Goal: Task Accomplishment & Management: Use online tool/utility

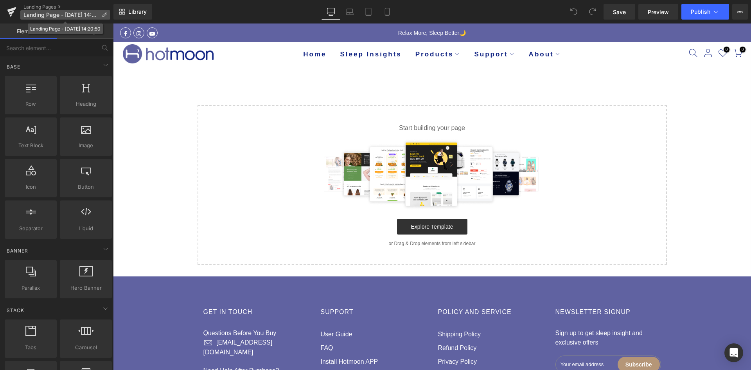
click at [62, 15] on span "Landing Page - Sep 4, 14:20:50" at bounding box center [60, 15] width 75 height 6
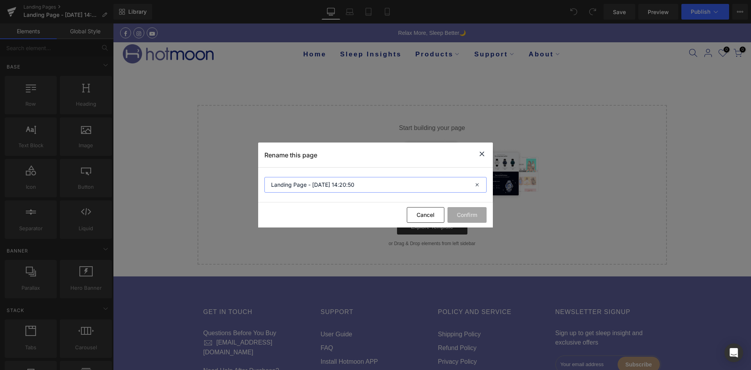
click at [289, 187] on input "Landing Page - Sep 4, 14:20:50" at bounding box center [375, 185] width 222 height 16
type input "[[PERSON_NAME]] Landing Page - [DATE] 14:20:50"
click at [473, 209] on button "Confirm" at bounding box center [467, 215] width 39 height 16
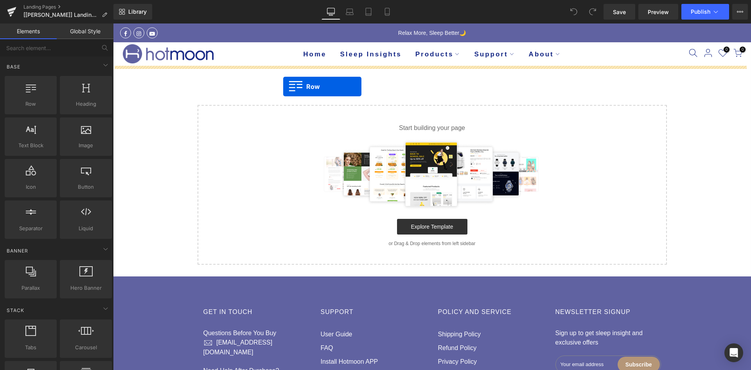
drag, startPoint x: 142, startPoint y: 117, endPoint x: 283, endPoint y: 86, distance: 144.8
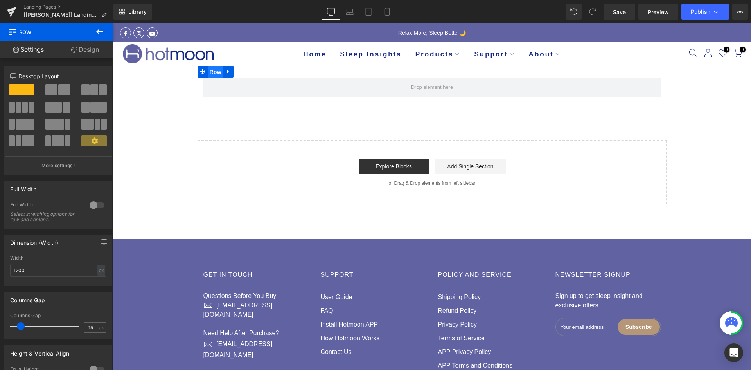
click at [215, 76] on span "Row" at bounding box center [216, 72] width 16 height 12
drag, startPoint x: 58, startPoint y: 91, endPoint x: 63, endPoint y: 90, distance: 5.2
click at [58, 91] on span at bounding box center [64, 89] width 12 height 11
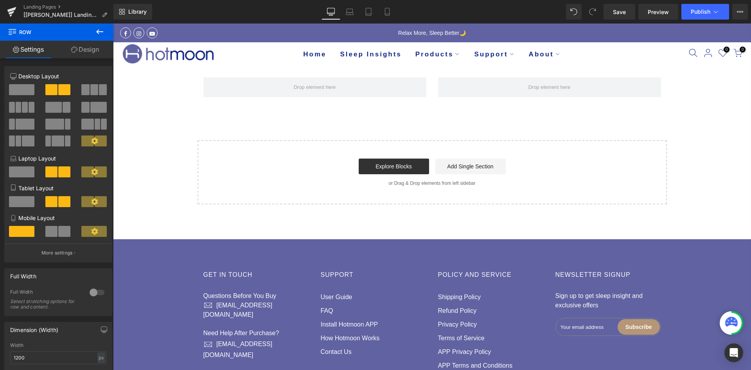
click at [103, 34] on icon at bounding box center [99, 31] width 9 height 9
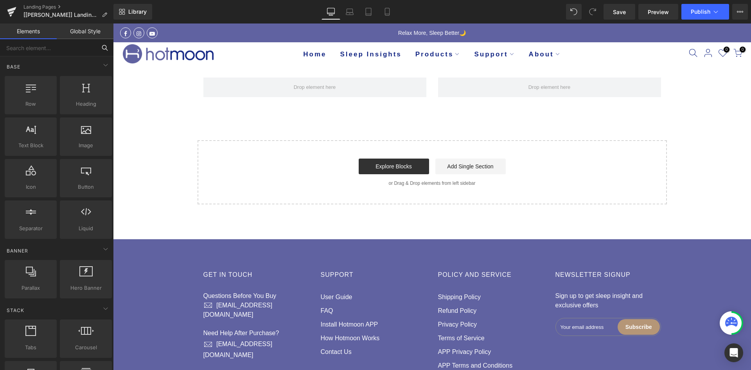
click at [68, 50] on input "text" at bounding box center [48, 47] width 96 height 17
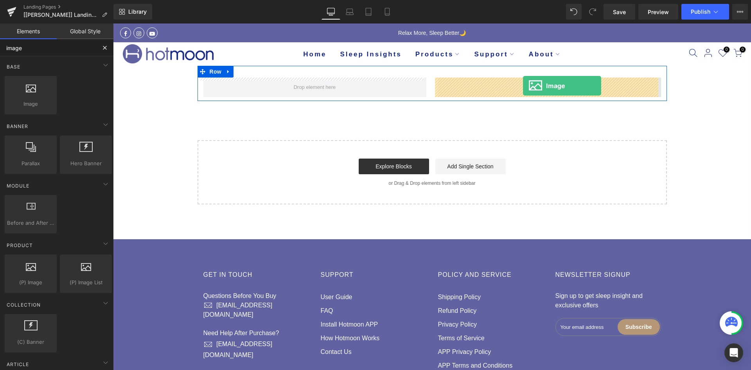
drag, startPoint x: 152, startPoint y: 117, endPoint x: 523, endPoint y: 86, distance: 372.2
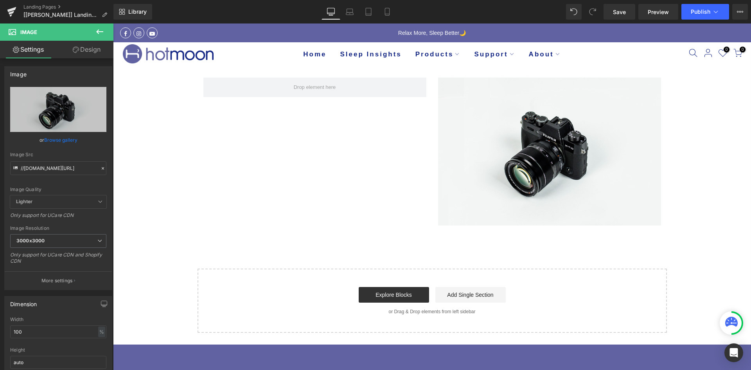
click at [99, 32] on icon at bounding box center [99, 31] width 9 height 9
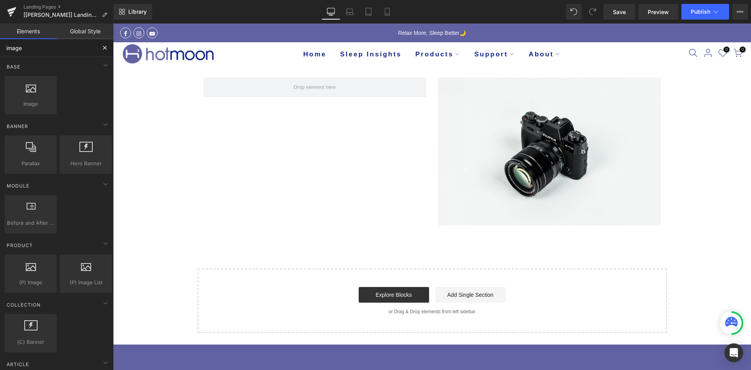
click at [40, 51] on input "image" at bounding box center [48, 47] width 96 height 17
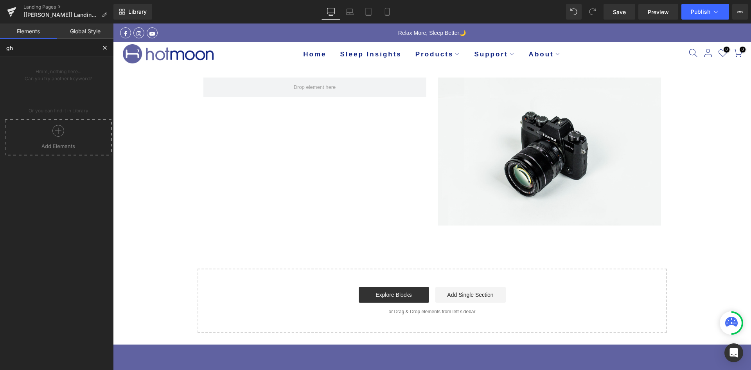
type input "g"
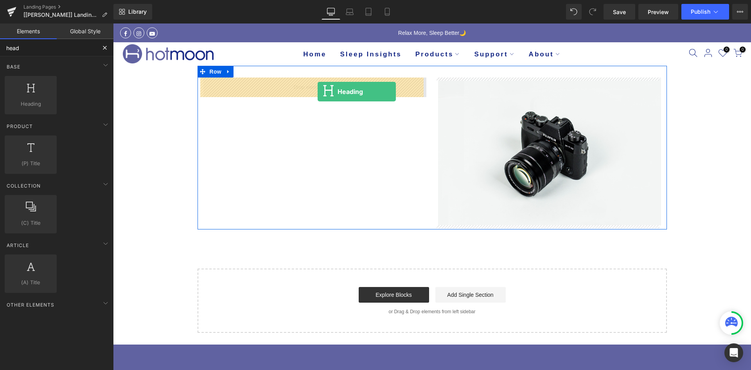
drag, startPoint x: 155, startPoint y: 118, endPoint x: 318, endPoint y: 92, distance: 164.5
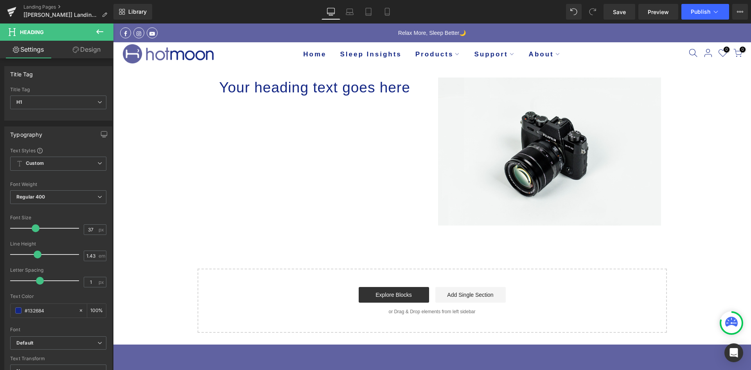
drag, startPoint x: 100, startPoint y: 33, endPoint x: 86, endPoint y: 40, distance: 15.4
click at [100, 33] on icon at bounding box center [99, 31] width 9 height 9
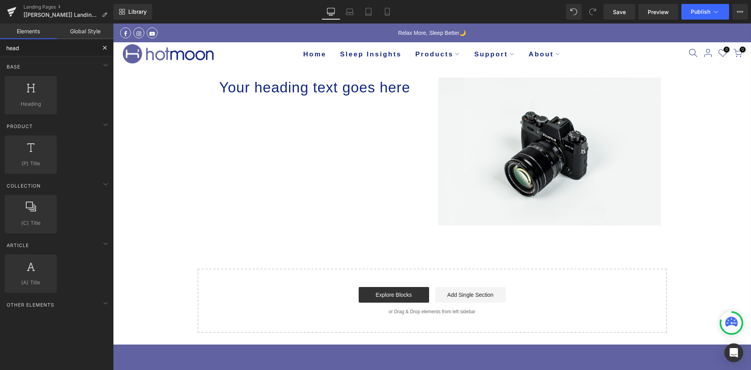
click at [65, 47] on input "head" at bounding box center [48, 47] width 96 height 17
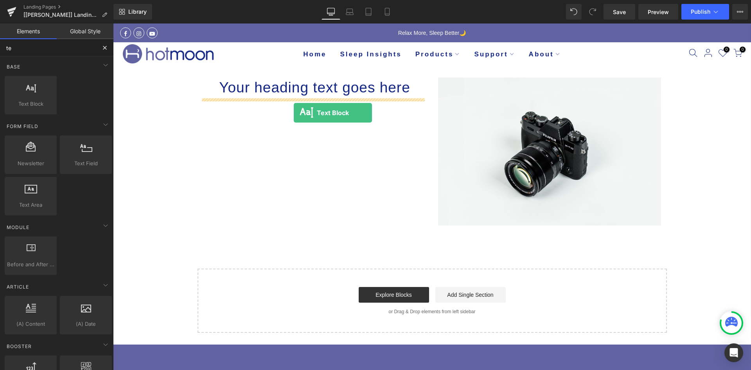
drag, startPoint x: 200, startPoint y: 122, endPoint x: 294, endPoint y: 113, distance: 94.3
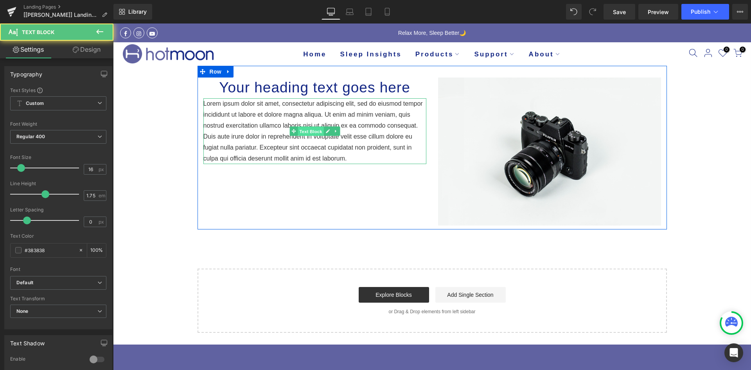
click at [298, 131] on span "Text Block" at bounding box center [311, 131] width 26 height 9
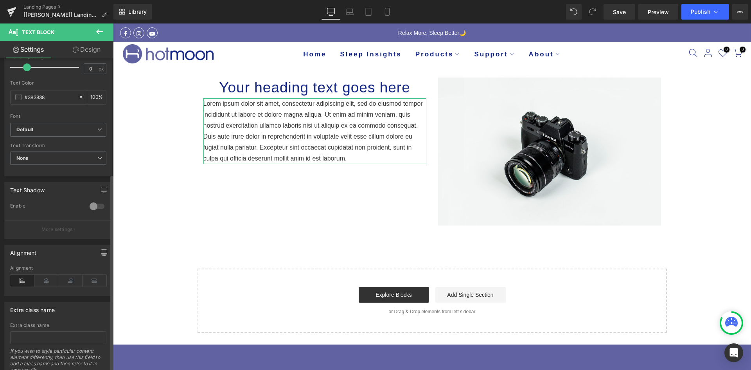
scroll to position [183, 0]
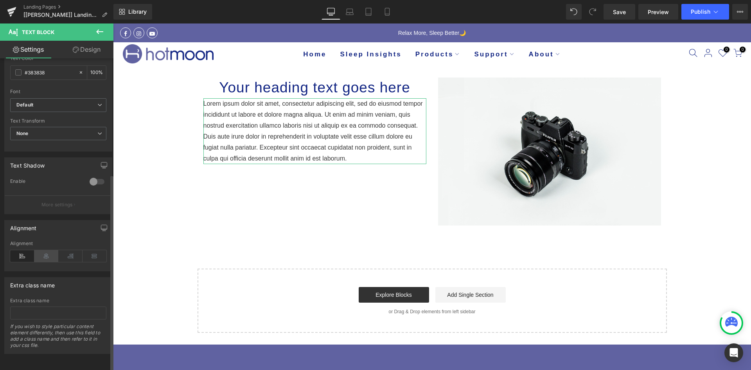
click at [44, 252] on icon at bounding box center [46, 256] width 24 height 12
click at [95, 31] on icon at bounding box center [99, 31] width 9 height 9
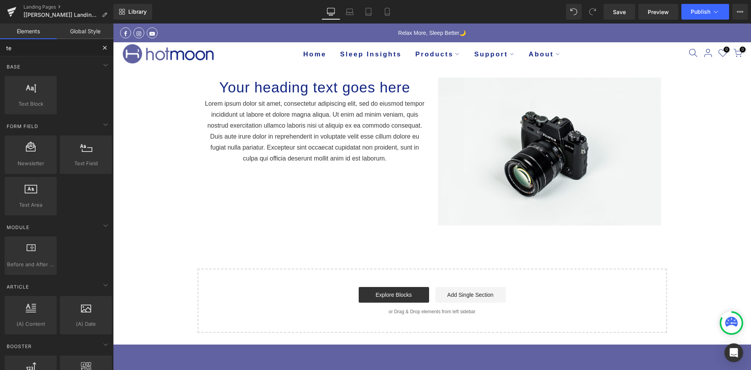
click at [43, 45] on input "te" at bounding box center [48, 47] width 96 height 17
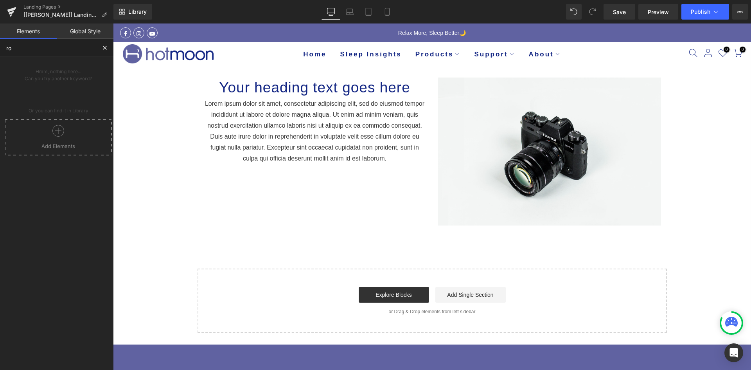
type input "row"
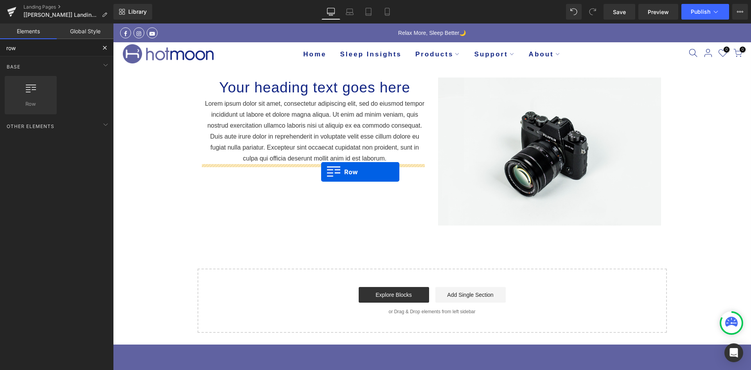
drag, startPoint x: 147, startPoint y: 121, endPoint x: 321, endPoint y: 172, distance: 181.4
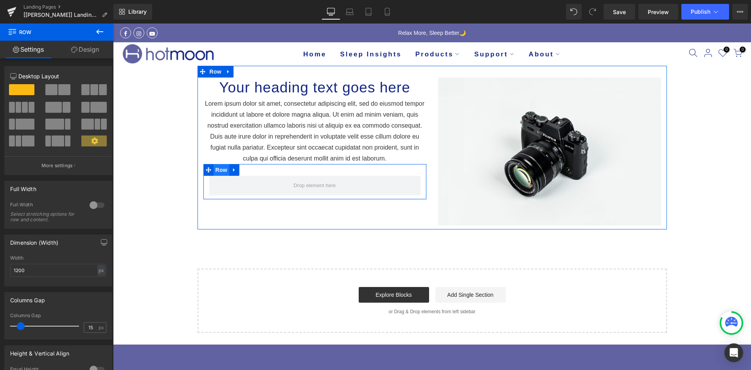
click at [214, 170] on span "Row" at bounding box center [222, 170] width 16 height 12
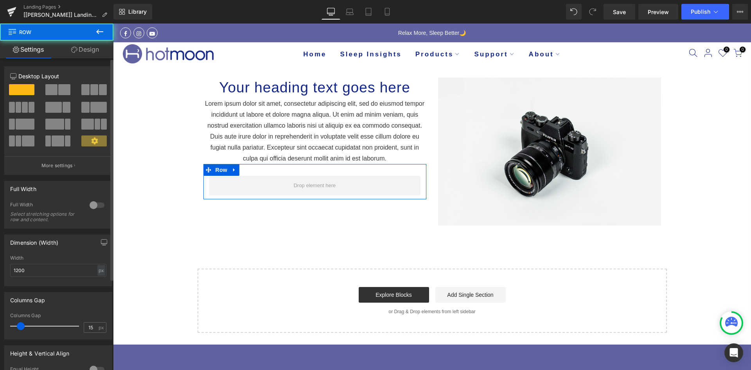
click at [64, 92] on span at bounding box center [64, 89] width 12 height 11
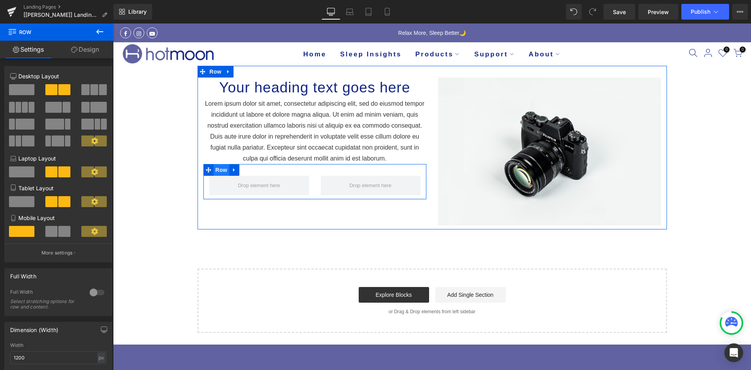
click at [214, 166] on span "Row" at bounding box center [222, 170] width 16 height 12
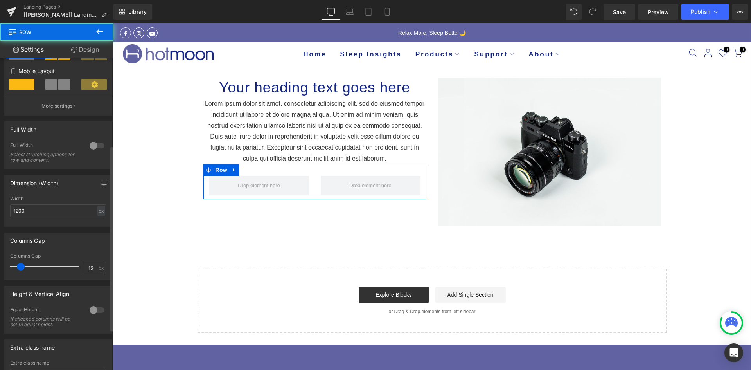
scroll to position [156, 0]
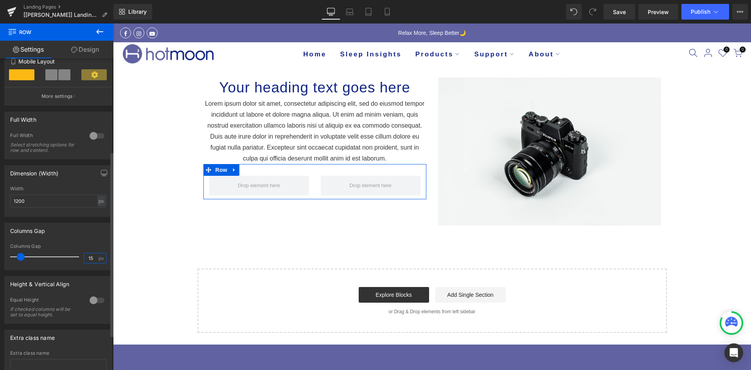
click at [84, 255] on input "15" at bounding box center [91, 258] width 14 height 10
click at [88, 255] on input "515" at bounding box center [91, 258] width 14 height 10
type input "5"
click at [84, 238] on div "Columns Gap 515px Columns Gap 5 px" at bounding box center [58, 246] width 108 height 47
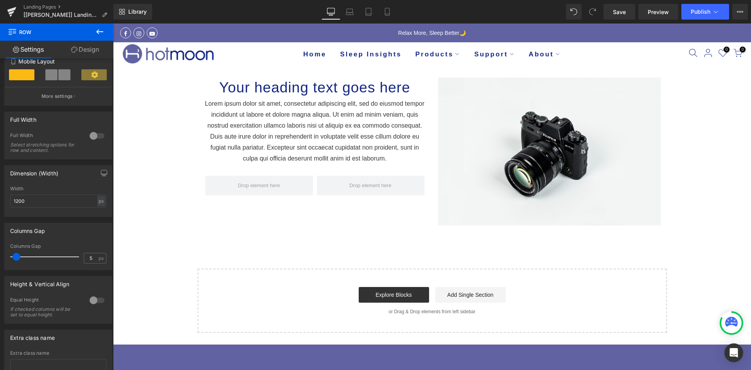
click at [93, 29] on button at bounding box center [99, 31] width 27 height 17
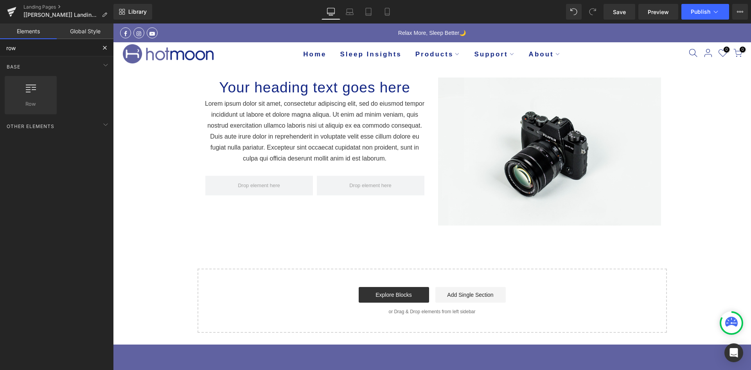
click at [43, 45] on input "row" at bounding box center [48, 47] width 96 height 17
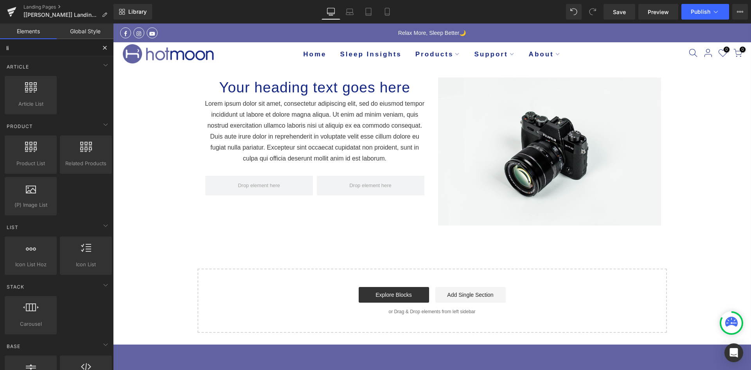
type input "liq"
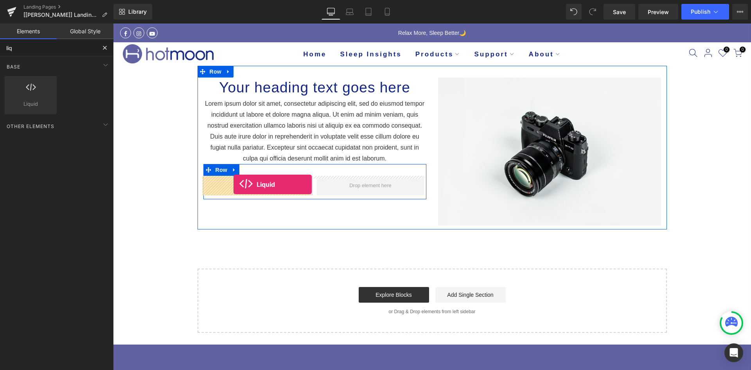
drag, startPoint x: 139, startPoint y: 116, endPoint x: 234, endPoint y: 184, distance: 116.8
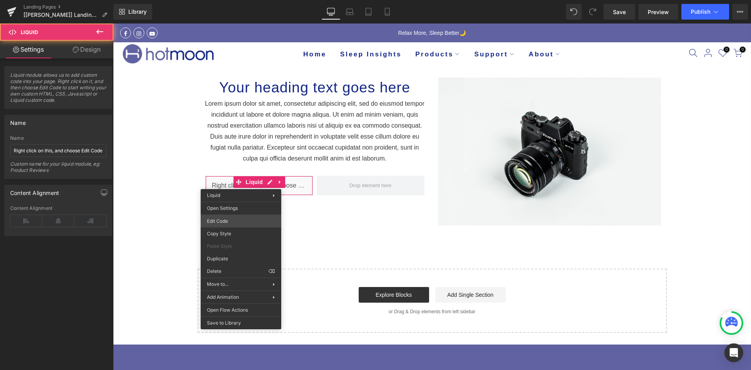
click at [233, 0] on div "Liquid You are previewing how the will restyle your page. You can not edit Elem…" at bounding box center [375, 0] width 751 height 0
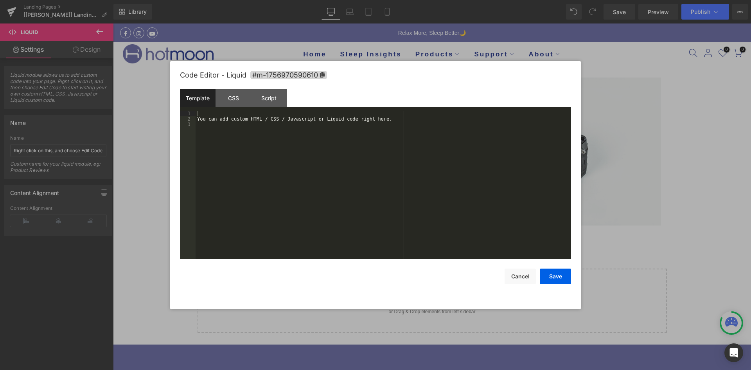
click at [274, 201] on div "You can add custom HTML / CSS / Javascript or Liquid code right here." at bounding box center [384, 190] width 376 height 159
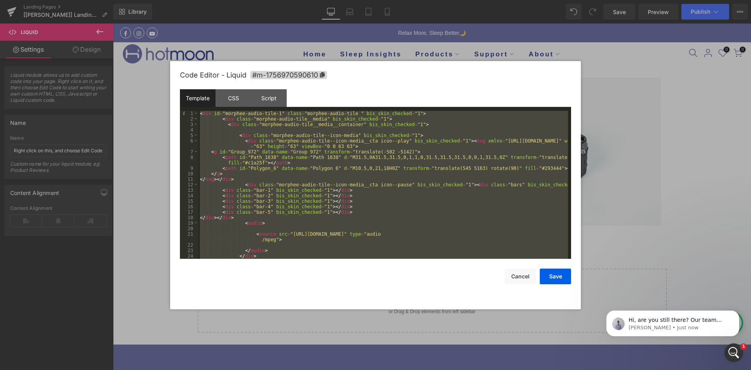
scroll to position [0, 0]
click at [267, 171] on div "< div id = "morphee-audio-tile-1" class = "morphee-audio-tile " bis_skin_checke…" at bounding box center [383, 185] width 370 height 148
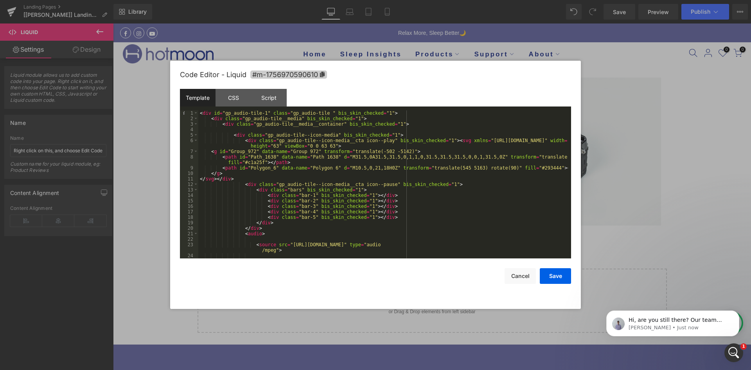
click at [324, 74] on icon at bounding box center [322, 74] width 5 height 5
click at [261, 111] on div "< div id = "gp_audio-tile-1" class = "gp_audio-tile " bis_skin_checked = "1" > …" at bounding box center [383, 190] width 370 height 159
click at [263, 114] on div "< div id = "gp_audio-tile-1" class = "gp_audio-tile " bis_skin_checked = "1" > …" at bounding box center [383, 189] width 370 height 159
click at [553, 279] on button "Save" at bounding box center [555, 276] width 31 height 16
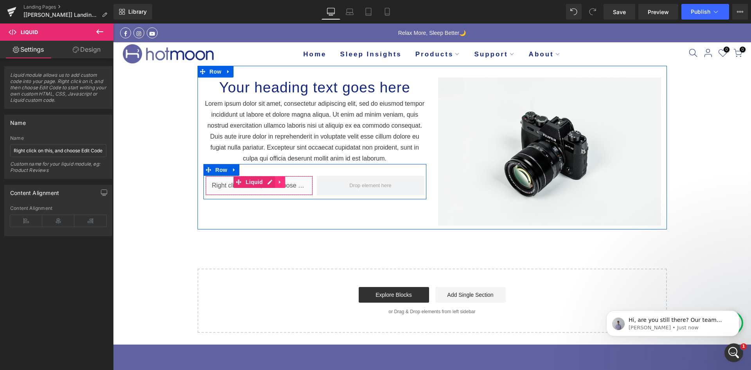
click at [279, 182] on icon at bounding box center [279, 182] width 5 height 6
click at [272, 182] on icon at bounding box center [274, 181] width 5 height 5
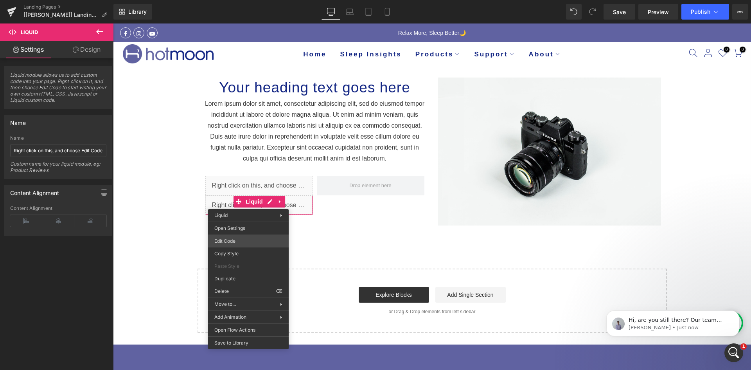
click at [233, 0] on div "Liquid You are previewing how the will restyle your page. You can not edit Elem…" at bounding box center [375, 0] width 751 height 0
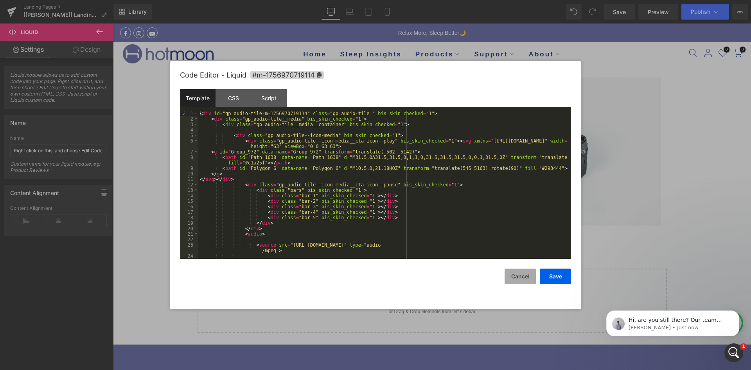
click at [525, 275] on button "Cancel" at bounding box center [520, 276] width 31 height 16
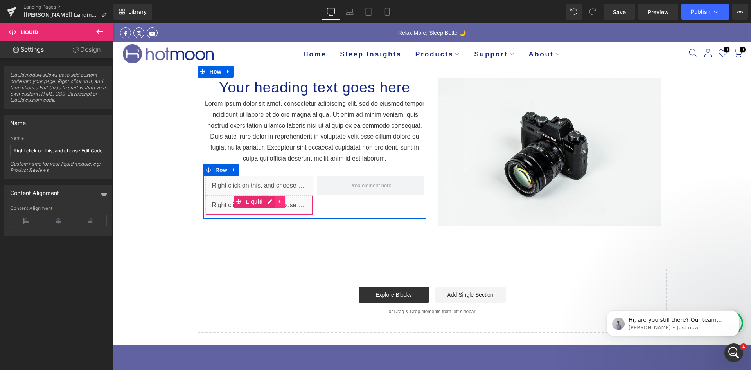
click at [282, 201] on link at bounding box center [280, 202] width 10 height 12
click at [282, 202] on icon at bounding box center [284, 202] width 5 height 6
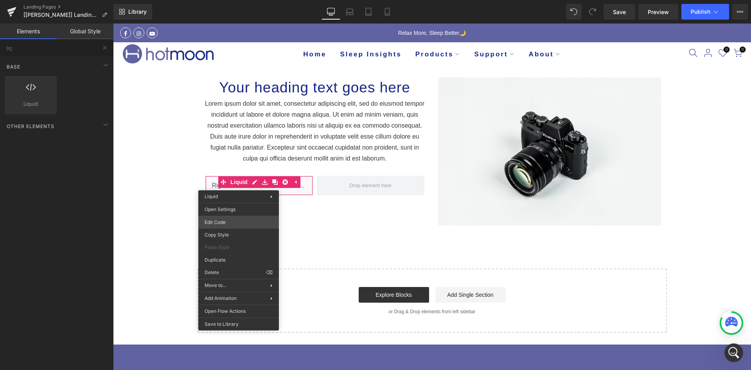
click at [232, 0] on div "Liquid You are previewing how the will restyle your page. You can not edit Elem…" at bounding box center [375, 0] width 751 height 0
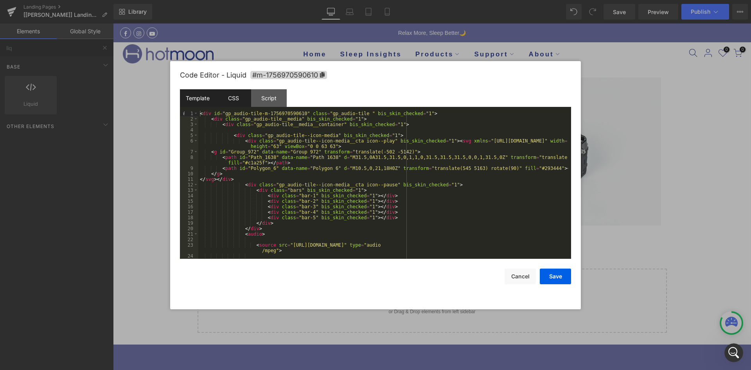
click at [235, 98] on div "CSS" at bounding box center [234, 98] width 36 height 18
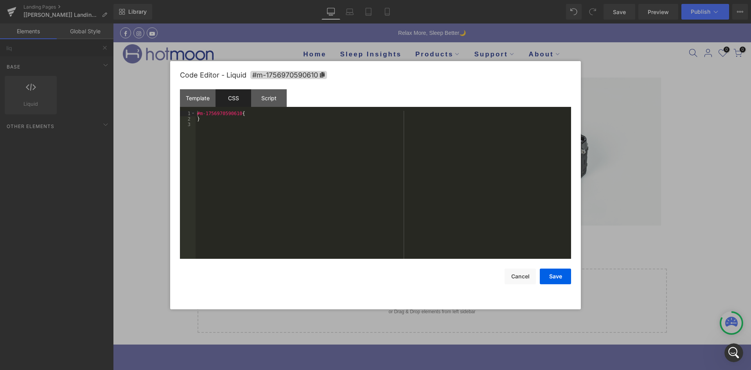
click at [276, 160] on div "#m-1756970590610 { }" at bounding box center [384, 190] width 376 height 159
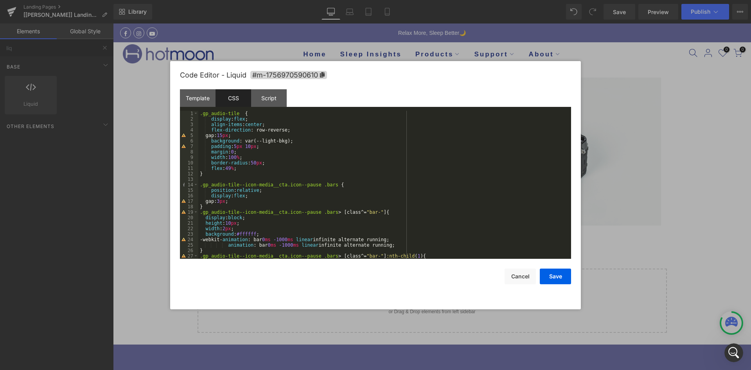
click at [242, 142] on div ".gp_audio-tile { display : flex ; align-items : center ; flex-direction : row-r…" at bounding box center [383, 190] width 370 height 159
click at [282, 141] on div ".gp_audio-tile { display : flex ; align-items : center ; flex-direction : row-r…" at bounding box center [383, 190] width 370 height 159
click at [551, 281] on button "Save" at bounding box center [555, 276] width 31 height 16
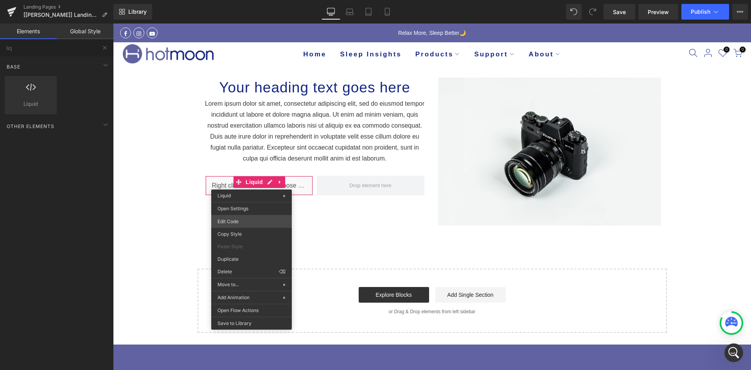
click at [236, 0] on div "Liquid You are previewing how the will restyle your page. You can not edit Elem…" at bounding box center [375, 0] width 751 height 0
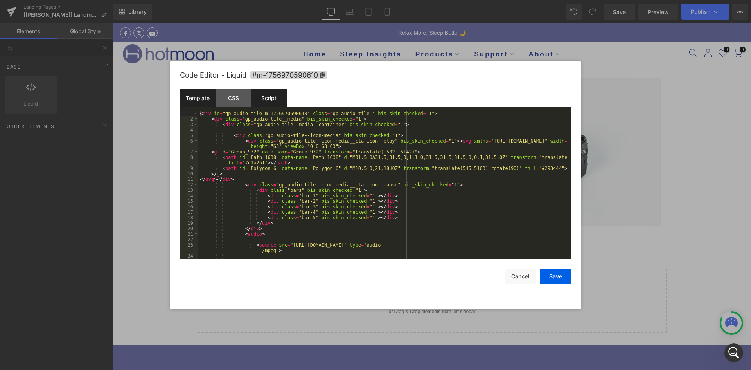
click at [275, 95] on div "Script" at bounding box center [269, 98] width 36 height 18
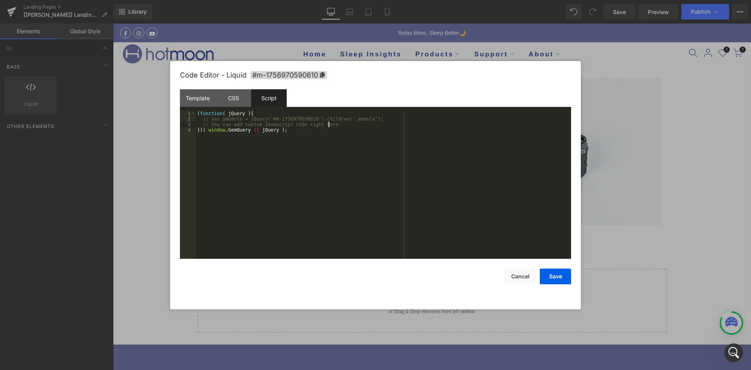
click at [339, 124] on div "( function ( jQuery ) { // var $module = jQuery('#m-1756970590610').children('.…" at bounding box center [384, 190] width 376 height 159
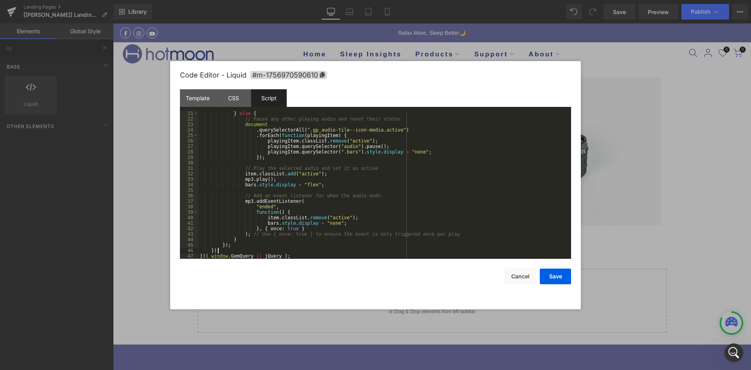
scroll to position [110, 0]
click at [556, 280] on button "Save" at bounding box center [555, 276] width 31 height 16
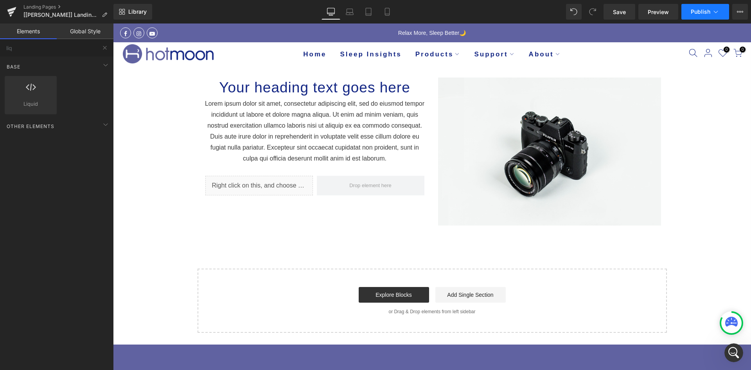
click at [696, 11] on span "Publish" at bounding box center [701, 12] width 20 height 6
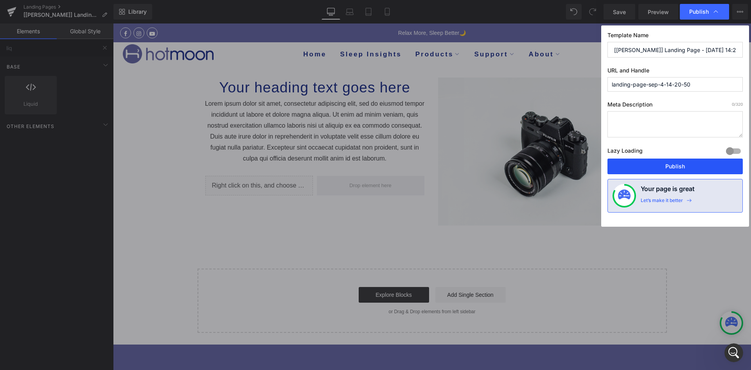
click at [642, 167] on button "Publish" at bounding box center [675, 166] width 135 height 16
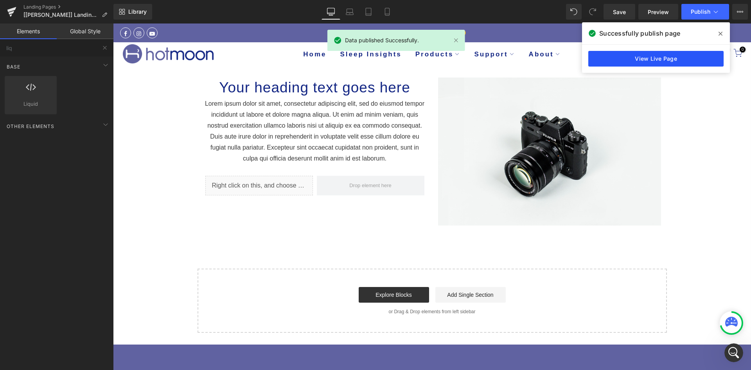
click at [643, 58] on link "View Live Page" at bounding box center [655, 59] width 135 height 16
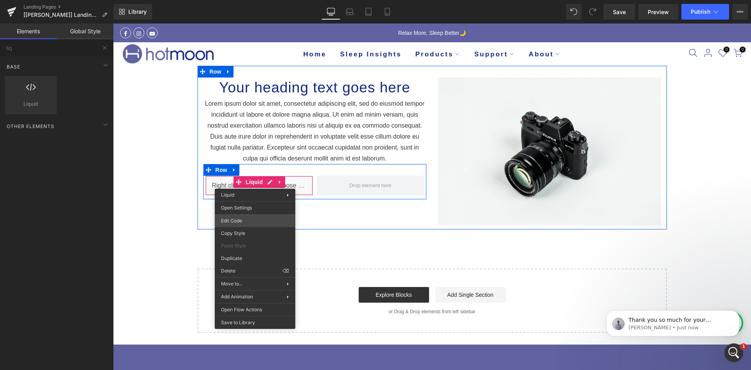
click at [242, 0] on div "Liquid You are previewing how the will restyle your page. You can not edit Elem…" at bounding box center [375, 0] width 751 height 0
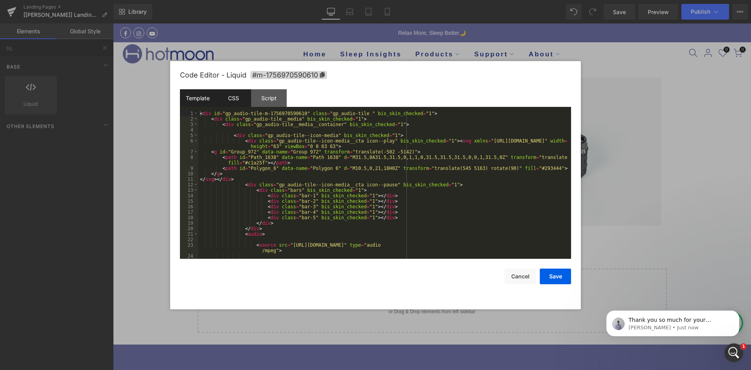
click at [232, 92] on div "CSS" at bounding box center [234, 98] width 36 height 18
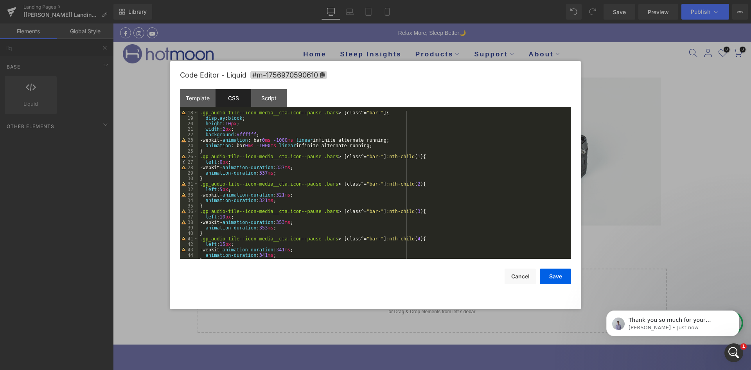
scroll to position [131, 0]
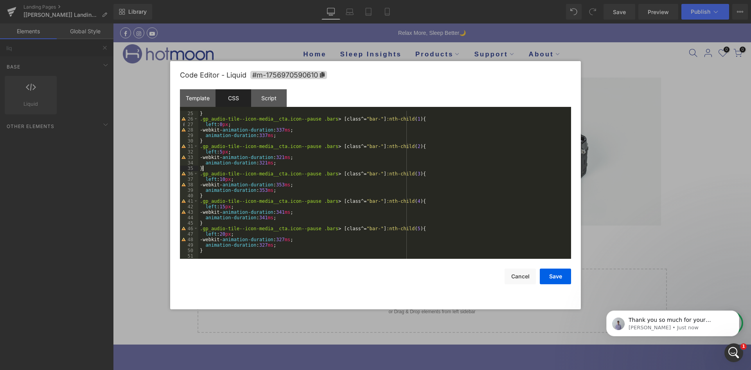
click at [475, 168] on div "} .gp_audio-tile--icon-media__cta.icon--pause .bars > [ class ^= " bar- " ] :nt…" at bounding box center [383, 190] width 370 height 159
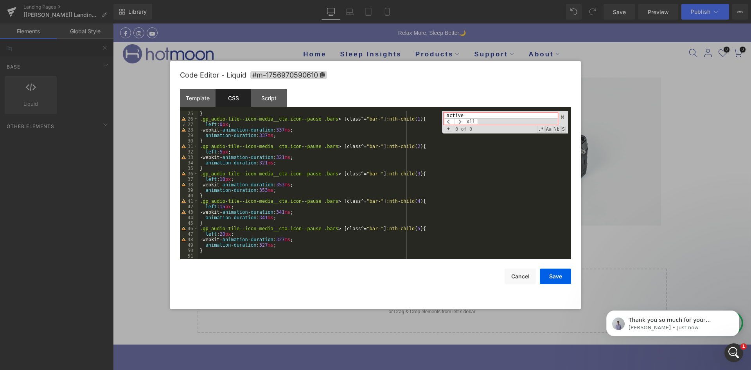
click at [474, 117] on input "active" at bounding box center [501, 115] width 114 height 6
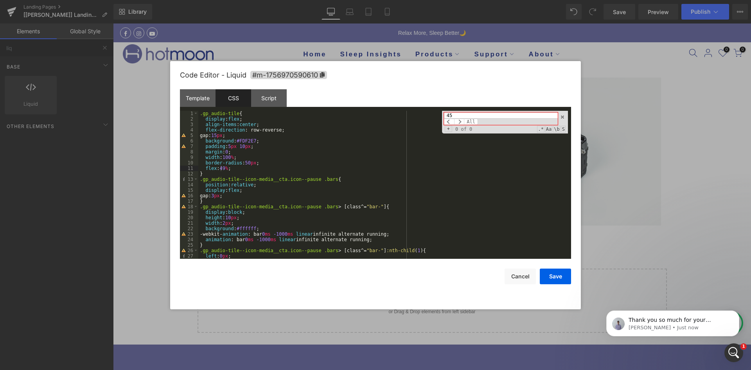
type input "4"
type input "2"
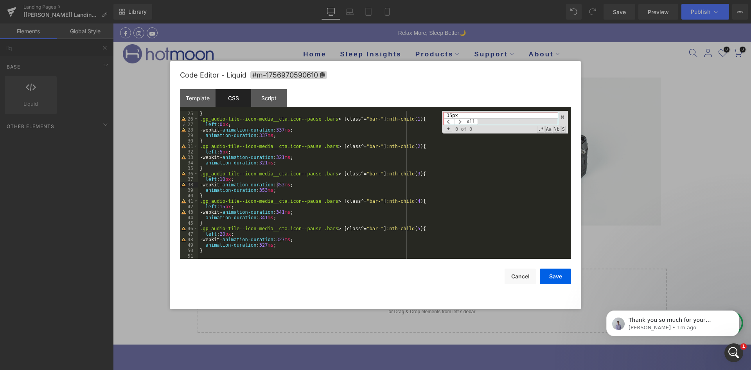
click at [459, 115] on input "35px" at bounding box center [501, 115] width 114 height 6
paste input ".morphee-audio_tile-name"
drag, startPoint x: 468, startPoint y: 116, endPoint x: 450, endPoint y: 116, distance: 18.0
click at [450, 116] on input ".morphee-audio_tile-name" at bounding box center [501, 115] width 114 height 6
drag, startPoint x: 472, startPoint y: 115, endPoint x: 449, endPoint y: 116, distance: 22.7
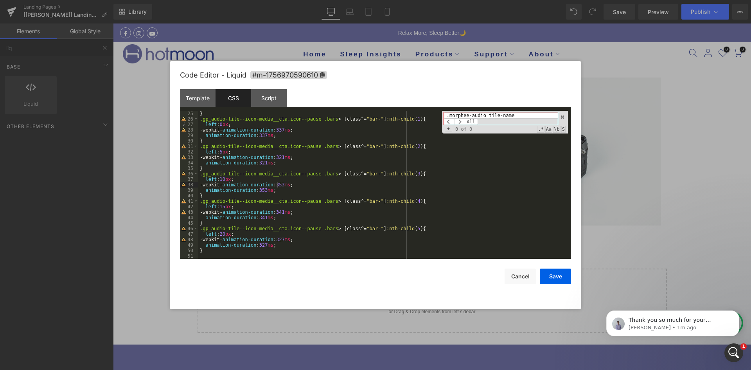
click at [449, 116] on input ".morphee-audio_tile-name" at bounding box center [501, 115] width 114 height 6
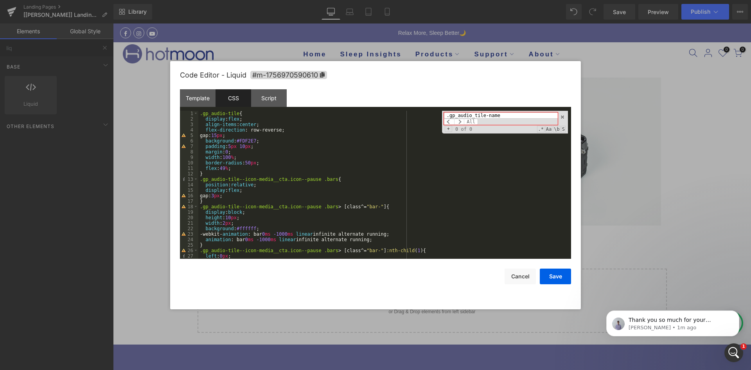
scroll to position [0, 0]
type input ".gp_audio_tile-name"
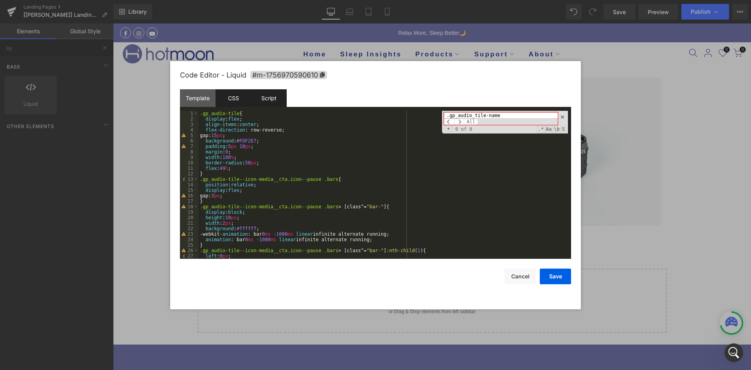
click at [196, 97] on div "Template" at bounding box center [198, 98] width 36 height 18
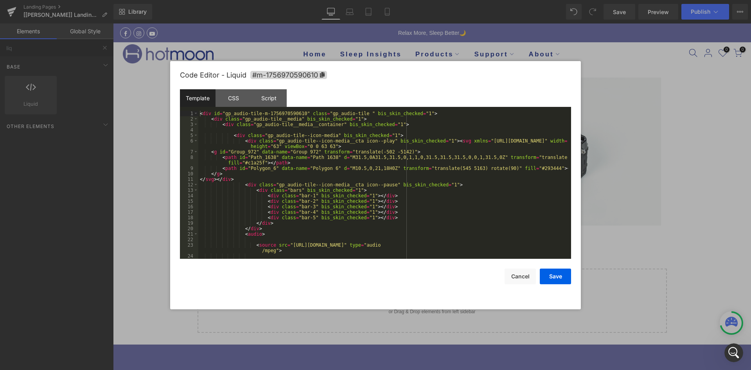
click at [464, 128] on div "< div id = "gp_audio-tile-m-1756970590610" class = "gp_audio-tile " bis_skin_ch…" at bounding box center [383, 190] width 370 height 159
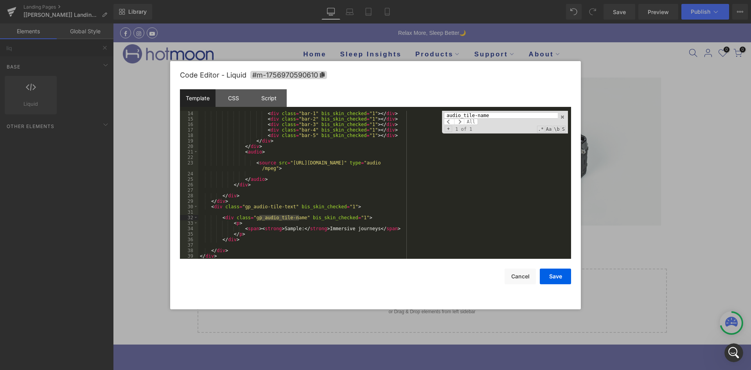
scroll to position [82, 0]
type input "audio_tile-name"
click at [239, 97] on div "CSS" at bounding box center [234, 98] width 36 height 18
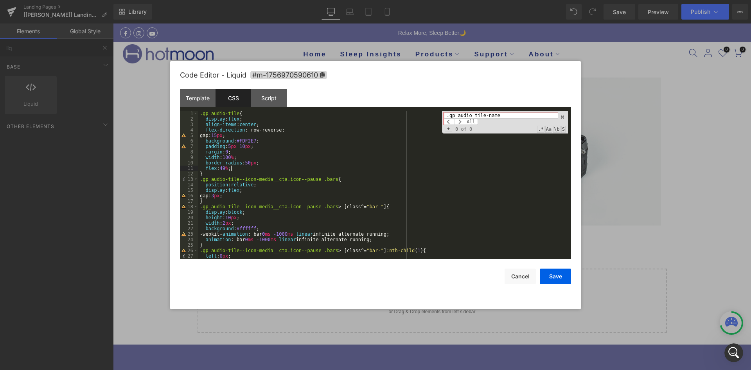
click at [288, 169] on div ".gp_audio-tile { display : flex ; align-items : center ; flex-direction : row-r…" at bounding box center [383, 190] width 370 height 159
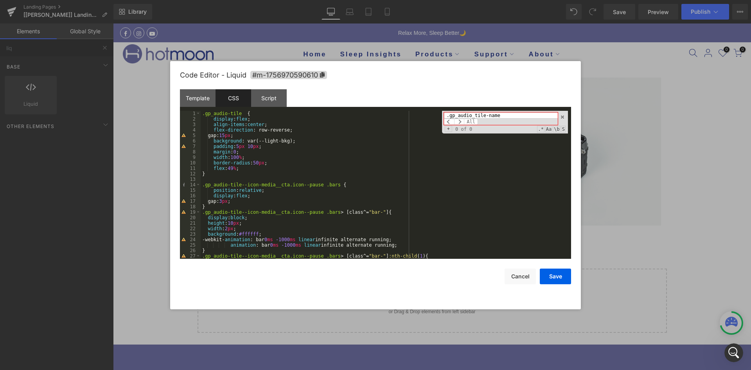
scroll to position [0, 0]
click at [559, 275] on button "Save" at bounding box center [555, 276] width 31 height 16
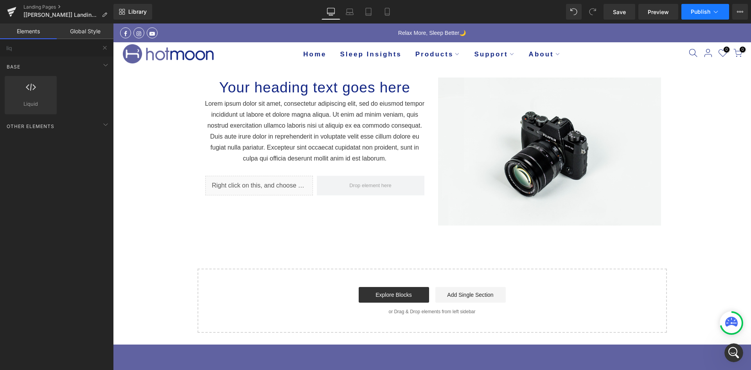
click at [695, 11] on span "Publish" at bounding box center [701, 12] width 20 height 6
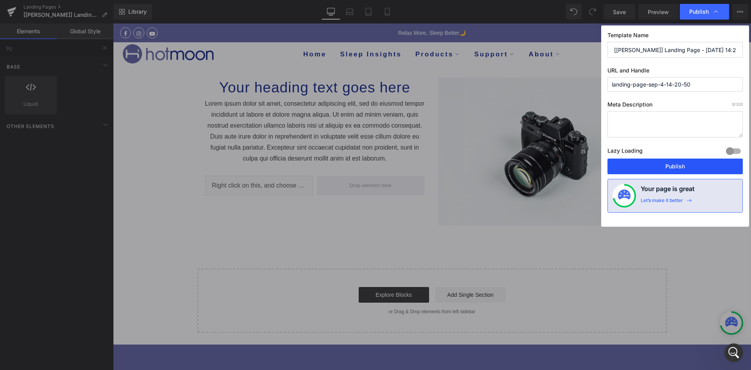
drag, startPoint x: 639, startPoint y: 164, endPoint x: 523, endPoint y: 142, distance: 117.9
click at [639, 164] on button "Publish" at bounding box center [675, 166] width 135 height 16
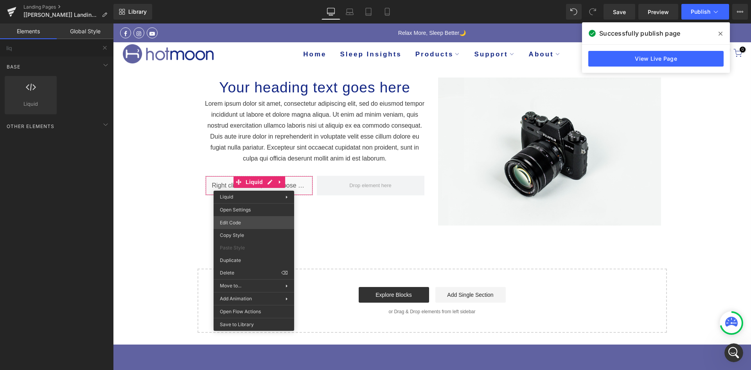
click at [237, 0] on div "Liquid You are previewing how the will restyle your page. You can not edit Elem…" at bounding box center [375, 0] width 751 height 0
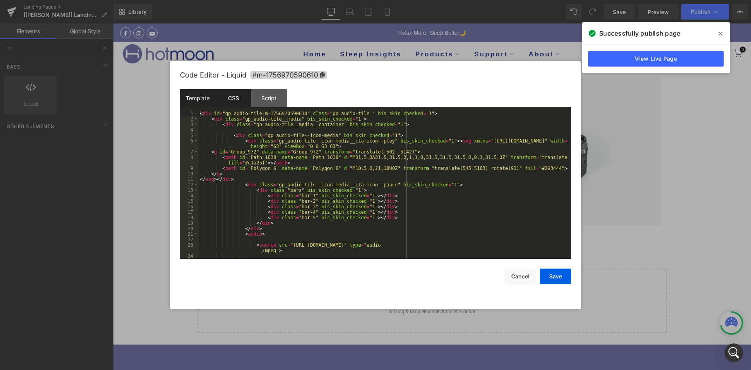
click at [234, 92] on div "CSS" at bounding box center [234, 98] width 36 height 18
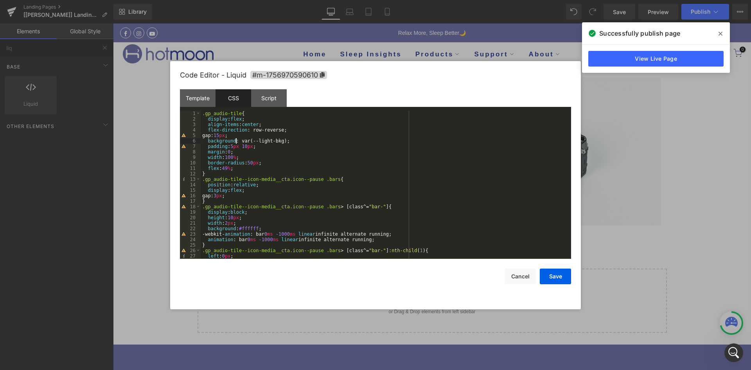
click at [236, 142] on div ".gp_audio-tile { display : flex ; align-items : center ; flex-direction : row-r…" at bounding box center [384, 190] width 367 height 159
click at [240, 141] on div ".gp_audio-tile { display : flex ; align-items : center ; flex-direction : row-r…" at bounding box center [384, 190] width 367 height 159
click at [238, 142] on div ".gp_audio-tile { display : flex ; align-items : center ; flex-direction : row-r…" at bounding box center [384, 190] width 367 height 159
click at [280, 141] on div ".gp_audio-tile { display : flex ; align-items : center ; flex-direction : row-r…" at bounding box center [384, 190] width 367 height 159
click at [554, 275] on button "Save" at bounding box center [555, 276] width 31 height 16
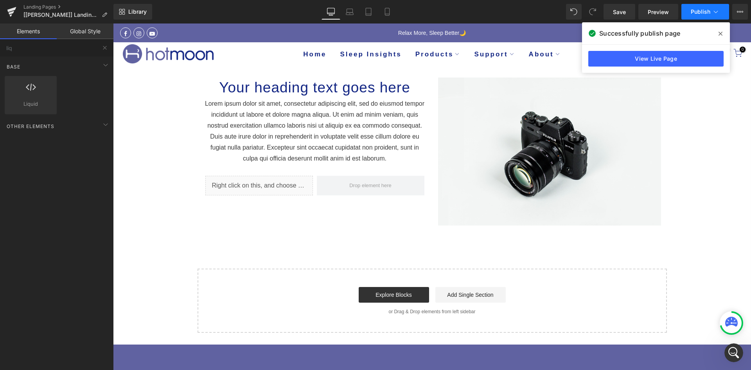
click at [696, 12] on span "Publish" at bounding box center [701, 12] width 20 height 6
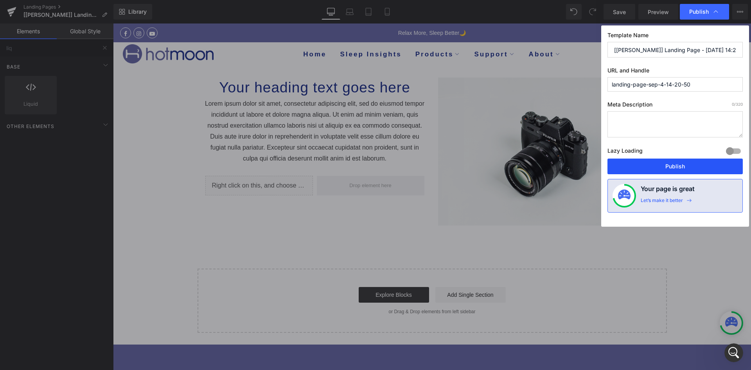
click at [658, 165] on button "Publish" at bounding box center [675, 166] width 135 height 16
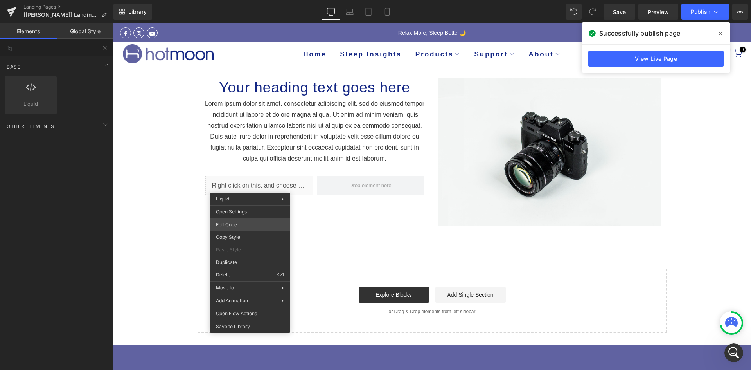
click at [231, 0] on div "Liquid You are previewing how the will restyle your page. You can not edit Elem…" at bounding box center [375, 0] width 751 height 0
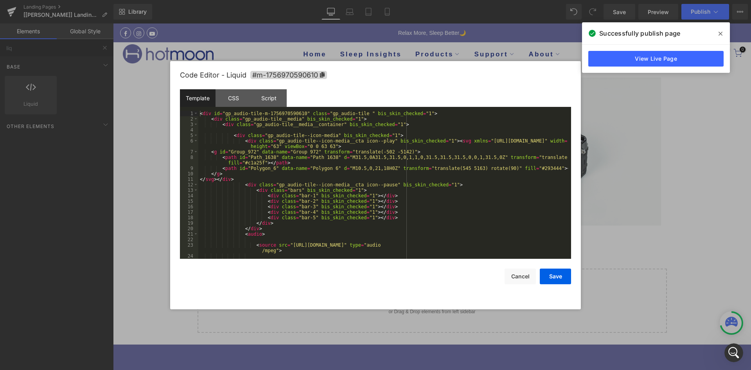
click at [274, 174] on div "< div id = "gp_audio-tile-m-1756970590610" class = "gp_audio-tile " bis_skin_ch…" at bounding box center [383, 190] width 370 height 159
click at [234, 95] on div "CSS" at bounding box center [234, 98] width 36 height 18
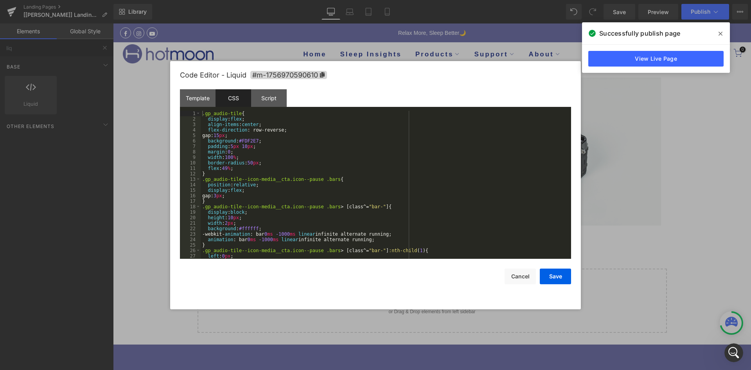
click at [279, 171] on div ".gp_audio-tile { display : flex ; align-items : center ; flex-direction : row-r…" at bounding box center [384, 190] width 367 height 159
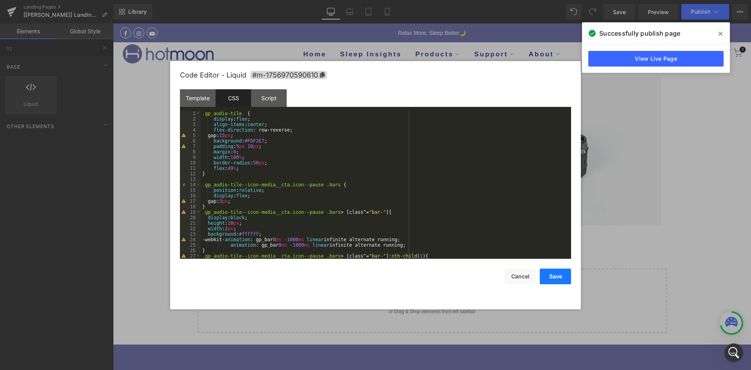
click at [550, 278] on button "Save" at bounding box center [555, 276] width 31 height 16
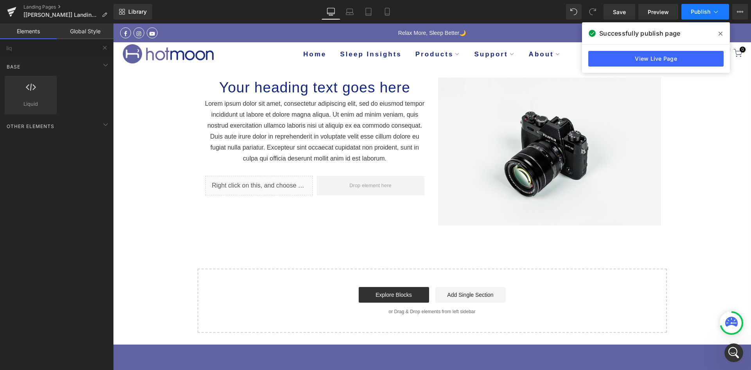
click at [699, 14] on span "Publish" at bounding box center [701, 12] width 20 height 6
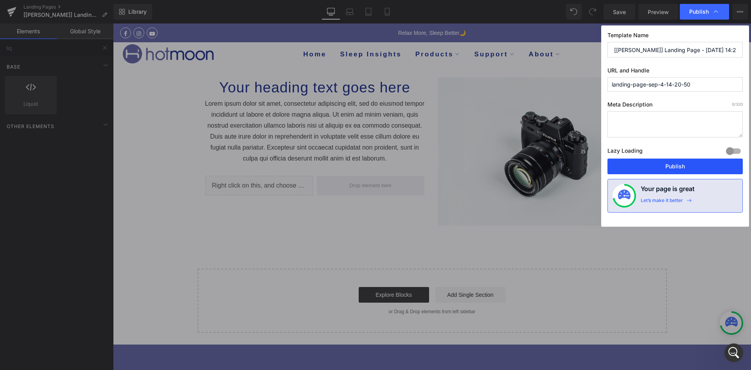
click at [665, 166] on button "Publish" at bounding box center [675, 166] width 135 height 16
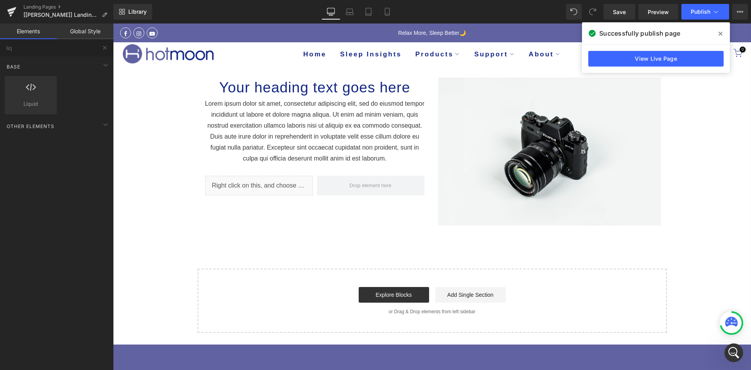
click at [719, 31] on icon at bounding box center [721, 34] width 4 height 6
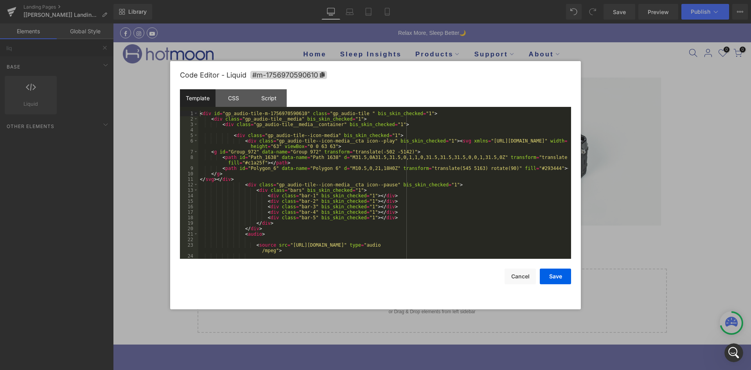
click at [229, 0] on div "Liquid You are previewing how the will restyle your page. You can not edit Elem…" at bounding box center [375, 0] width 751 height 0
click at [265, 102] on div "Script" at bounding box center [269, 98] width 36 height 18
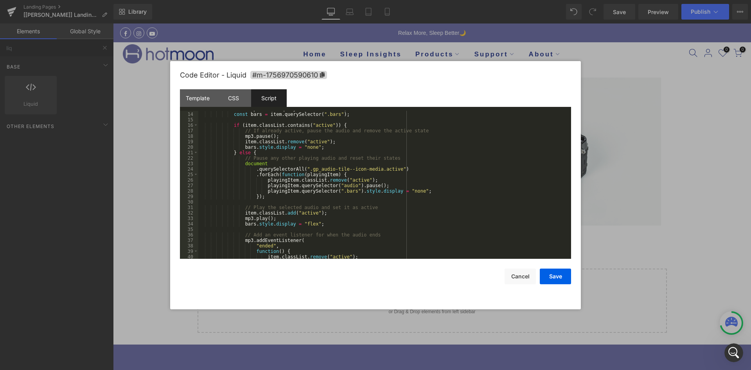
scroll to position [110, 0]
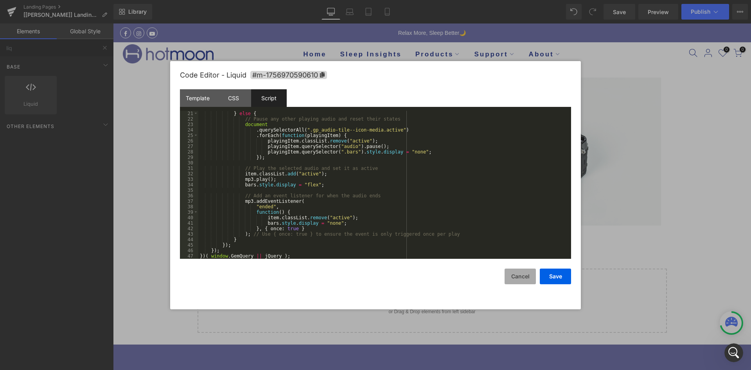
click at [522, 281] on button "Cancel" at bounding box center [520, 276] width 31 height 16
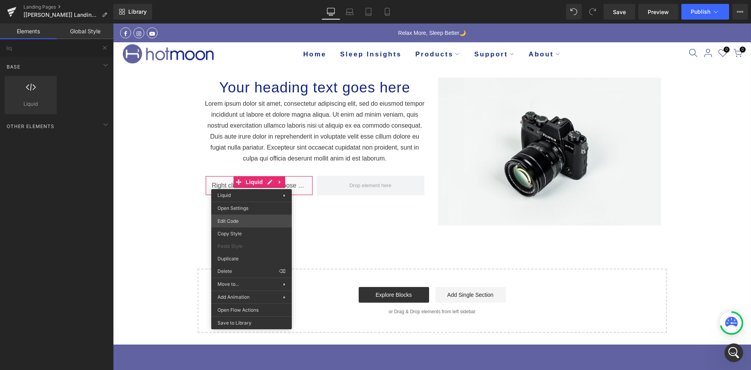
click at [241, 0] on div "Liquid You are previewing how the will restyle your page. You can not edit Elem…" at bounding box center [375, 0] width 751 height 0
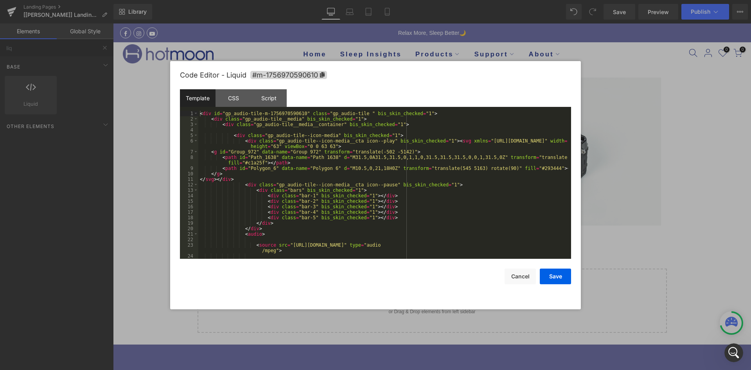
click at [294, 158] on div "< div id = "gp_audio-tile-m-1756970590610" class = "gp_audio-tile " bis_skin_ch…" at bounding box center [383, 190] width 370 height 159
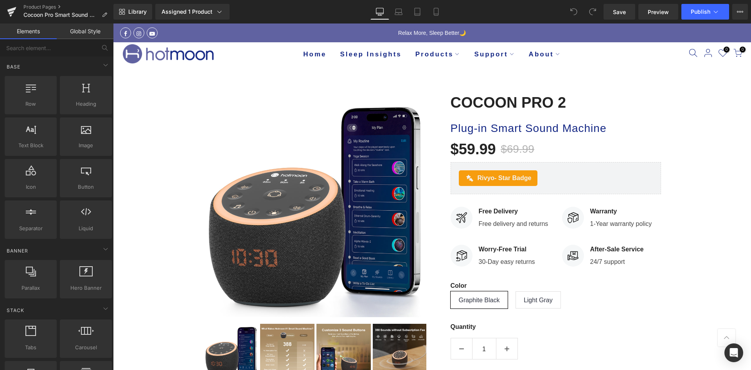
drag, startPoint x: 751, startPoint y: 290, endPoint x: 792, endPoint y: 38, distance: 255.3
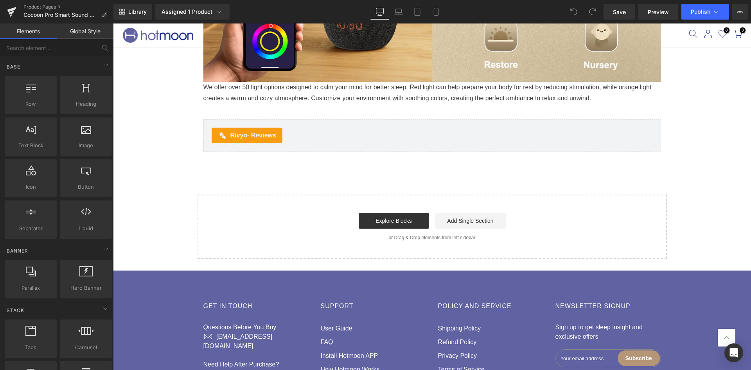
scroll to position [2184, 0]
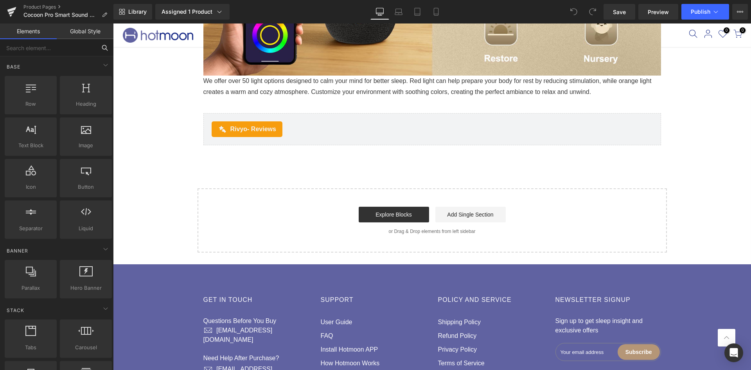
click at [31, 46] on input "text" at bounding box center [48, 47] width 96 height 17
click at [37, 5] on link "Product Pages" at bounding box center [68, 7] width 90 height 6
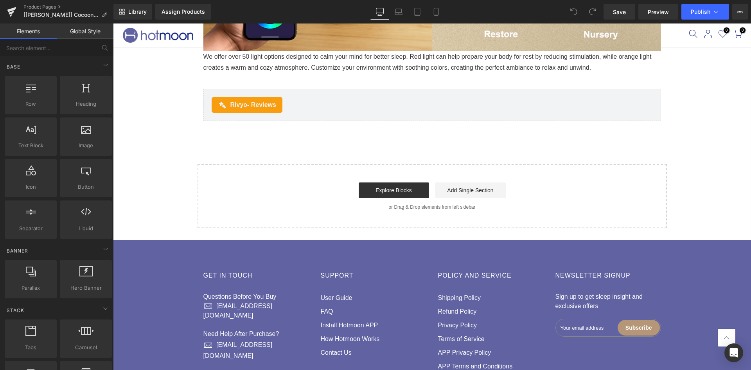
scroll to position [2161, 0]
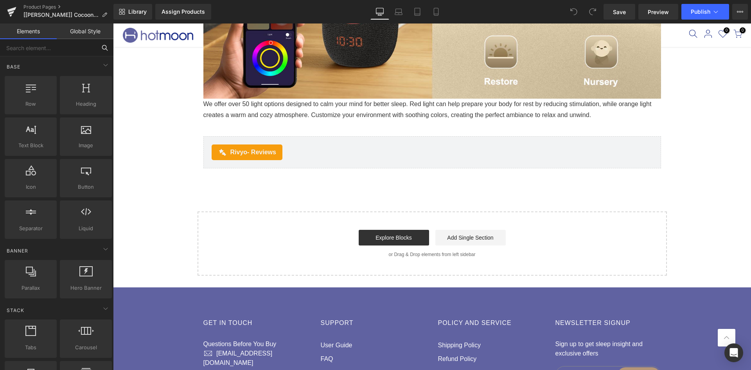
click at [59, 54] on input "text" at bounding box center [48, 47] width 96 height 17
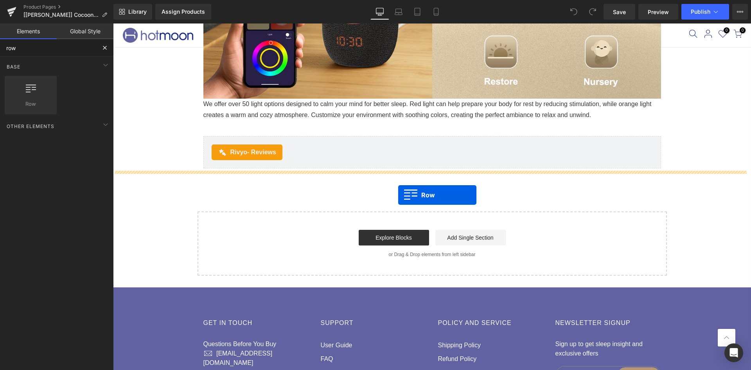
drag, startPoint x: 151, startPoint y: 109, endPoint x: 398, endPoint y: 195, distance: 261.8
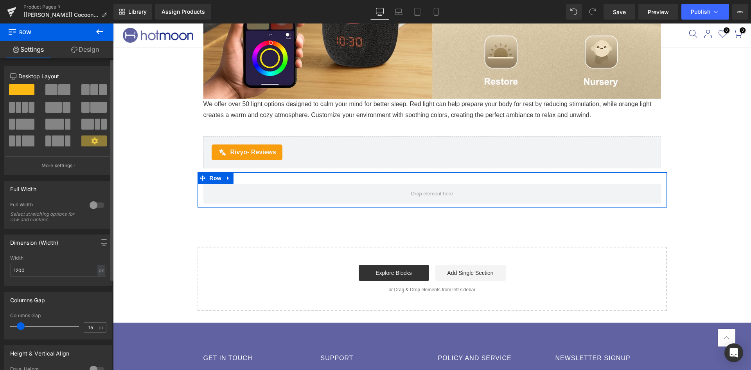
click at [58, 93] on span at bounding box center [64, 89] width 12 height 11
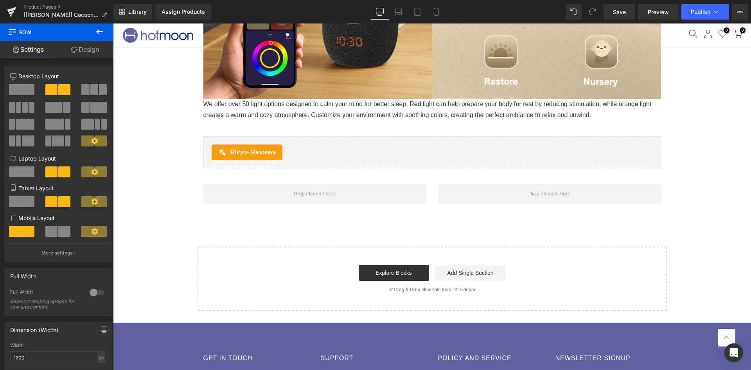
click at [101, 34] on icon at bounding box center [99, 31] width 9 height 9
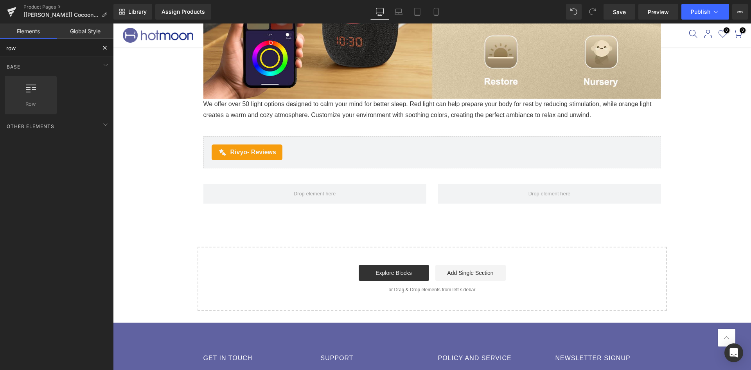
click at [58, 49] on input "row" at bounding box center [48, 47] width 96 height 17
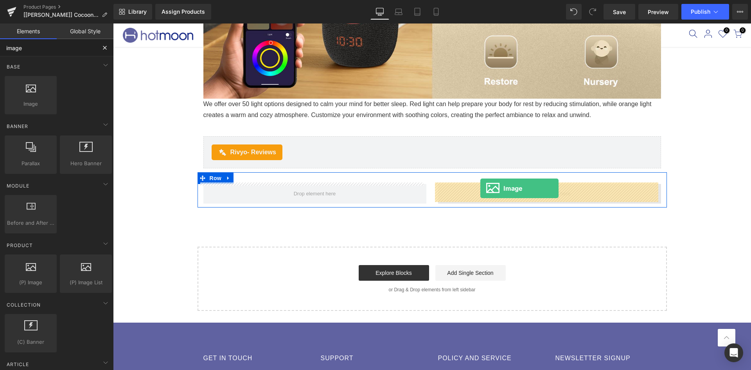
drag, startPoint x: 149, startPoint y: 107, endPoint x: 480, endPoint y: 188, distance: 341.5
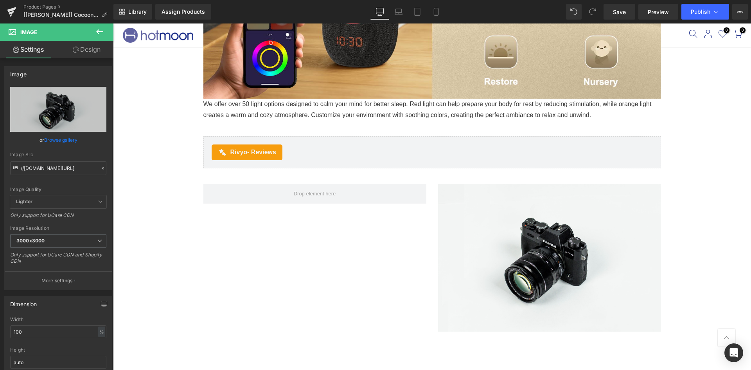
click at [108, 29] on button at bounding box center [99, 31] width 27 height 17
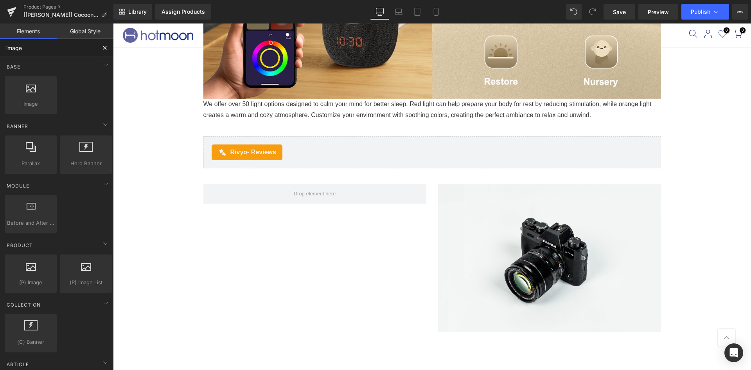
click at [49, 43] on input "image" at bounding box center [48, 47] width 96 height 17
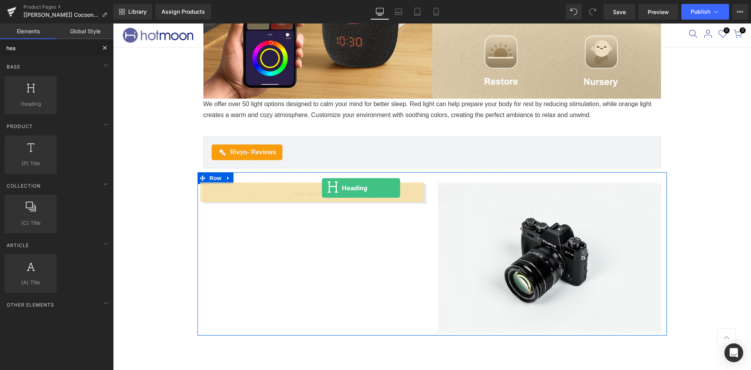
drag, startPoint x: 146, startPoint y: 109, endPoint x: 322, endPoint y: 188, distance: 192.8
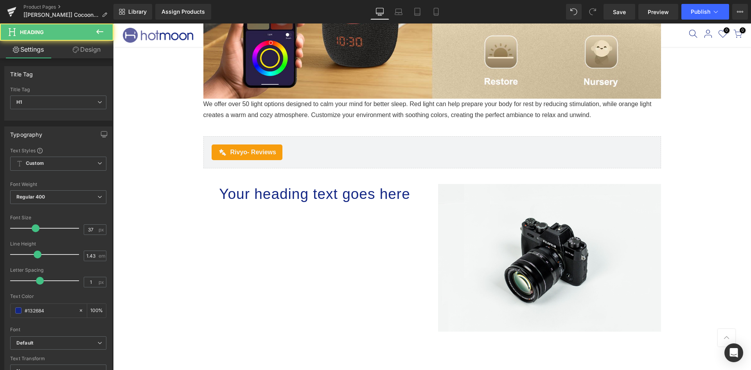
click at [103, 28] on icon at bounding box center [99, 31] width 9 height 9
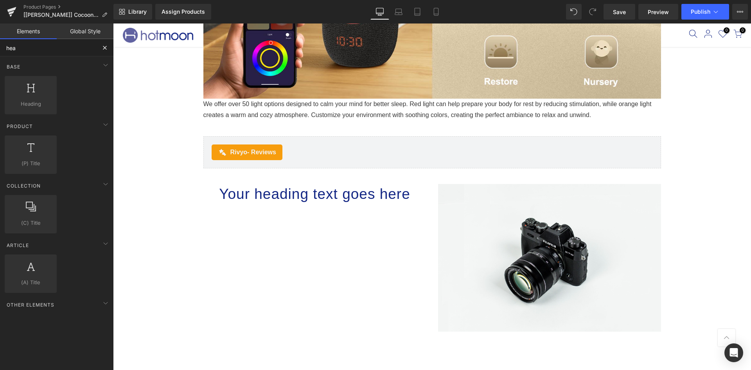
click at [42, 50] on input "hea" at bounding box center [48, 47] width 96 height 17
type input "te"
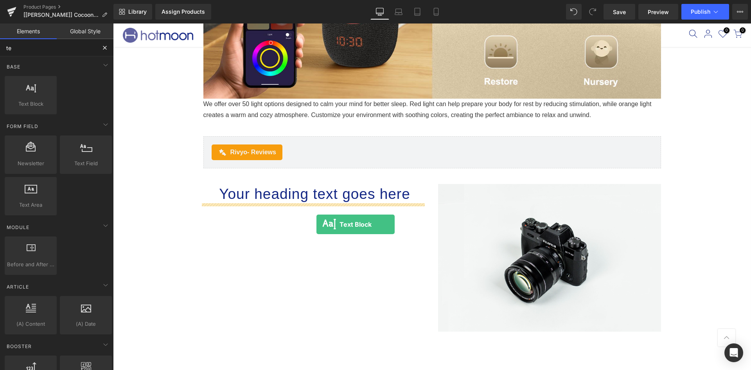
drag, startPoint x: 145, startPoint y: 126, endPoint x: 317, endPoint y: 224, distance: 197.6
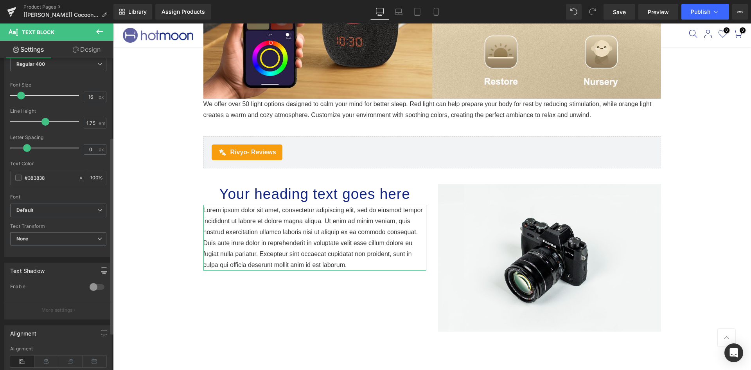
scroll to position [156, 0]
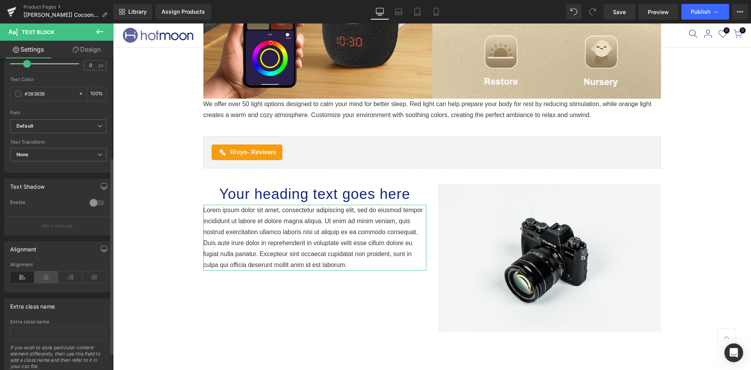
click at [43, 276] on icon at bounding box center [46, 277] width 24 height 12
click at [92, 30] on button at bounding box center [99, 31] width 27 height 17
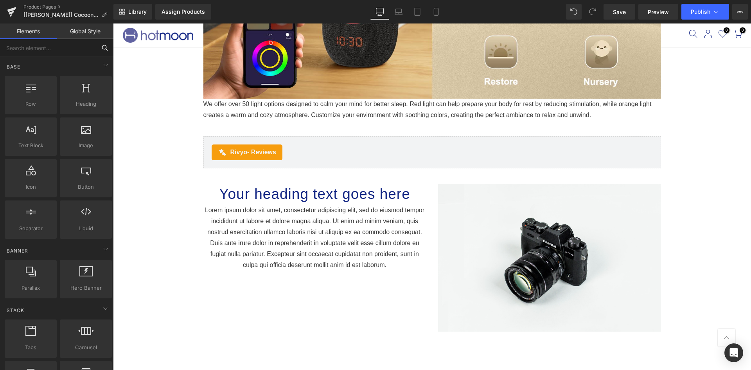
click at [54, 52] on input "text" at bounding box center [48, 47] width 96 height 17
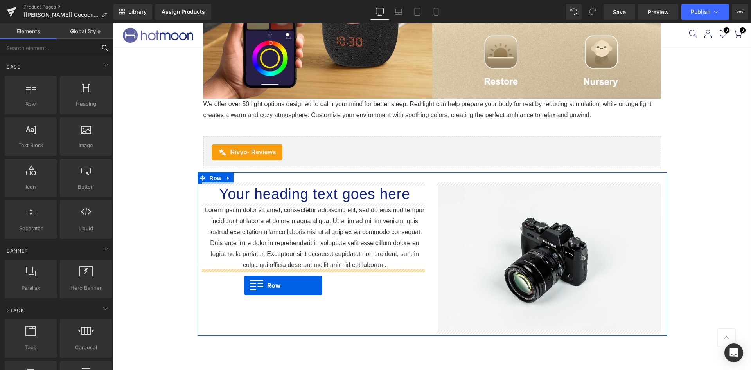
drag, startPoint x: 192, startPoint y: 160, endPoint x: 244, endPoint y: 285, distance: 135.1
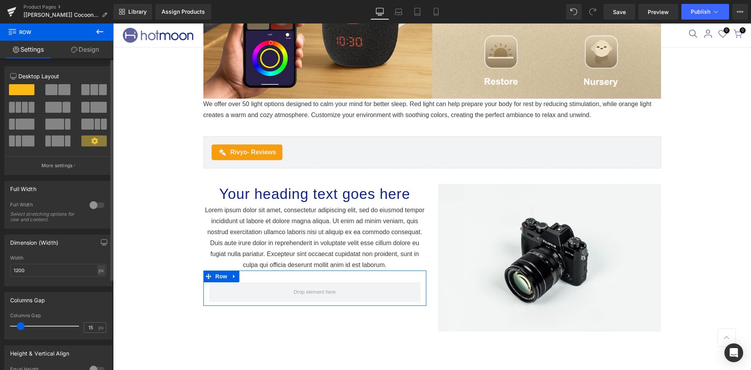
click at [61, 88] on span at bounding box center [64, 89] width 12 height 11
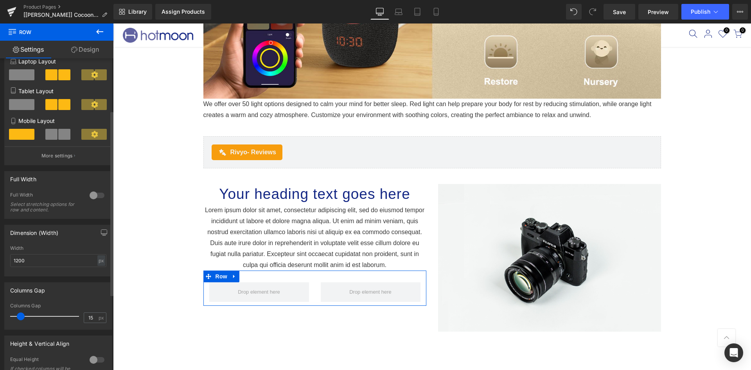
scroll to position [117, 0]
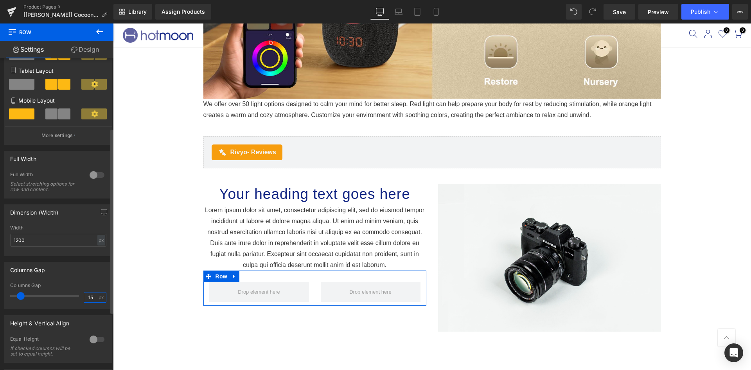
click at [89, 295] on input "15" at bounding box center [91, 297] width 14 height 10
click at [88, 293] on input "15" at bounding box center [91, 297] width 14 height 10
type input "5"
click at [76, 280] on div "Columns Gap 15px Columns Gap 5 px" at bounding box center [58, 285] width 108 height 47
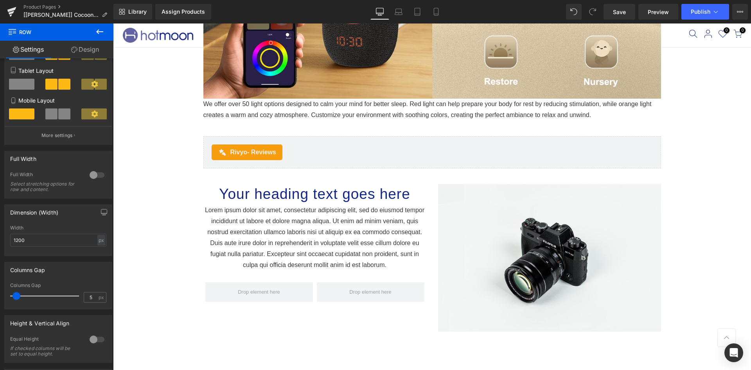
click at [97, 32] on icon at bounding box center [99, 31] width 7 height 5
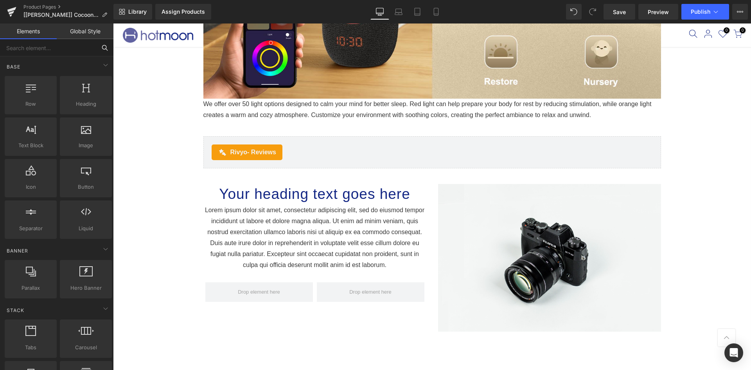
click at [39, 45] on input "text" at bounding box center [48, 47] width 96 height 17
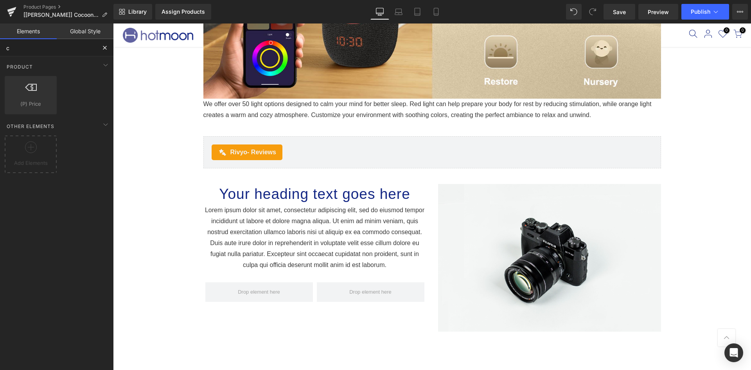
type input "cu"
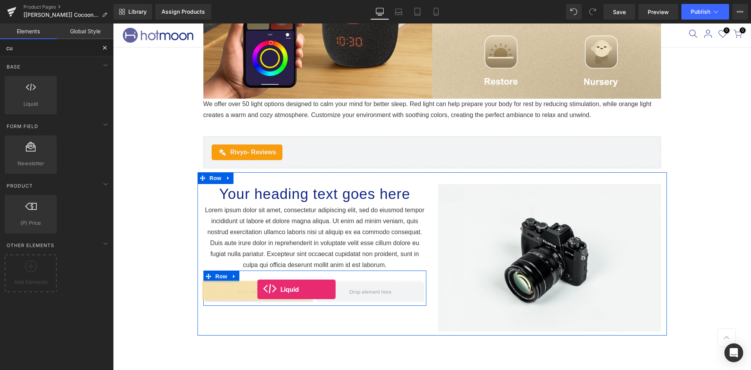
drag, startPoint x: 145, startPoint y: 120, endPoint x: 257, endPoint y: 289, distance: 203.2
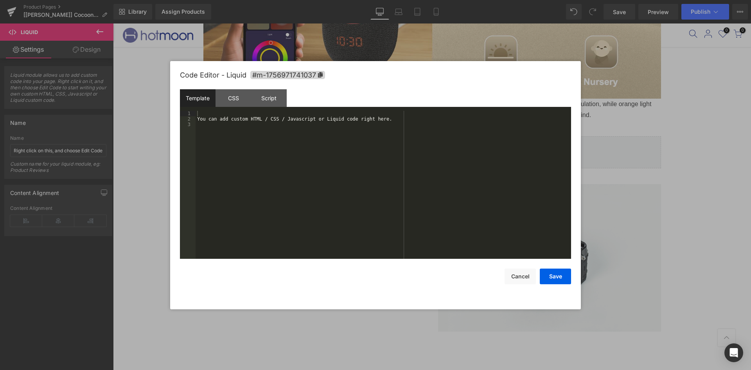
click at [232, 0] on div "Liquid You are previewing how the will restyle your page. You can not edit Elem…" at bounding box center [375, 0] width 751 height 0
click at [262, 222] on div "You can add custom HTML / CSS / Javascript or Liquid code right here." at bounding box center [384, 190] width 376 height 159
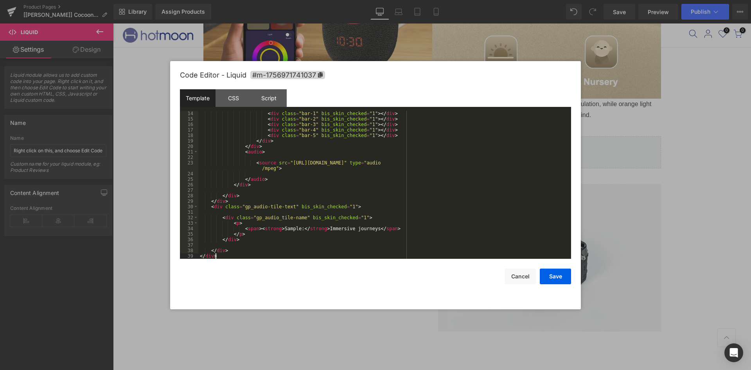
scroll to position [82, 0]
click at [321, 74] on icon at bounding box center [320, 74] width 5 height 5
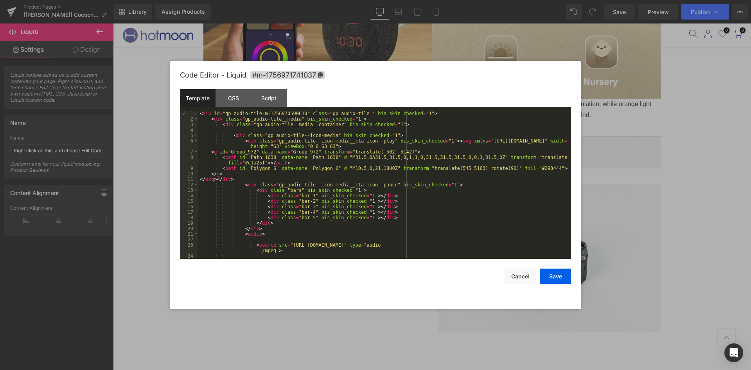
click at [259, 113] on div "< div id = "gp_audio-tile-m-1756970590610" class = "gp_audio-tile " bis_skin_ch…" at bounding box center [383, 190] width 370 height 159
click at [298, 114] on div "< div id = "gp_audio-tile-m-1756970590610" class = "gp_audio-tile " bis_skin_ch…" at bounding box center [383, 190] width 370 height 159
click at [261, 113] on div "< div id = "gp_audio-tile-#m-1756971741037" class = "gp_audio-tile " bis_skin_c…" at bounding box center [383, 190] width 370 height 159
click at [262, 114] on div "< div id = "gp_audio-tile-#m-1756971741037" class = "gp_audio-tile " bis_skin_c…" at bounding box center [383, 190] width 370 height 159
click at [556, 271] on button "Save" at bounding box center [555, 276] width 31 height 16
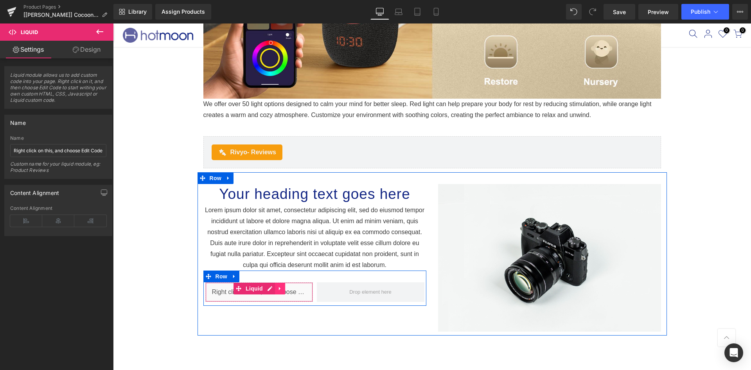
click at [277, 288] on icon at bounding box center [279, 288] width 5 height 6
drag, startPoint x: 272, startPoint y: 288, endPoint x: 269, endPoint y: 292, distance: 5.3
click at [272, 288] on icon at bounding box center [274, 288] width 5 height 5
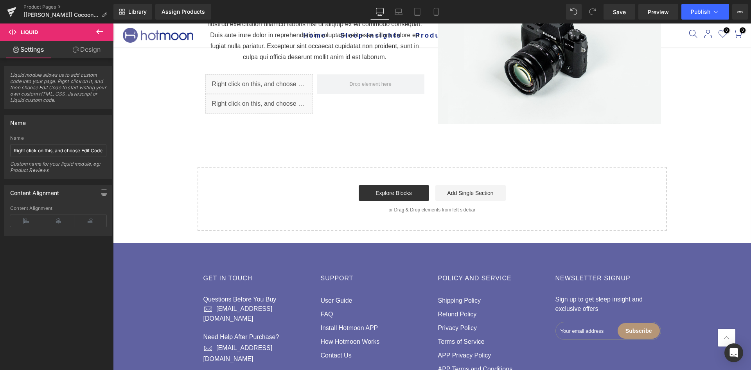
scroll to position [2328, 0]
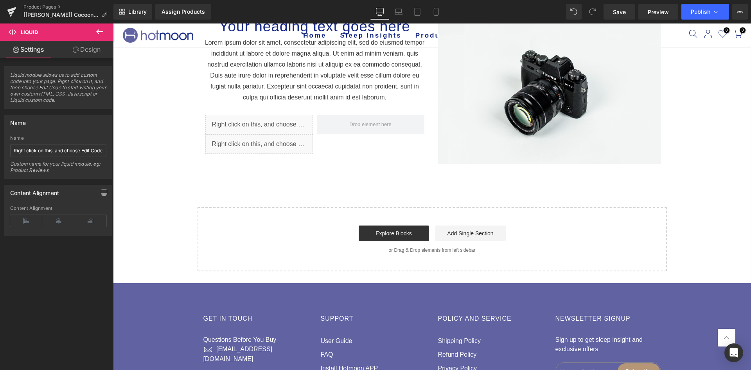
click at [229, 142] on div "Liquid" at bounding box center [259, 144] width 108 height 20
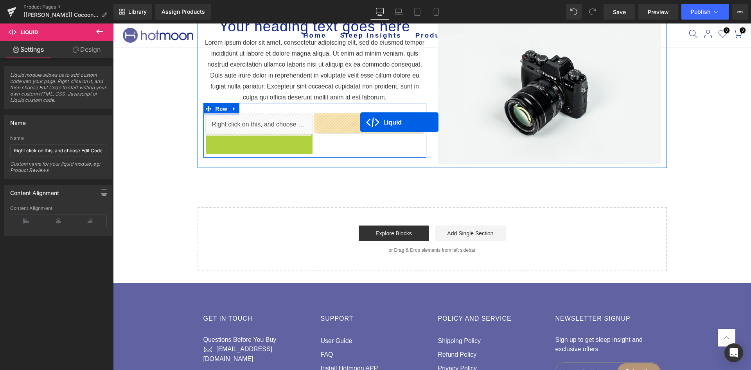
drag, startPoint x: 238, startPoint y: 140, endPoint x: 360, endPoint y: 122, distance: 123.4
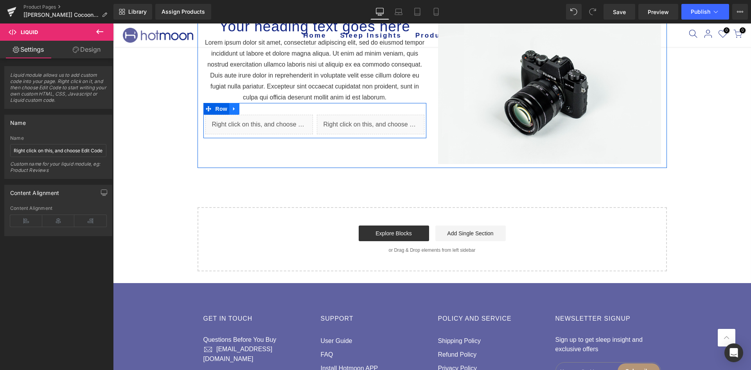
click at [232, 107] on icon at bounding box center [234, 109] width 5 height 6
click at [243, 106] on icon at bounding box center [244, 108] width 5 height 5
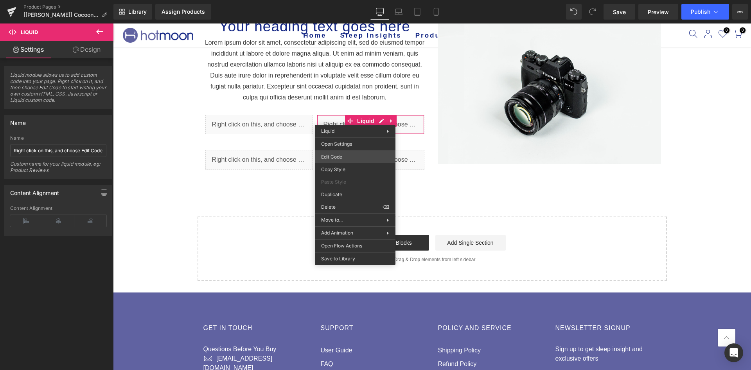
click at [342, 0] on div "Liquid You are previewing how the will restyle your page. You can not edit Elem…" at bounding box center [375, 0] width 751 height 0
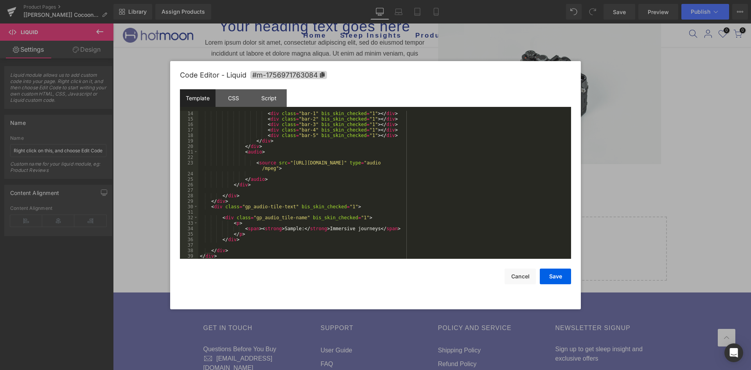
scroll to position [82, 0]
click at [284, 162] on div "< div class = "bar-1" bis_skin_checked = "1" > </ div > < div class = "bar-2" b…" at bounding box center [383, 190] width 370 height 159
click at [529, 164] on div "< div class = "bar-1" bis_skin_checked = "1" > </ div > < div class = "bar-2" b…" at bounding box center [383, 190] width 370 height 159
click at [531, 163] on div "< div class = "bar-1" bis_skin_checked = "1" > </ div > < div class = "bar-2" b…" at bounding box center [383, 190] width 370 height 159
click at [200, 168] on div "< div class = "bar-1" bis_skin_checked = "1" > </ div > < div class = "bar-2" b…" at bounding box center [383, 190] width 370 height 159
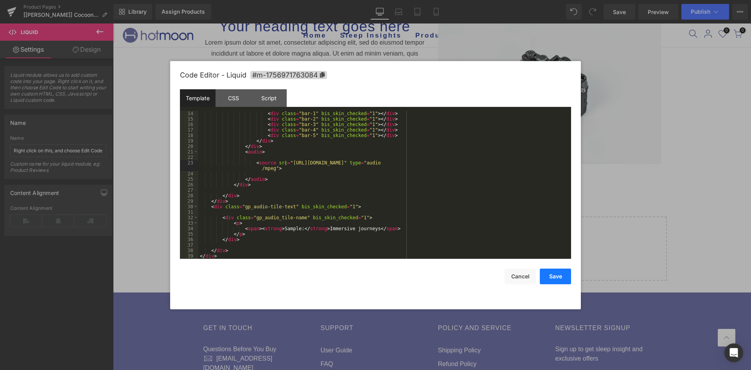
click at [550, 279] on button "Save" at bounding box center [555, 276] width 31 height 16
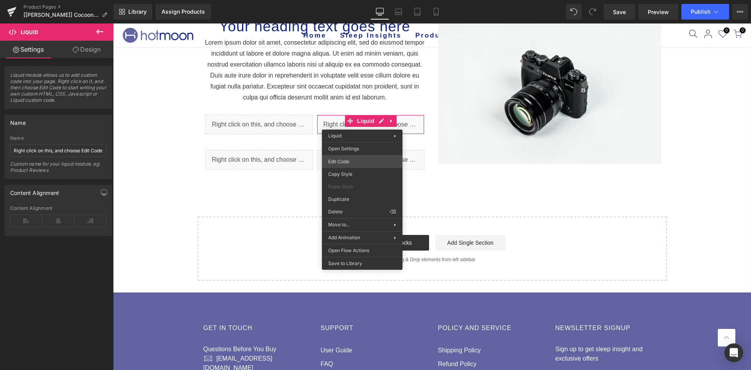
click at [345, 0] on div "Liquid You are previewing how the will restyle your page. You can not edit Elem…" at bounding box center [375, 0] width 751 height 0
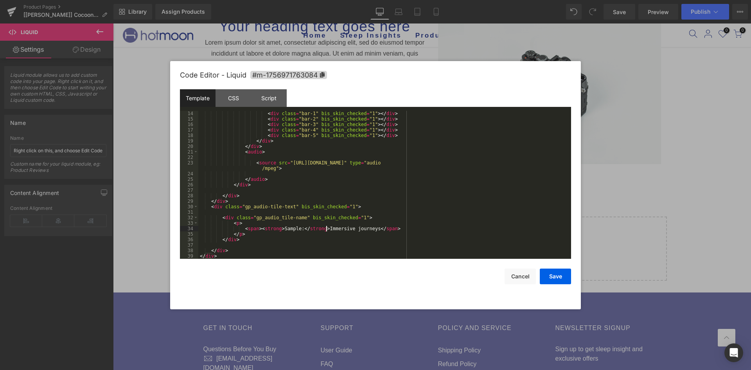
click at [326, 229] on div "< div class = "bar-1" bis_skin_checked = "1" > </ div > < div class = "bar-2" b…" at bounding box center [383, 190] width 370 height 159
click at [324, 228] on div "< div class = "bar-1" bis_skin_checked = "1" > </ div > < div class = "bar-2" b…" at bounding box center [383, 190] width 370 height 159
click at [369, 227] on div "< div class = "bar-1" bis_skin_checked = "1" > </ div > < div class = "bar-2" b…" at bounding box center [383, 190] width 370 height 159
click at [370, 227] on div "< div class = "bar-1" bis_skin_checked = "1" > </ div > < div class = "bar-2" b…" at bounding box center [383, 185] width 370 height 148
click at [554, 277] on button "Save" at bounding box center [555, 276] width 31 height 16
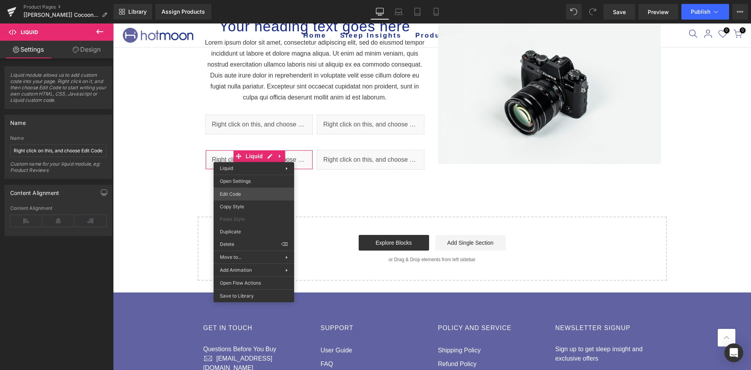
click at [242, 0] on div "Liquid You are previewing how the will restyle your page. You can not edit Elem…" at bounding box center [375, 0] width 751 height 0
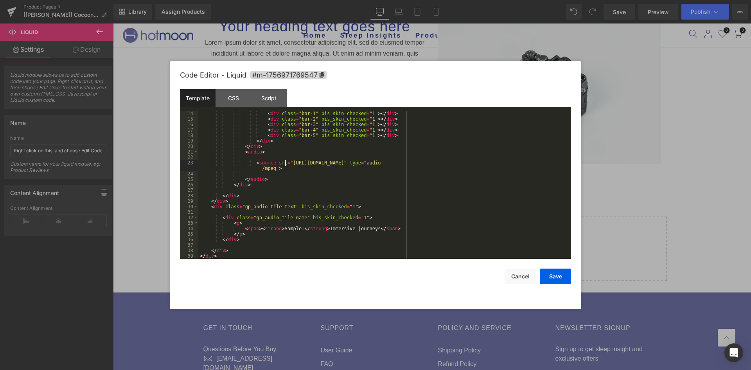
click at [285, 162] on div "< div class = "bar-1" bis_skin_checked = "1" > </ div > < div class = "bar-2" b…" at bounding box center [383, 190] width 370 height 159
click at [530, 164] on div "< div class = "bar-1" bis_skin_checked = "1" > </ div > < div class = "bar-2" b…" at bounding box center [383, 190] width 370 height 159
click at [200, 165] on div "< div class = "bar-1" bis_skin_checked = "1" > </ div > < div class = "bar-2" b…" at bounding box center [383, 190] width 370 height 159
click at [324, 231] on div "< div class = "bars" bis_skin_checked = "1" > < div class = "bar-1" bis_skin_ch…" at bounding box center [383, 190] width 370 height 159
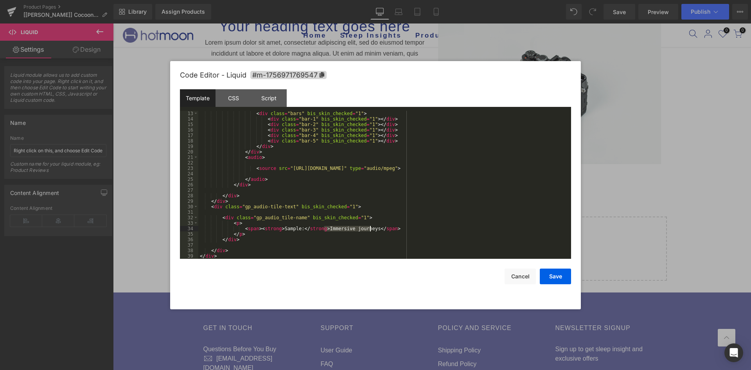
click at [370, 228] on div "< div class = "bars" bis_skin_checked = "1" > < div class = "bar-1" bis_skin_ch…" at bounding box center [383, 190] width 370 height 159
click at [553, 277] on button "Save" at bounding box center [555, 276] width 31 height 16
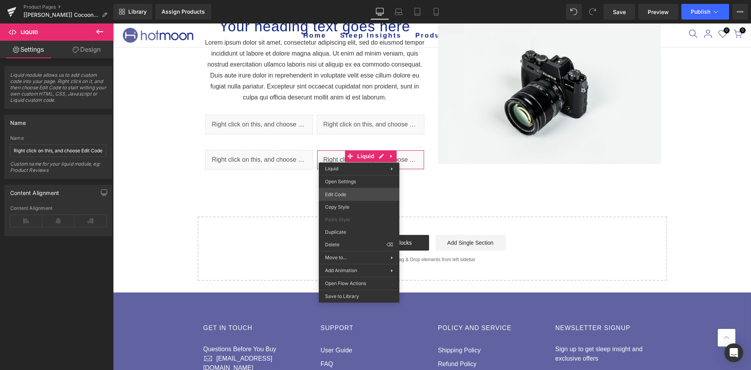
click at [337, 0] on div "Liquid You are previewing how the will restyle your page. You can not edit Elem…" at bounding box center [375, 0] width 751 height 0
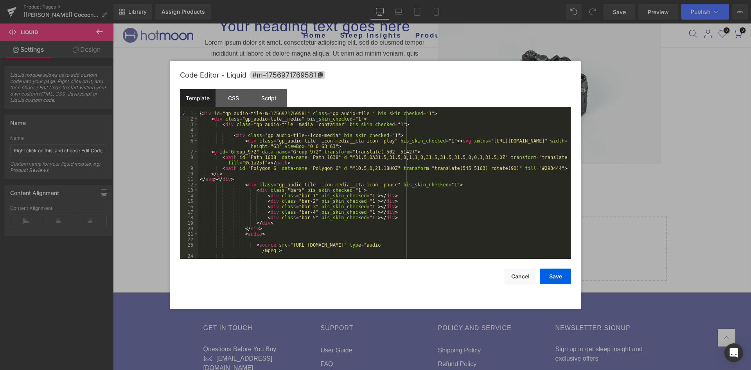
scroll to position [47, 0]
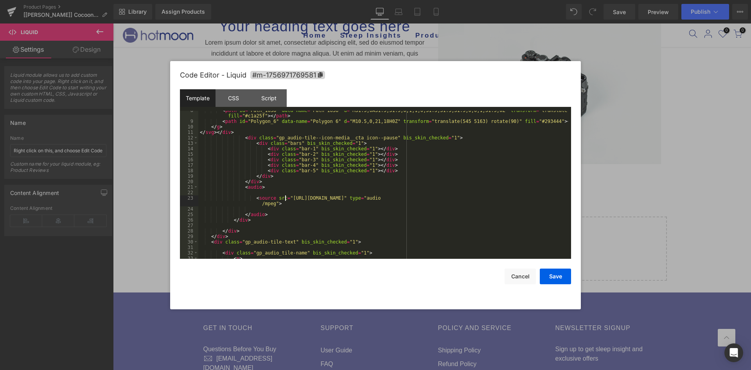
click at [286, 198] on div "< path id = "Path_1638" data-name = "Path 1638" d = "M31.5,0A31.5,31.5,0,1,1,0,…" at bounding box center [383, 190] width 370 height 164
click at [531, 199] on div "< path id = "Path_1638" data-name = "Path 1638" d = "M31.5,0A31.5,31.5,0,1,1,0,…" at bounding box center [383, 190] width 370 height 164
click at [202, 203] on div "< path id = "Path_1638" data-name = "Path 1638" d = "M31.5,0A31.5,31.5,0,1,1,0,…" at bounding box center [383, 190] width 370 height 164
click at [201, 204] on div "< path id = "Path_1638" data-name = "Path 1638" d = "M31.5,0A31.5,31.5,0,1,1,0,…" at bounding box center [383, 190] width 370 height 164
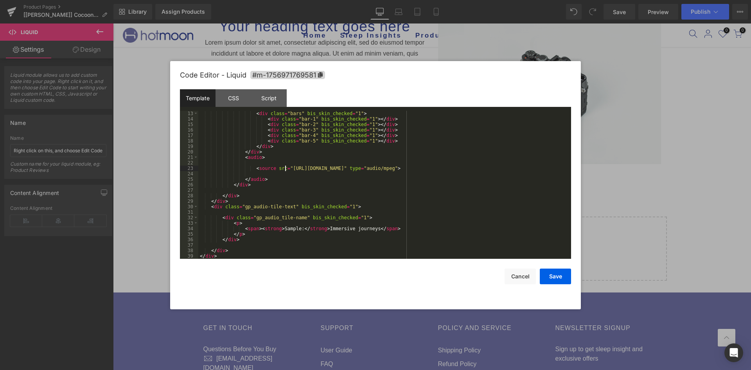
scroll to position [77, 0]
click at [325, 229] on div "< div class = "bars" bis_skin_checked = "1" > < div class = "bar-1" bis_skin_ch…" at bounding box center [383, 190] width 370 height 159
click at [323, 228] on div "< div class = "bars" bis_skin_checked = "1" > < div class = "bar-1" bis_skin_ch…" at bounding box center [383, 190] width 370 height 159
click at [371, 227] on div "< div class = "bars" bis_skin_checked = "1" > < div class = "bar-1" bis_skin_ch…" at bounding box center [383, 190] width 370 height 159
click at [559, 277] on button "Save" at bounding box center [555, 276] width 31 height 16
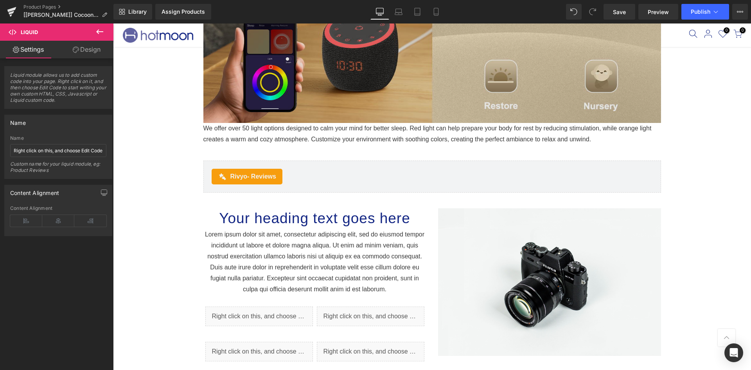
scroll to position [2211, 0]
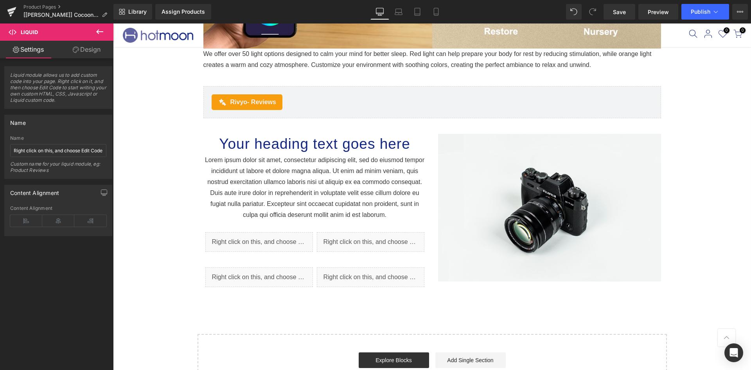
drag, startPoint x: 96, startPoint y: 31, endPoint x: 87, endPoint y: 34, distance: 9.7
click at [96, 31] on icon at bounding box center [99, 31] width 9 height 9
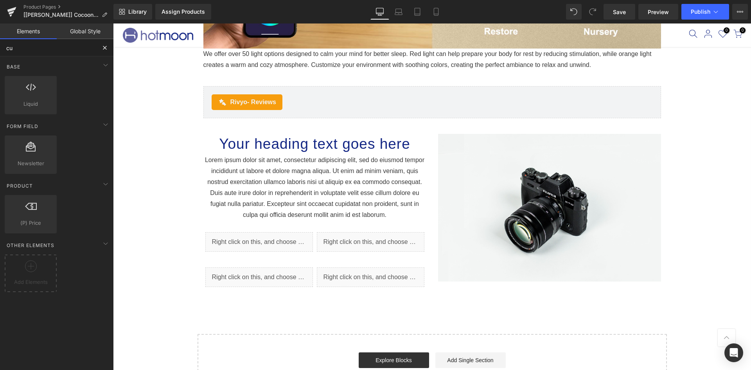
click at [48, 50] on input "cu" at bounding box center [48, 47] width 96 height 17
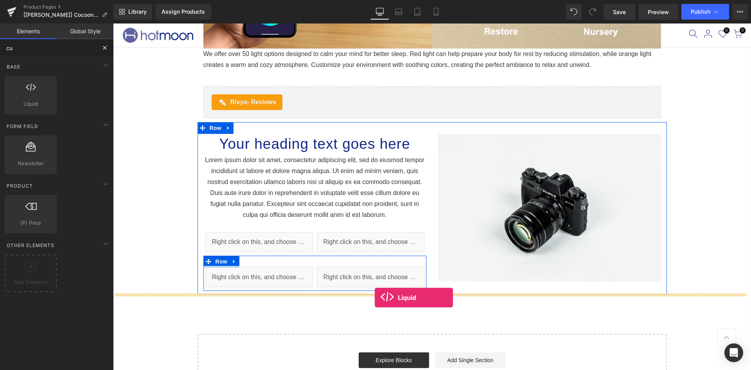
drag, startPoint x: 185, startPoint y: 147, endPoint x: 375, endPoint y: 297, distance: 241.8
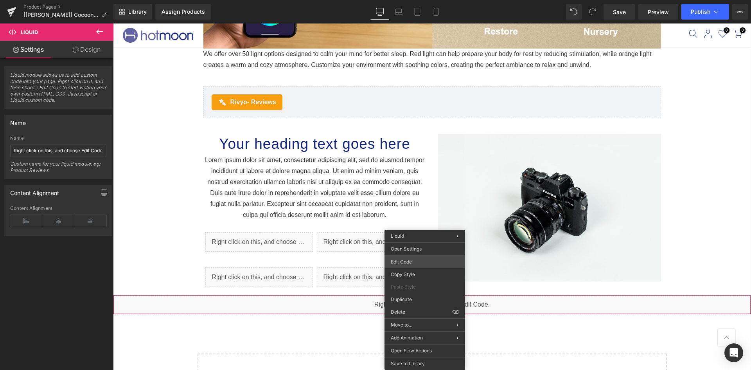
click at [409, 0] on div "Liquid You are previewing how the will restyle your page. You can not edit Elem…" at bounding box center [375, 0] width 751 height 0
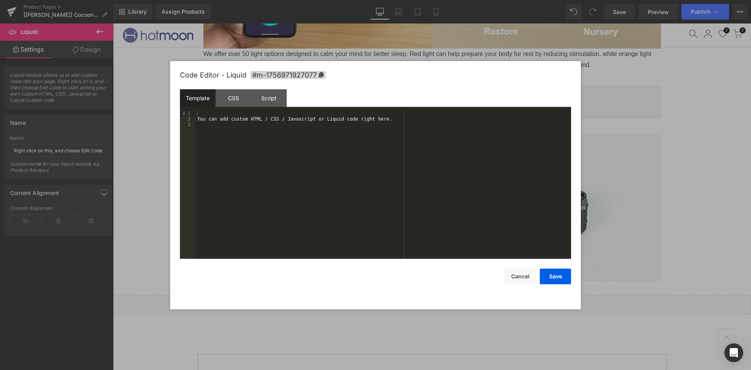
click at [318, 182] on div "You can add custom HTML / CSS / Javascript or Liquid code right here." at bounding box center [384, 190] width 376 height 159
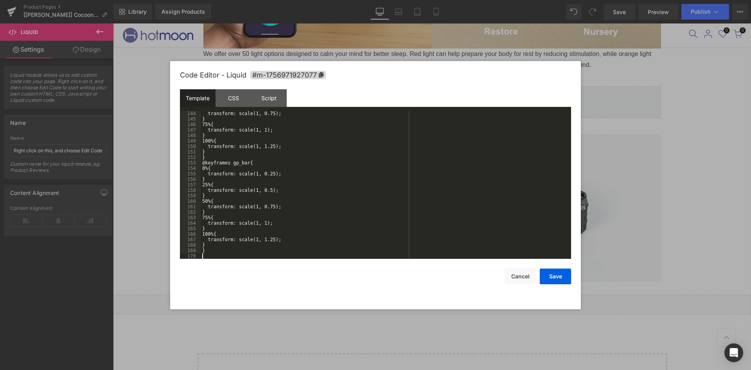
scroll to position [783, 0]
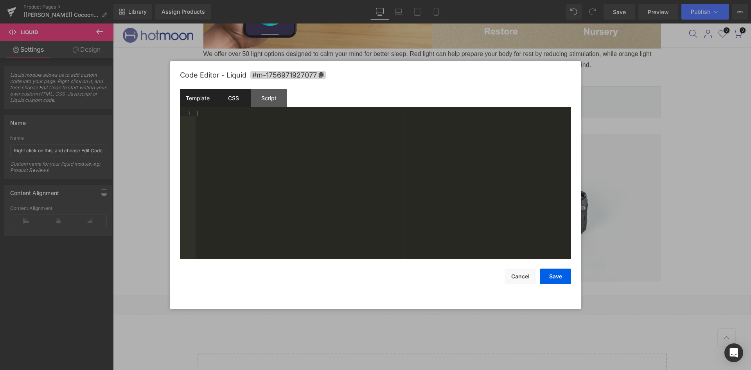
click at [230, 101] on div "CSS" at bounding box center [234, 98] width 36 height 18
click at [253, 159] on div "#m-1756971927077 { }" at bounding box center [384, 190] width 376 height 159
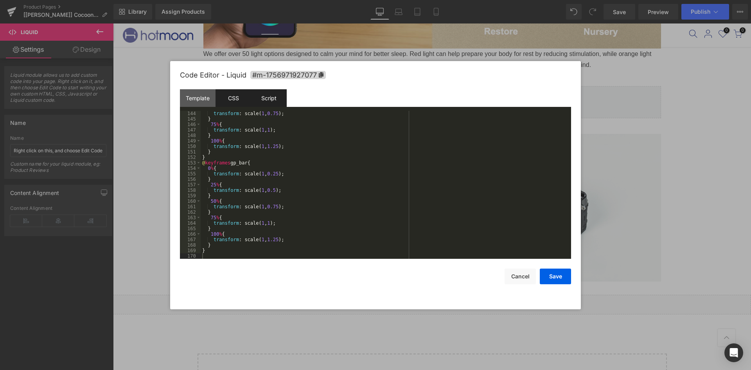
click at [274, 95] on div "Script" at bounding box center [269, 98] width 36 height 18
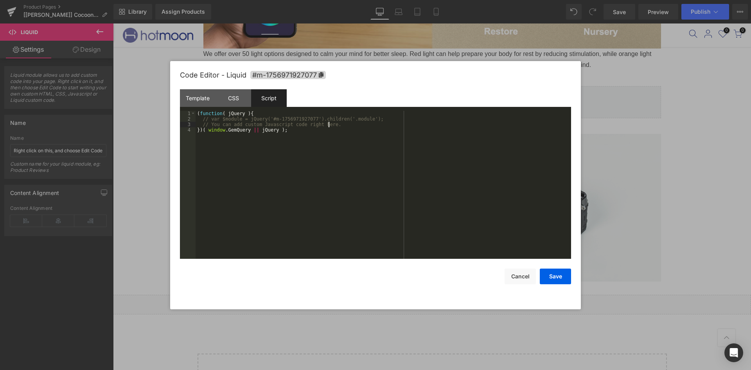
click at [334, 123] on div "( function ( jQuery ) { // var $module = jQuery('#m-1756971927077').children('.…" at bounding box center [384, 190] width 376 height 159
click at [388, 118] on div "( function ( jQuery ) { // var $module = jQuery('#m-1756971927077').children('.…" at bounding box center [384, 190] width 376 height 159
click at [361, 125] on div "( function ( jQuery ) { // var $module = jQuery('#m-1756971927077').children('.…" at bounding box center [384, 190] width 376 height 159
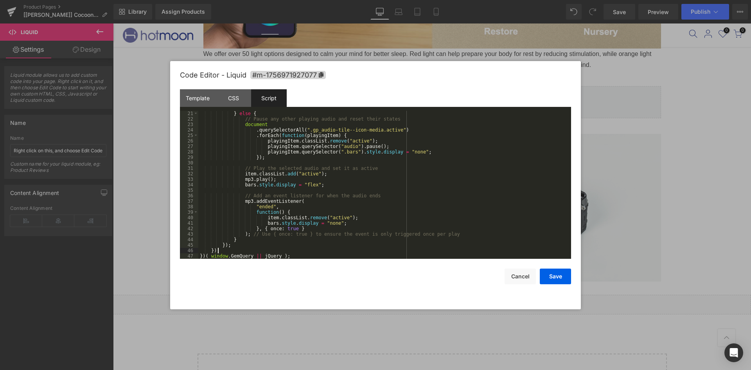
scroll to position [110, 0]
click at [552, 279] on button "Save" at bounding box center [555, 276] width 31 height 16
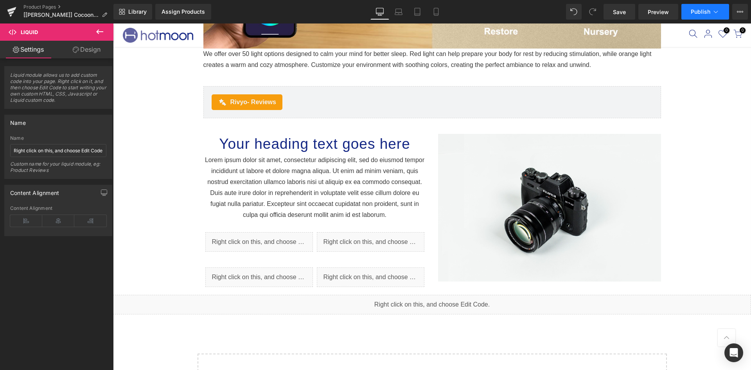
click at [700, 16] on button "Publish" at bounding box center [706, 12] width 48 height 16
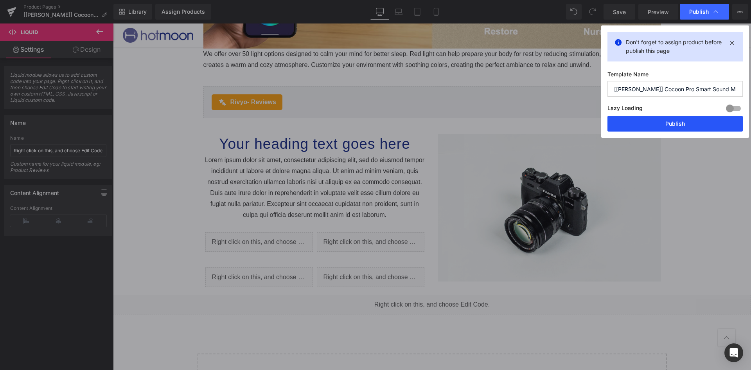
drag, startPoint x: 653, startPoint y: 126, endPoint x: 538, endPoint y: 115, distance: 115.6
click at [653, 126] on button "Publish" at bounding box center [675, 124] width 135 height 16
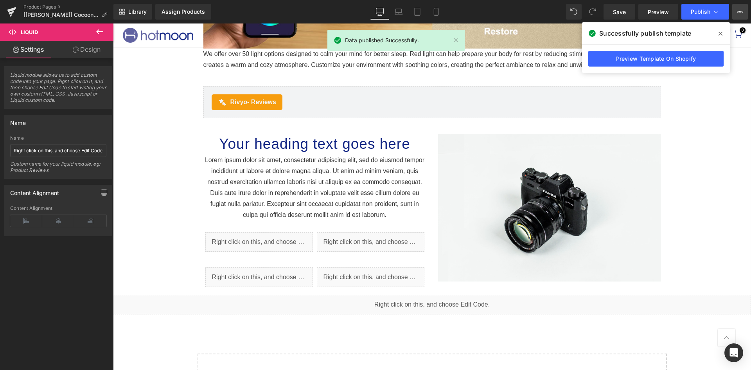
click at [741, 9] on icon at bounding box center [740, 12] width 6 height 6
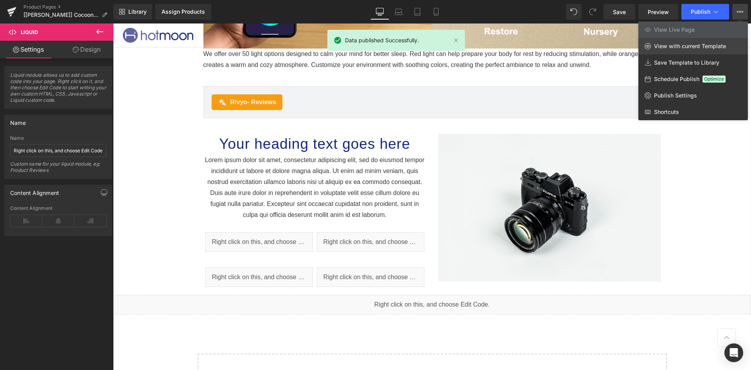
click at [704, 49] on span "View with current Template" at bounding box center [690, 46] width 72 height 7
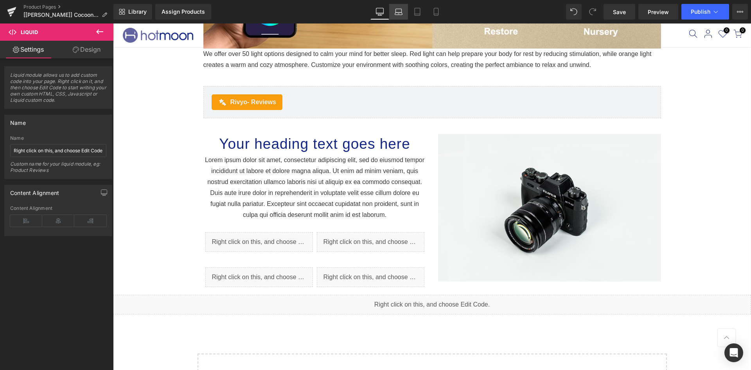
click at [398, 12] on icon at bounding box center [399, 12] width 8 height 8
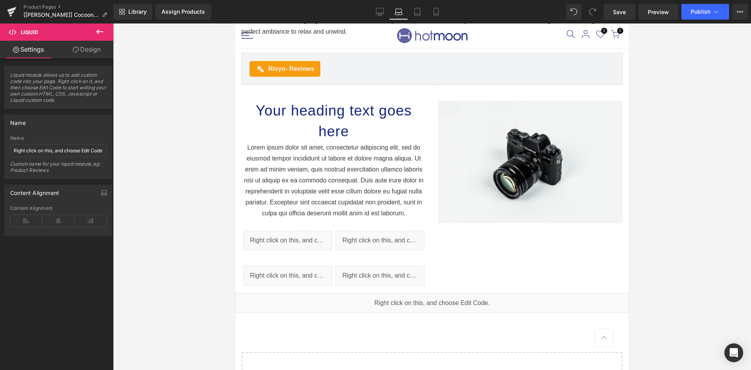
scroll to position [2057, 0]
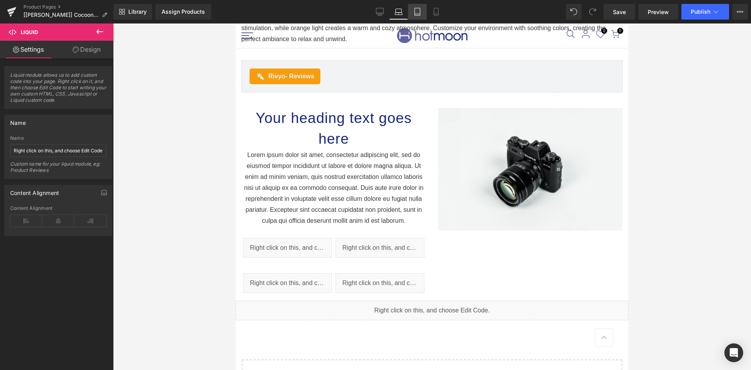
click at [417, 9] on icon at bounding box center [418, 12] width 8 height 8
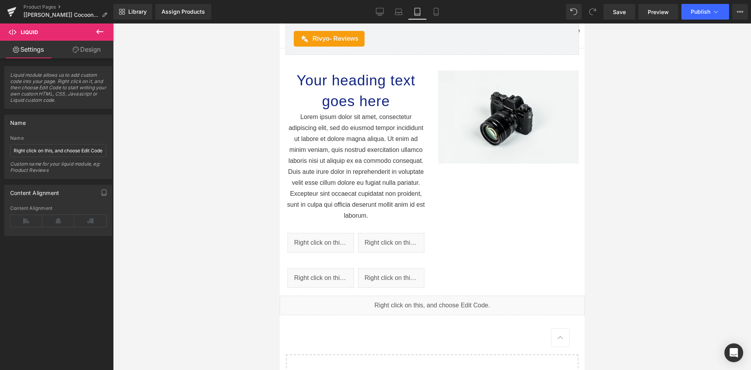
scroll to position [2203, 0]
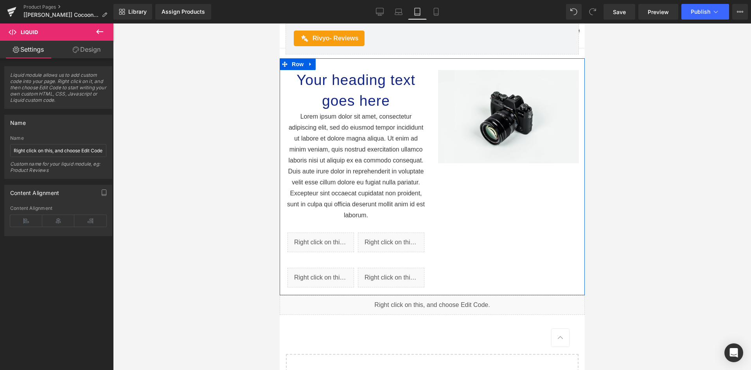
click at [428, 70] on div "Your heading text goes here Heading Lorem ipsum dolor sit amet, consectetur adi…" at bounding box center [355, 180] width 153 height 221
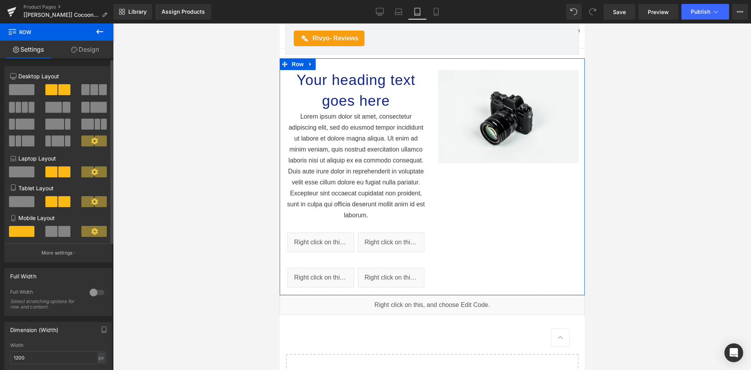
click at [20, 204] on span at bounding box center [21, 201] width 25 height 11
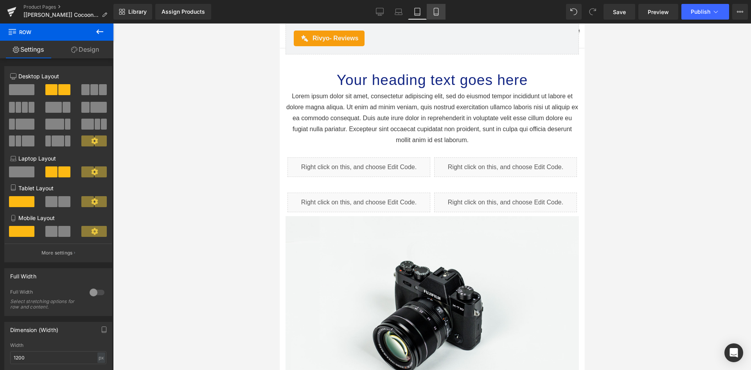
click at [437, 9] on icon at bounding box center [436, 12] width 8 height 8
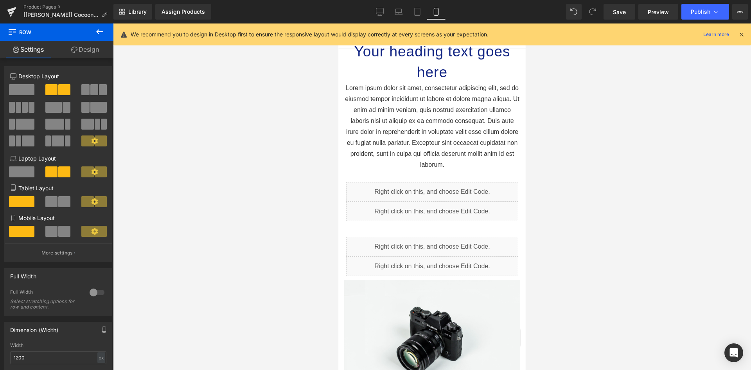
scroll to position [1756, 0]
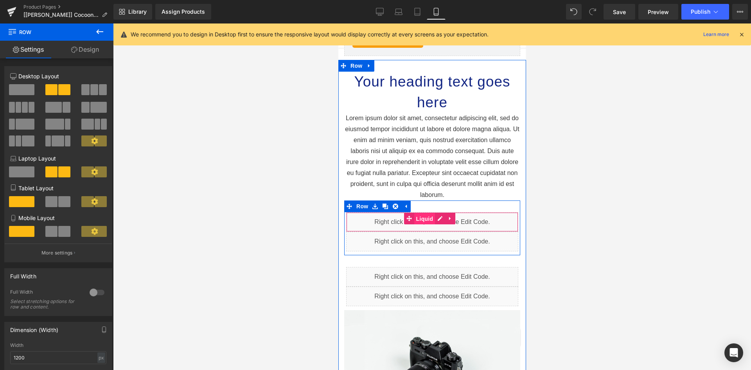
drag, startPoint x: 408, startPoint y: 203, endPoint x: 637, endPoint y: 215, distance: 229.2
click at [408, 212] on link "Liquid" at bounding box center [419, 218] width 31 height 12
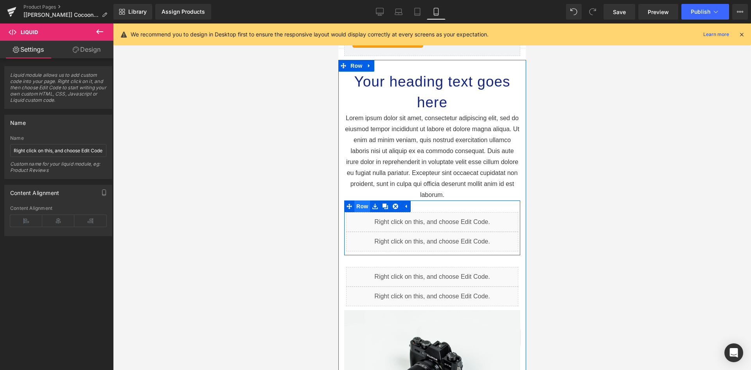
drag, startPoint x: 360, startPoint y: 191, endPoint x: 492, endPoint y: 146, distance: 139.1
click at [360, 200] on span "Row" at bounding box center [362, 206] width 16 height 12
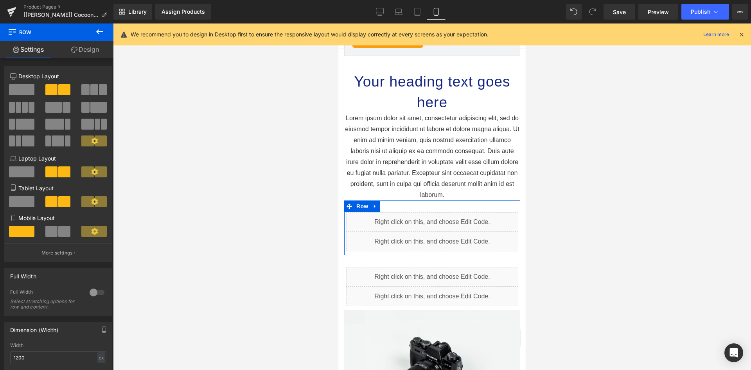
click at [84, 48] on link "Design" at bounding box center [85, 50] width 57 height 18
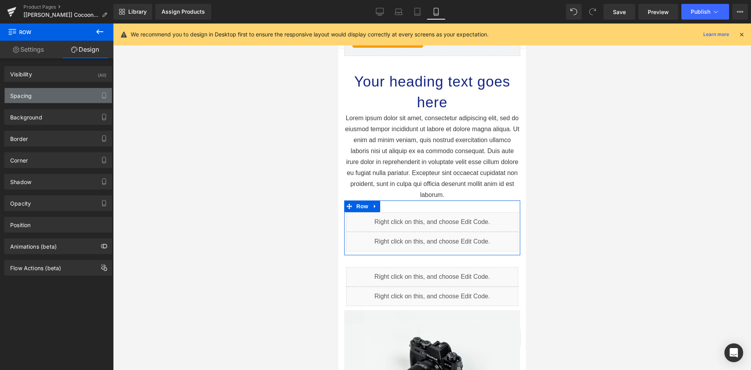
click at [43, 92] on div "Spacing" at bounding box center [58, 95] width 107 height 15
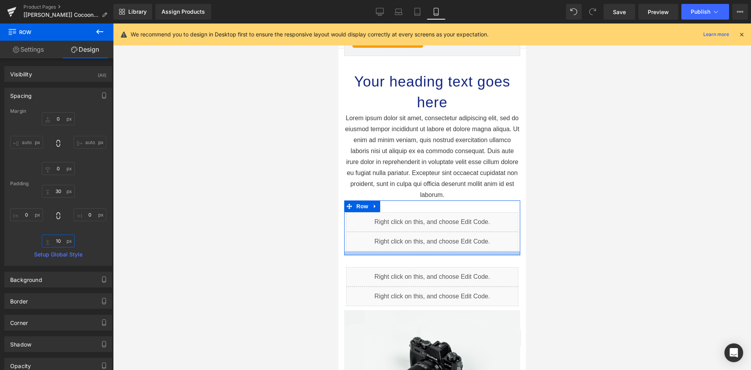
click at [58, 235] on input "10" at bounding box center [58, 240] width 33 height 13
type input "0"
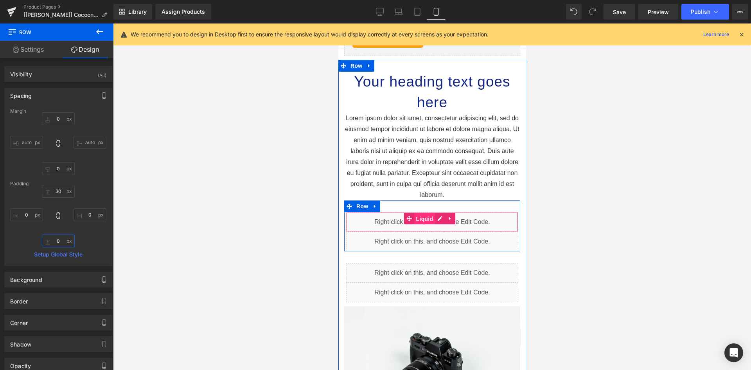
drag, startPoint x: 424, startPoint y: 202, endPoint x: 532, endPoint y: 195, distance: 108.2
click at [424, 213] on span "Liquid" at bounding box center [424, 219] width 21 height 12
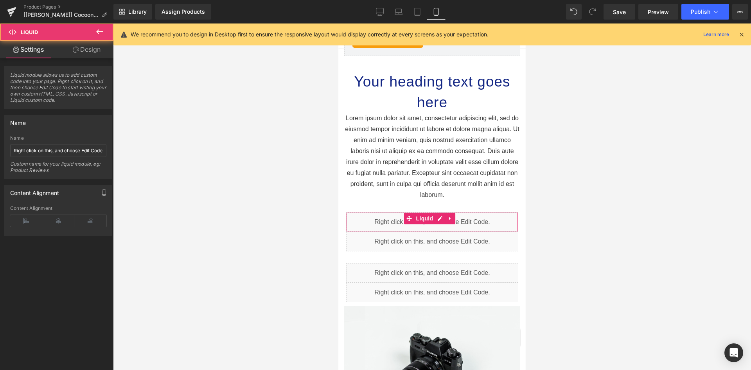
click at [90, 47] on link "Design" at bounding box center [86, 50] width 57 height 18
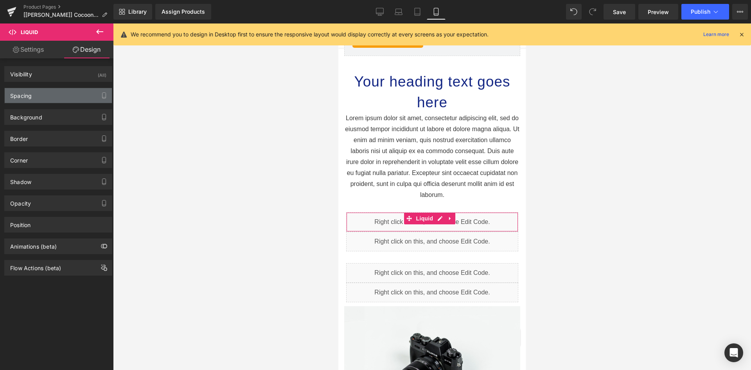
click at [40, 94] on div "Spacing" at bounding box center [58, 95] width 107 height 15
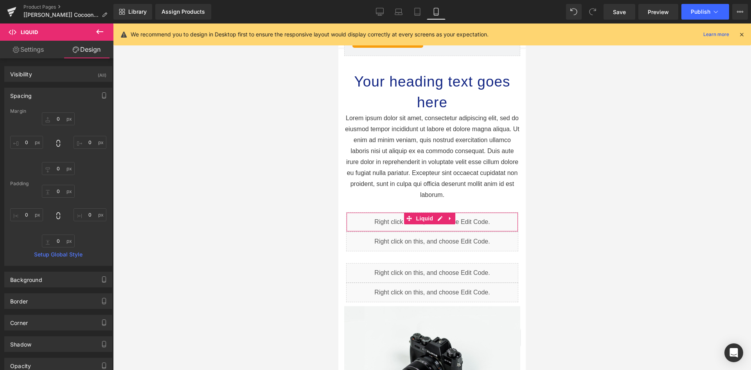
type input "0"
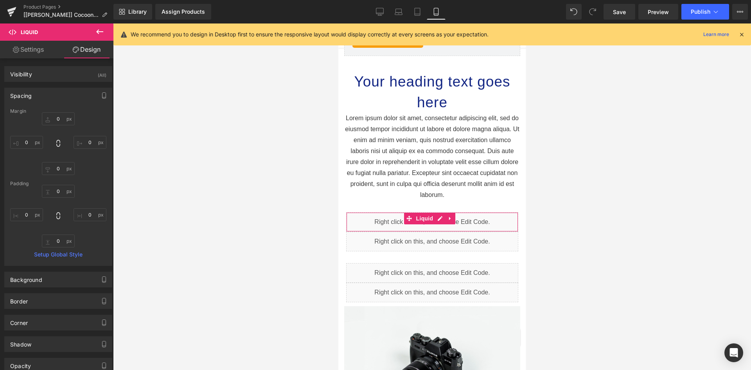
type input "0"
click at [60, 170] on input "0" at bounding box center [58, 168] width 33 height 13
type input "10"
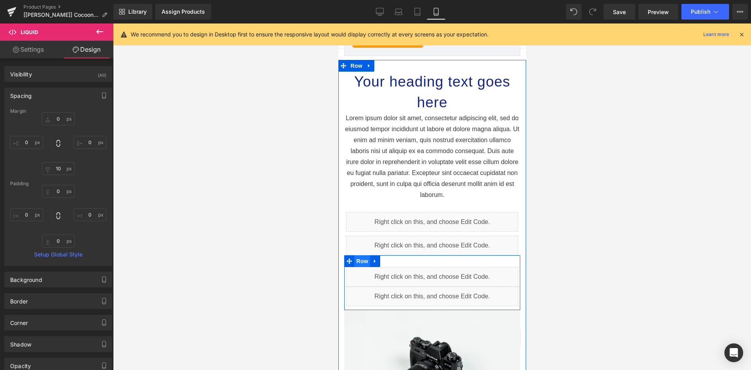
click at [361, 255] on span "Row" at bounding box center [362, 261] width 16 height 12
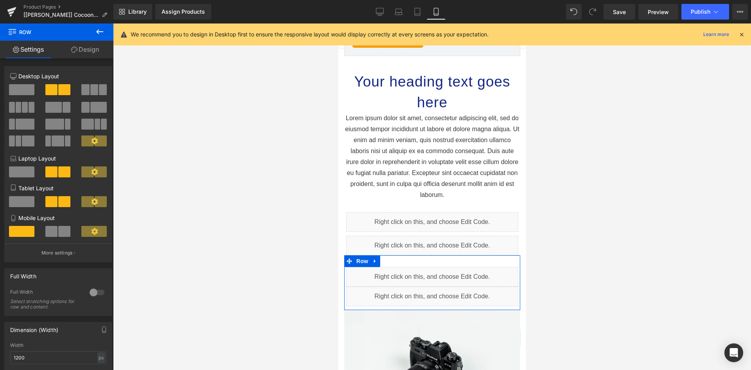
click at [88, 56] on link "Design" at bounding box center [85, 50] width 57 height 18
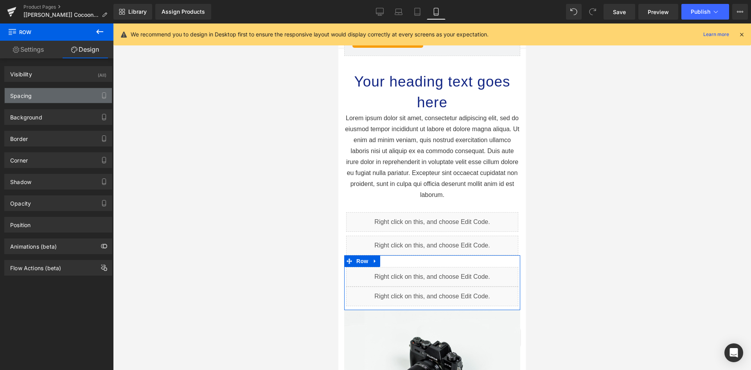
click at [36, 97] on div "Spacing" at bounding box center [58, 95] width 107 height 15
type input "0"
type input "30"
type input "0"
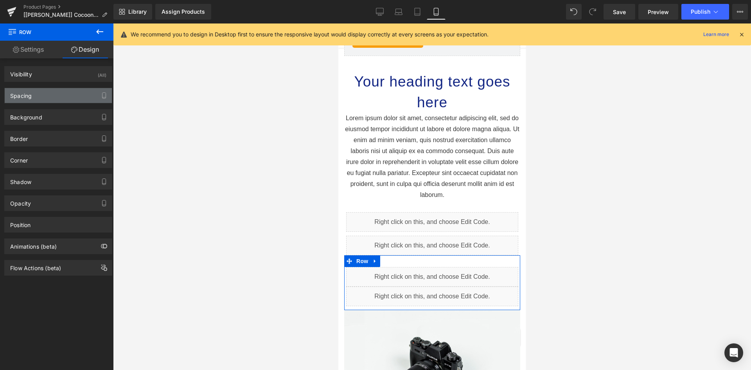
type input "10"
type input "0"
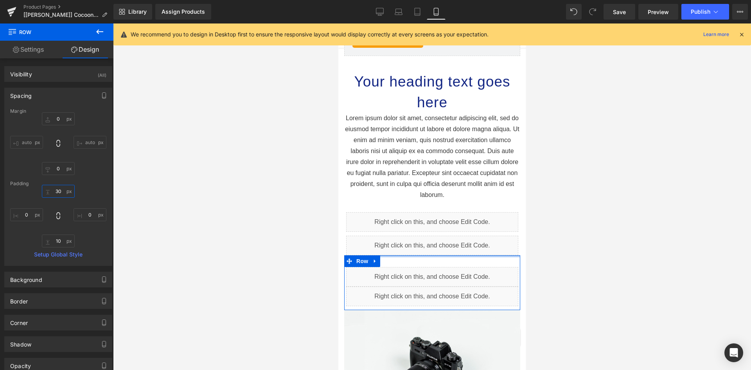
click at [61, 194] on input "30" at bounding box center [58, 191] width 33 height 13
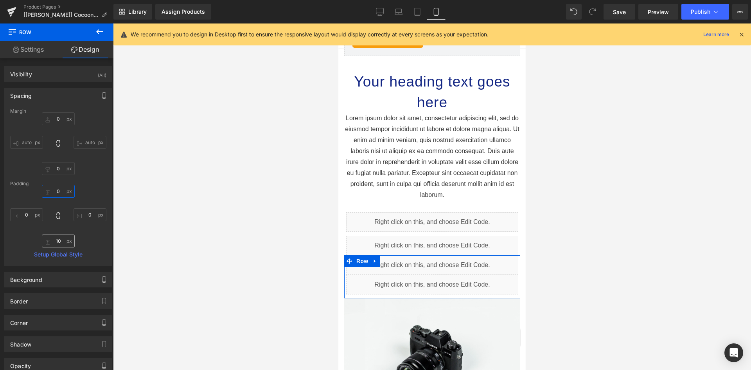
type input "0"
click at [60, 238] on input "10" at bounding box center [58, 240] width 33 height 13
type input "0"
click at [92, 180] on div "Margin 0px 0 auto auto 0px 0 auto auto Padding 0 0 0px 0 0 0 0px 0 Setup Global…" at bounding box center [58, 186] width 107 height 157
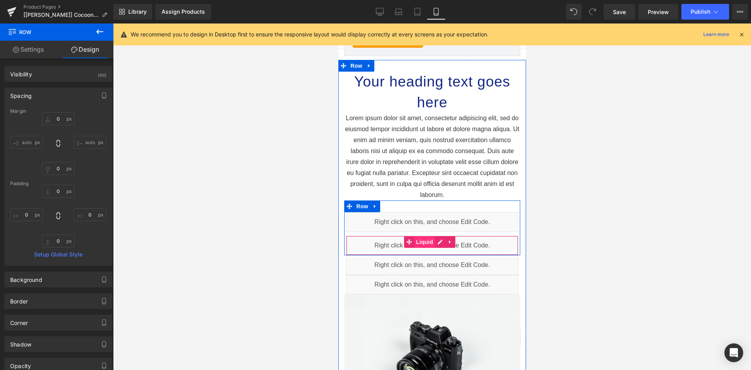
click at [422, 236] on span "Liquid" at bounding box center [424, 242] width 21 height 12
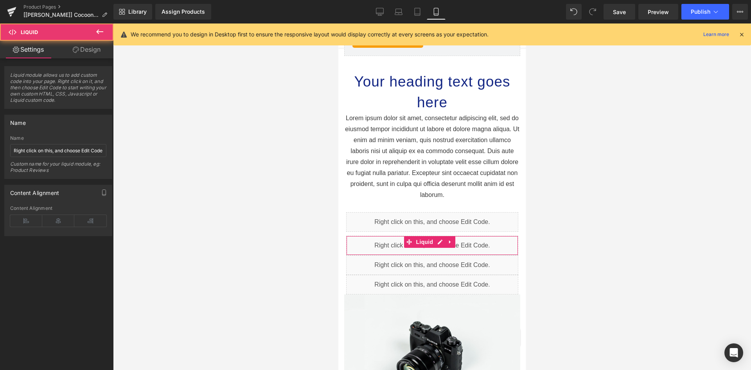
click at [92, 50] on link "Design" at bounding box center [86, 50] width 57 height 18
click at [0, 0] on div "Spacing" at bounding box center [0, 0] width 0 height 0
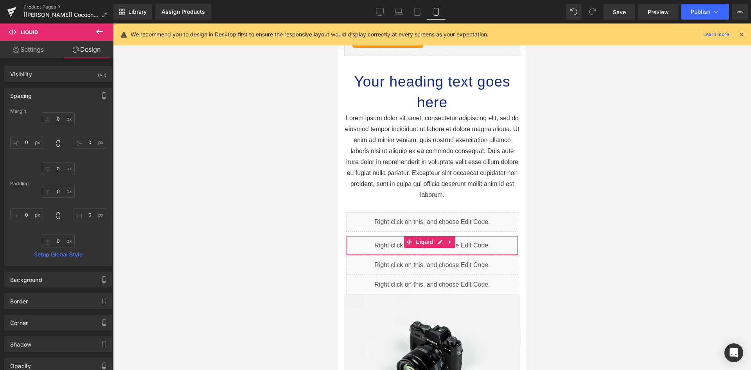
type input "0"
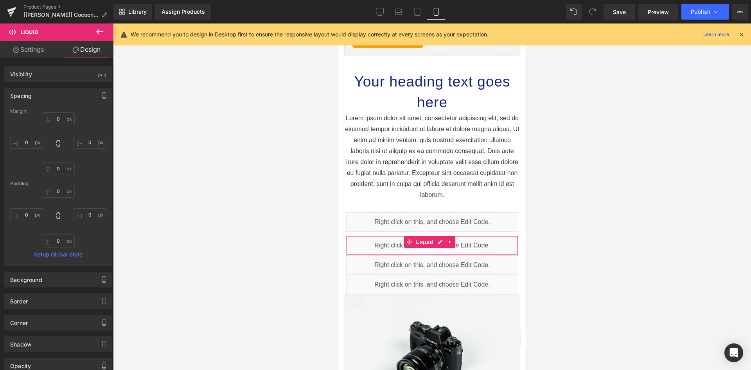
type input "0"
click at [61, 165] on input "0" at bounding box center [58, 168] width 33 height 13
type input "10"
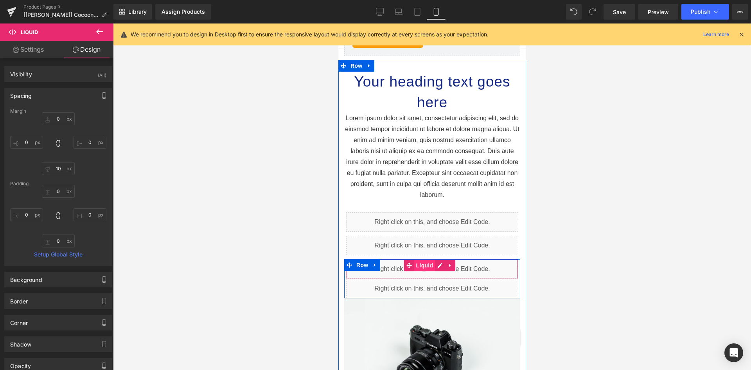
click at [422, 259] on span "Liquid" at bounding box center [424, 265] width 21 height 12
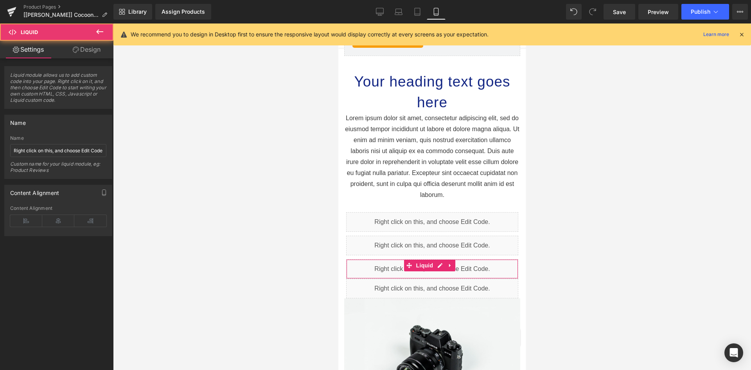
click at [85, 53] on link "Design" at bounding box center [86, 50] width 57 height 18
click at [0, 0] on div "Spacing" at bounding box center [0, 0] width 0 height 0
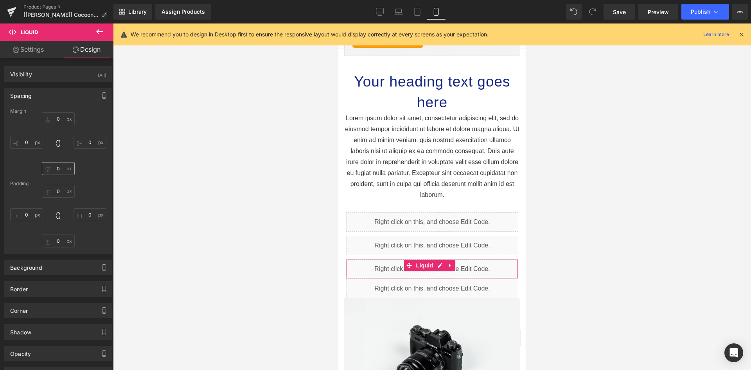
type input "0"
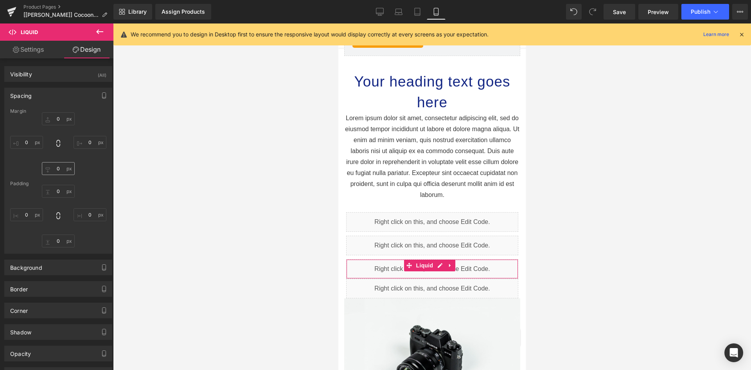
type input "0"
click at [57, 170] on input "0" at bounding box center [58, 168] width 33 height 13
type input "10"
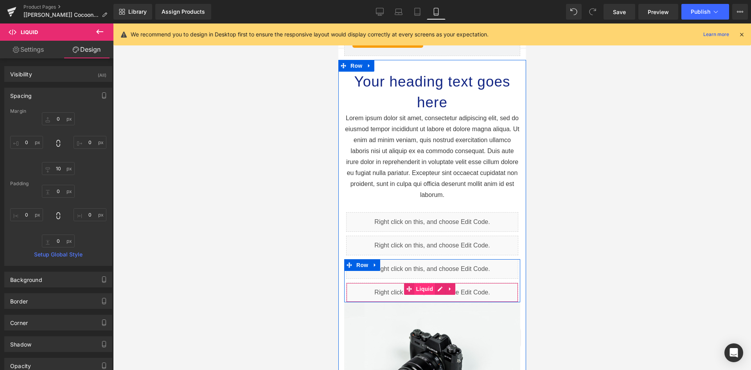
click at [423, 283] on span "Liquid" at bounding box center [424, 289] width 21 height 12
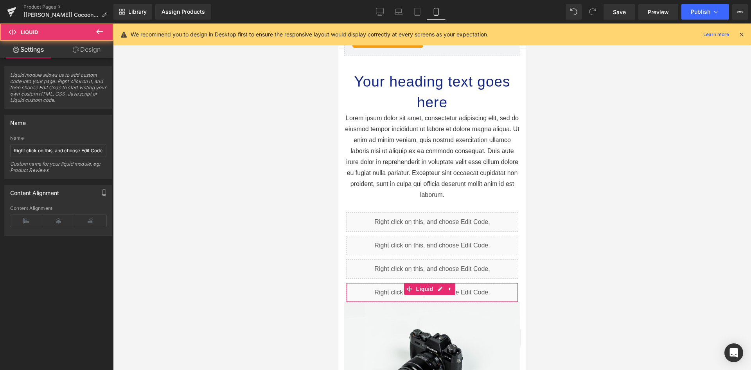
click at [76, 51] on icon at bounding box center [76, 50] width 6 height 6
click at [0, 0] on div "Spacing" at bounding box center [0, 0] width 0 height 0
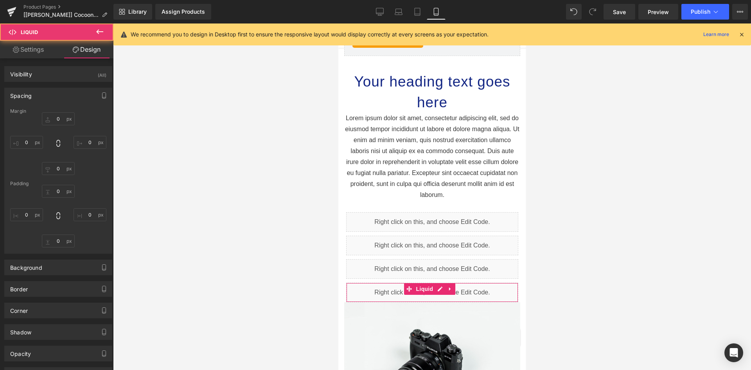
type input "0"
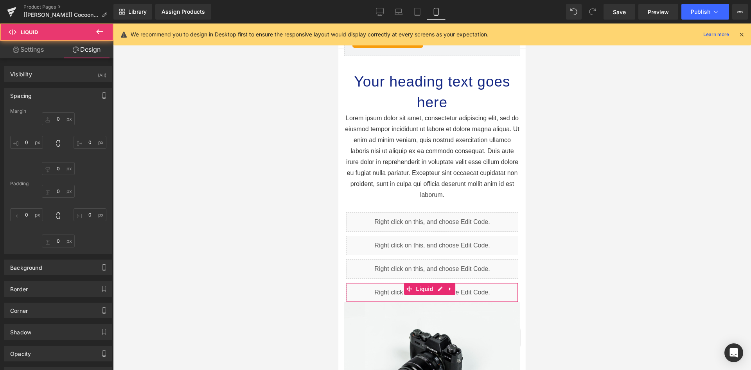
type input "0"
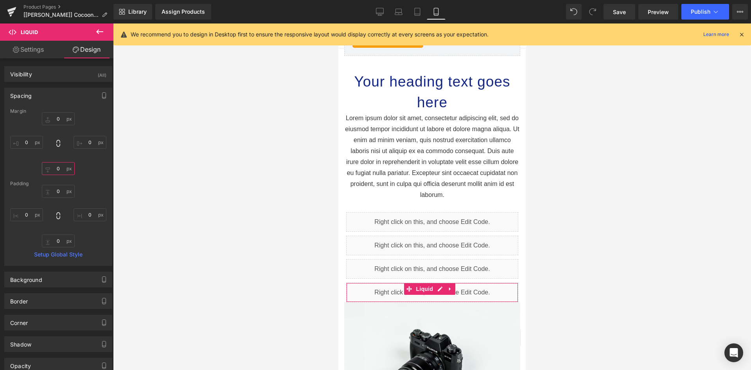
click at [61, 168] on input "0" at bounding box center [58, 168] width 33 height 13
type input "10"
click at [95, 176] on div "Margin 0px 0 0px 0 10 10 0px 0 Padding 0px 0 0px 0 0px 0 0px 0 Setup Global Sty…" at bounding box center [58, 186] width 107 height 157
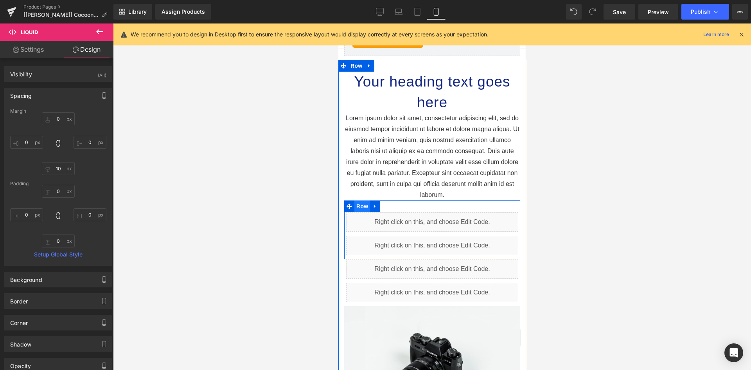
click at [357, 200] on span "Row" at bounding box center [362, 206] width 16 height 12
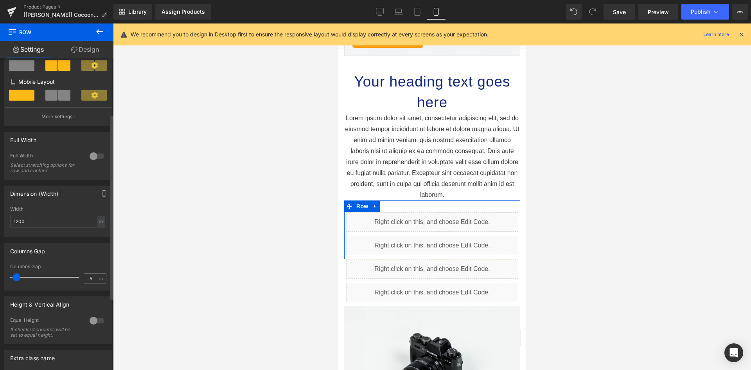
scroll to position [156, 0]
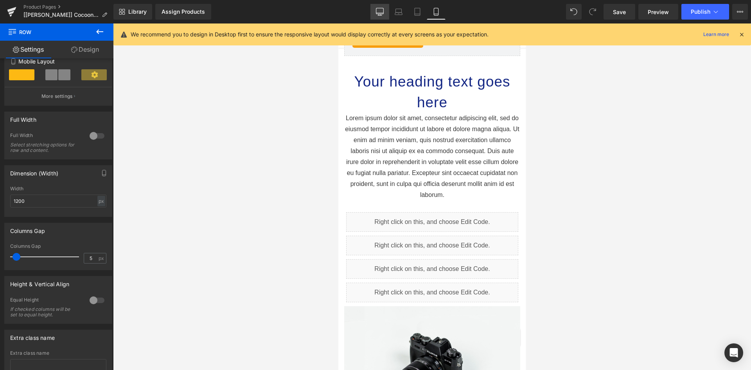
click at [376, 13] on link "Desktop" at bounding box center [379, 12] width 19 height 16
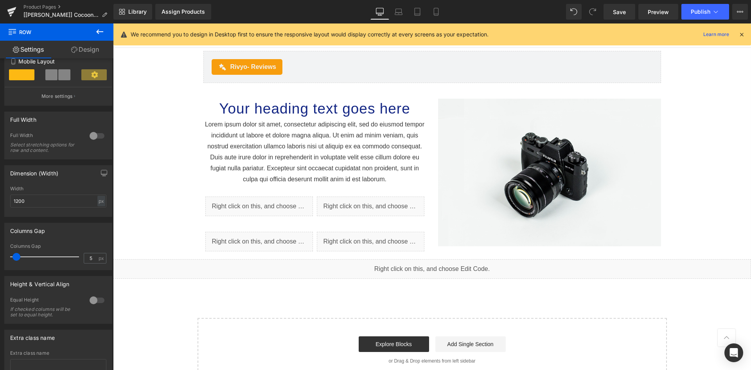
scroll to position [2247, 0]
click at [700, 6] on button "Publish" at bounding box center [706, 12] width 48 height 16
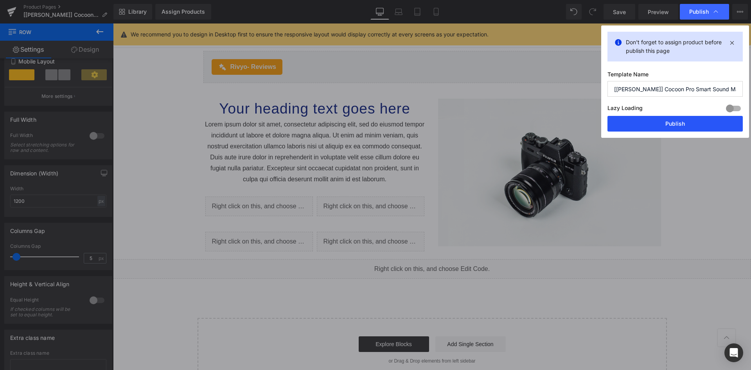
click at [665, 121] on button "Publish" at bounding box center [675, 124] width 135 height 16
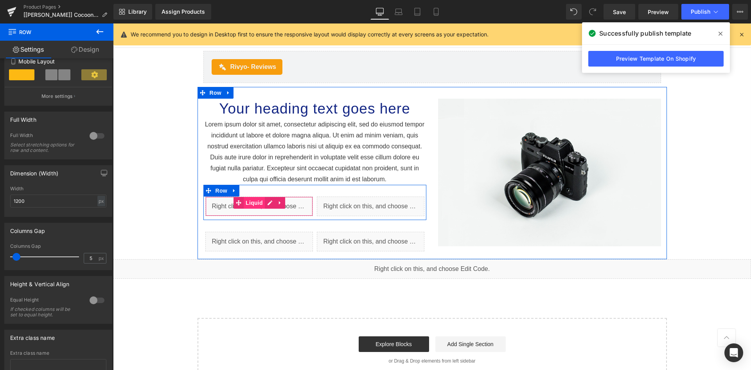
click at [255, 203] on span "Liquid" at bounding box center [254, 203] width 21 height 12
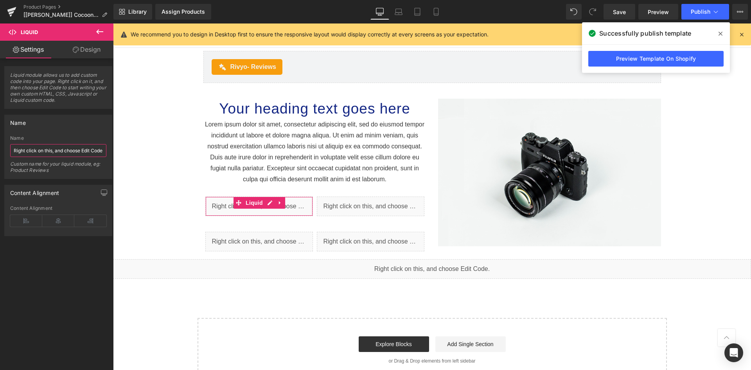
click at [41, 151] on input "Right click on this, and choose Edit Code." at bounding box center [58, 150] width 96 height 13
type input "Audio HTML"
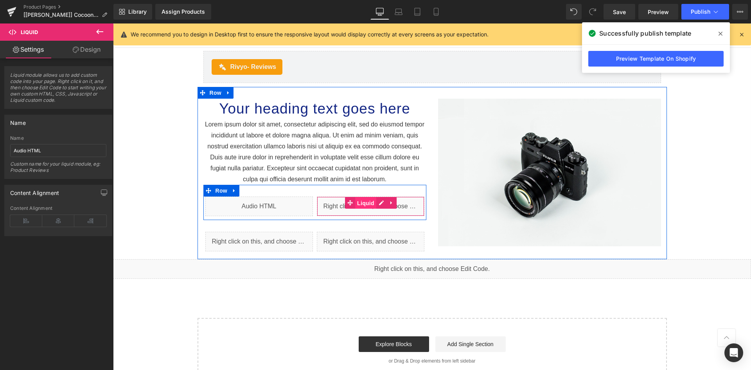
click at [361, 202] on span "Liquid" at bounding box center [365, 203] width 21 height 12
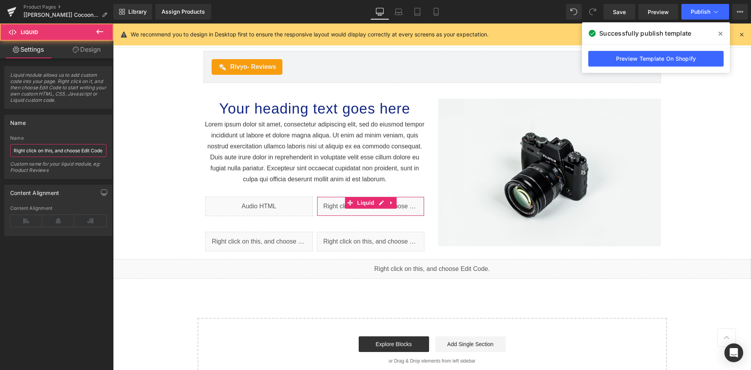
click at [53, 156] on input "Right click on this, and choose Edit Code." at bounding box center [58, 150] width 96 height 13
paste input "Audio HTML"
type input "Audio HTML"
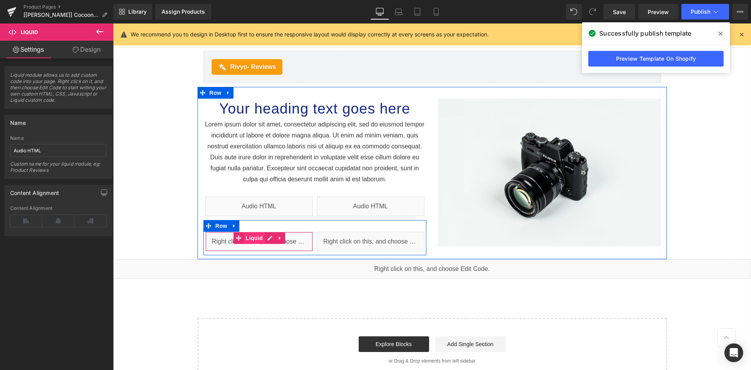
click at [250, 238] on span "Liquid" at bounding box center [254, 238] width 21 height 12
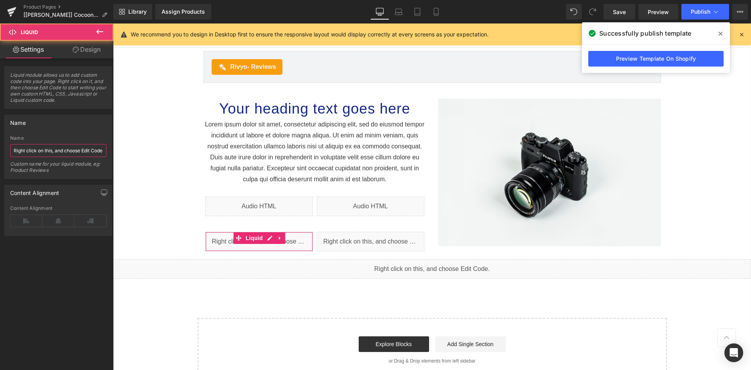
click at [58, 151] on input "Right click on this, and choose Edit Code." at bounding box center [58, 150] width 96 height 13
paste input "Audio HTML"
type input "Audio HTML"
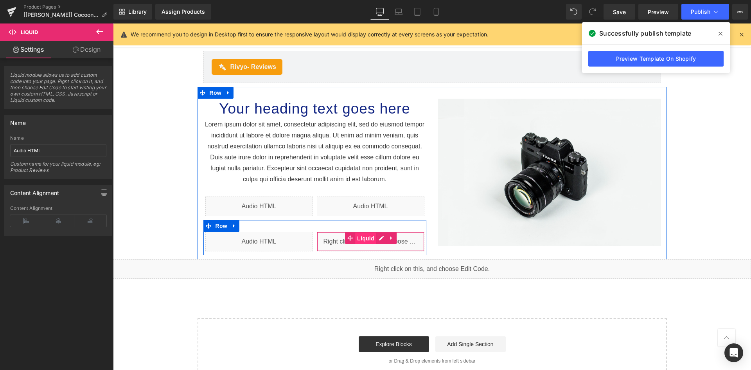
click at [357, 238] on span "Liquid" at bounding box center [365, 238] width 21 height 12
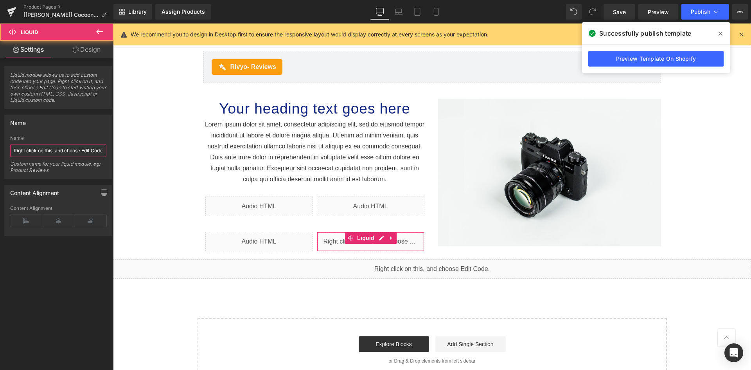
click at [65, 150] on input "Right click on this, and choose Edit Code." at bounding box center [58, 150] width 96 height 13
paste input "Audio HTML"
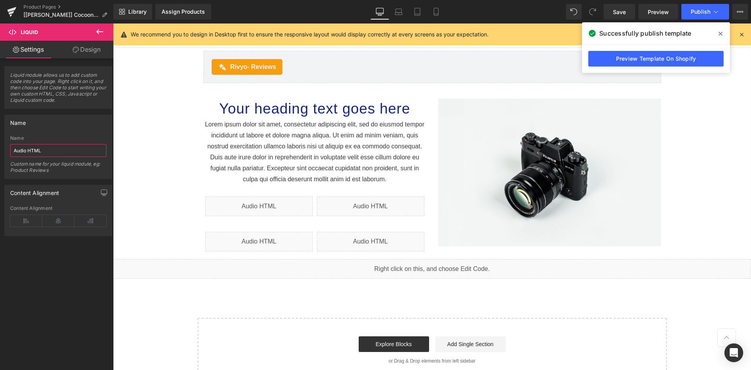
type input "Audio HTML"
click at [54, 125] on div "Name" at bounding box center [58, 122] width 107 height 15
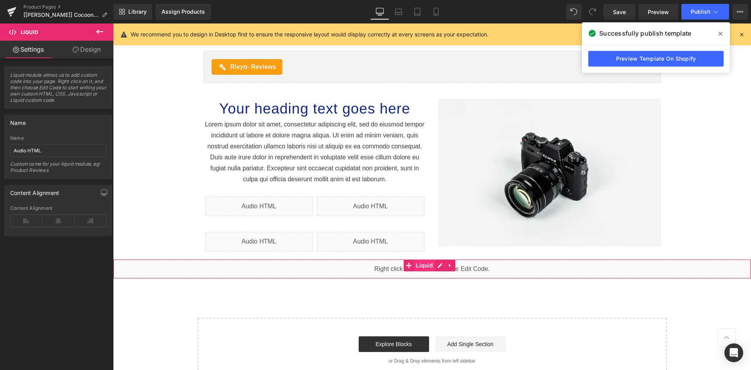
click at [423, 265] on span "Liquid" at bounding box center [424, 265] width 21 height 12
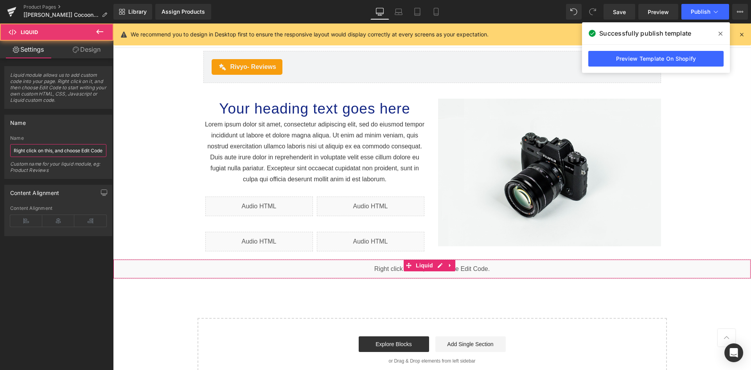
click at [64, 153] on input "Right click on this, and choose Edit Code." at bounding box center [58, 150] width 96 height 13
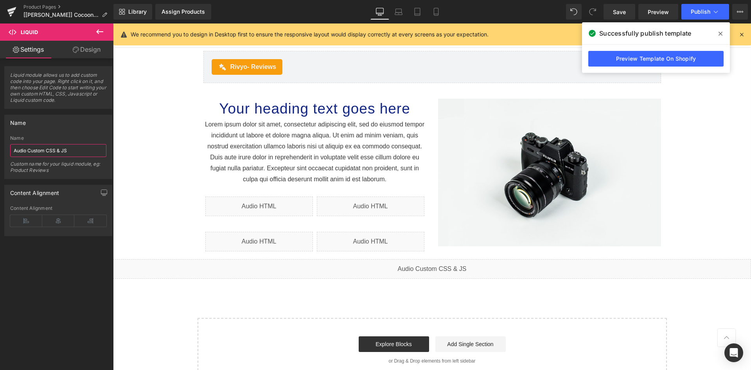
type input "Audio Custom CSS & JS"
click at [63, 131] on div "Name Audio Custom CSS & JS Name Audio Custom CSS & JS Custom name for your liqu…" at bounding box center [58, 147] width 108 height 64
click at [721, 33] on icon at bounding box center [721, 34] width 4 height 6
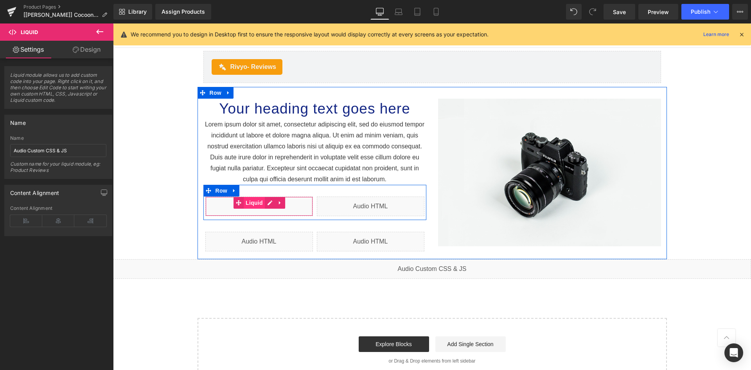
click at [248, 200] on span "Liquid" at bounding box center [254, 203] width 21 height 12
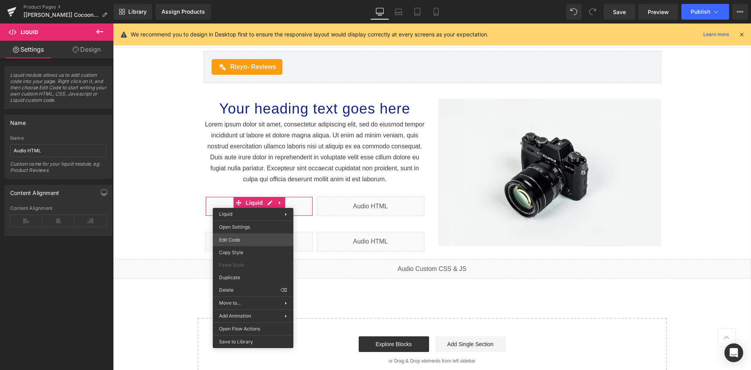
click at [232, 0] on div "Liquid You are previewing how the will restyle your page. You can not edit Elem…" at bounding box center [375, 0] width 751 height 0
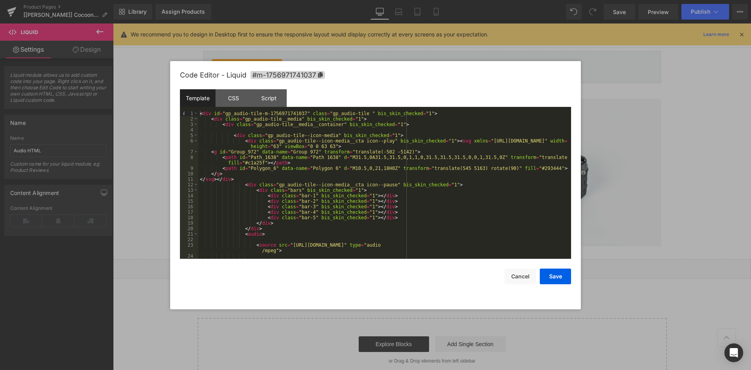
scroll to position [82, 0]
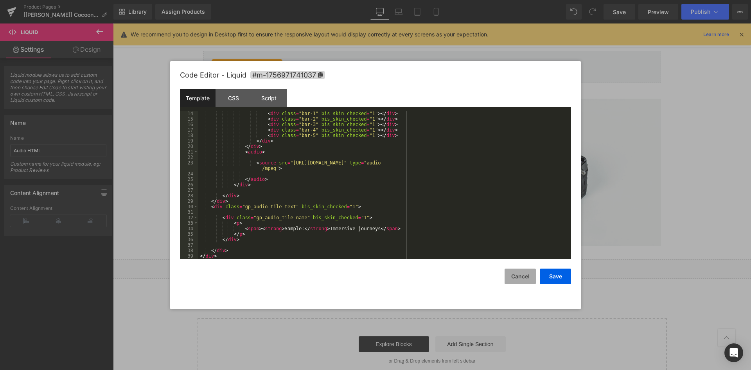
click at [527, 277] on button "Cancel" at bounding box center [520, 276] width 31 height 16
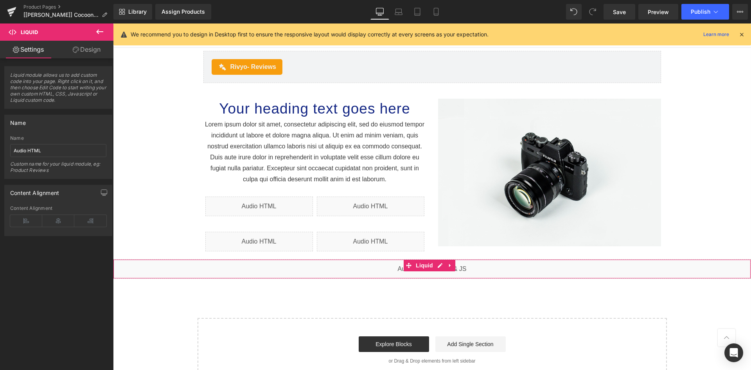
click at [423, 266] on span "Liquid" at bounding box center [424, 265] width 21 height 12
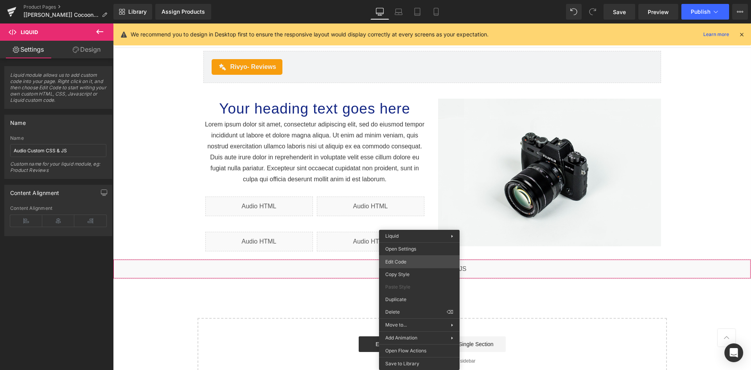
click at [394, 0] on div "Liquid You are previewing how the will restyle your page. You can not edit Elem…" at bounding box center [375, 0] width 751 height 0
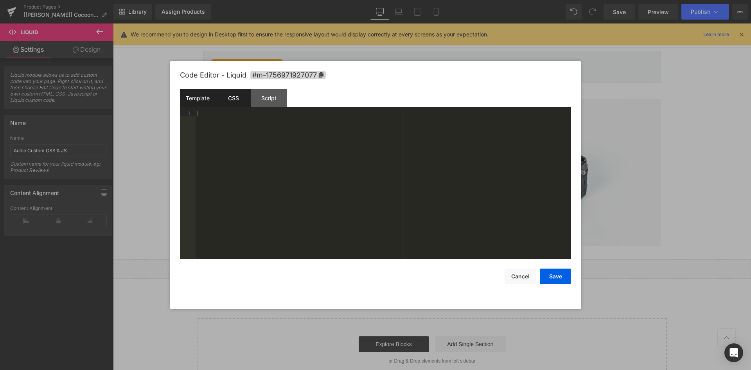
click at [235, 101] on div "CSS" at bounding box center [234, 98] width 36 height 18
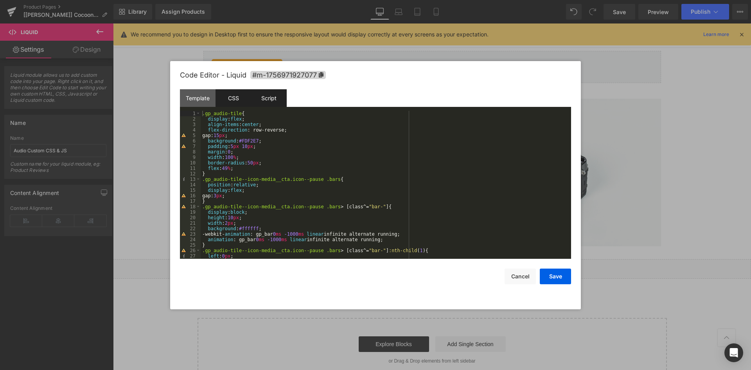
click at [278, 98] on div "Script" at bounding box center [269, 98] width 36 height 18
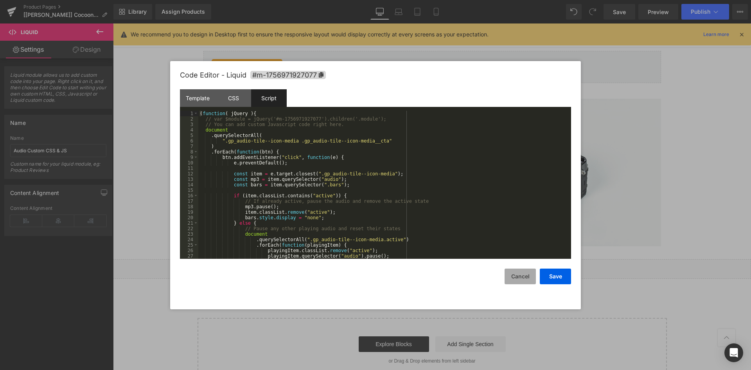
click at [528, 271] on button "Cancel" at bounding box center [520, 276] width 31 height 16
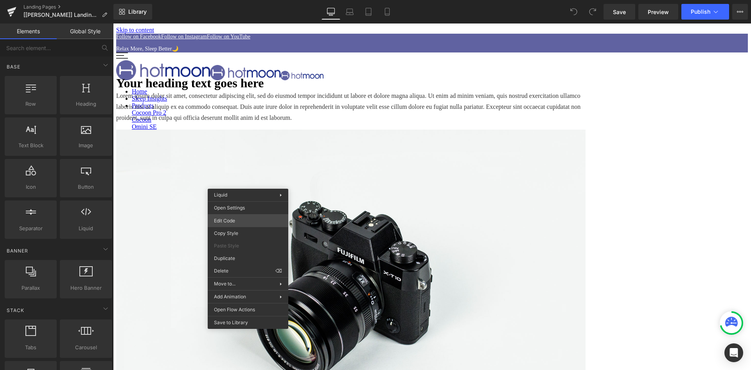
click at [230, 0] on div "You are previewing how the will restyle your page. You can not edit Elements in…" at bounding box center [375, 0] width 751 height 0
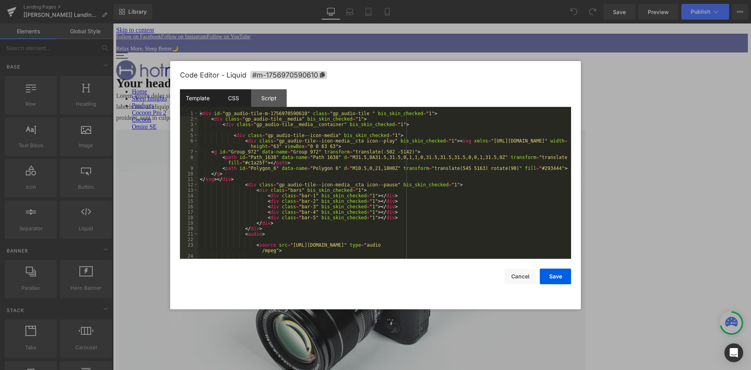
click at [236, 95] on div "CSS" at bounding box center [234, 98] width 36 height 18
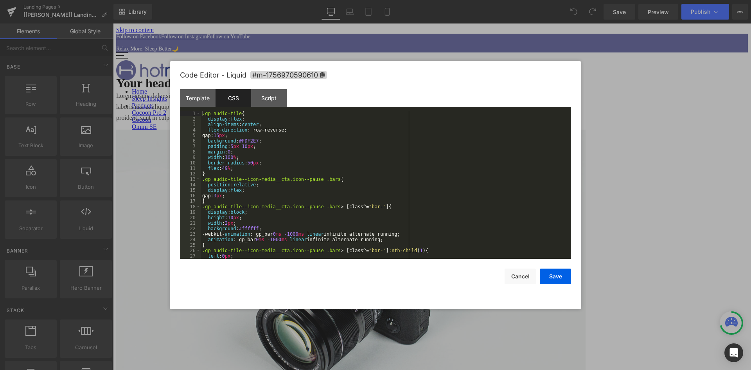
click at [269, 156] on div ".gp_audio-tile { display : flex ; align-items : center ; flex-direction : row-r…" at bounding box center [384, 190] width 367 height 159
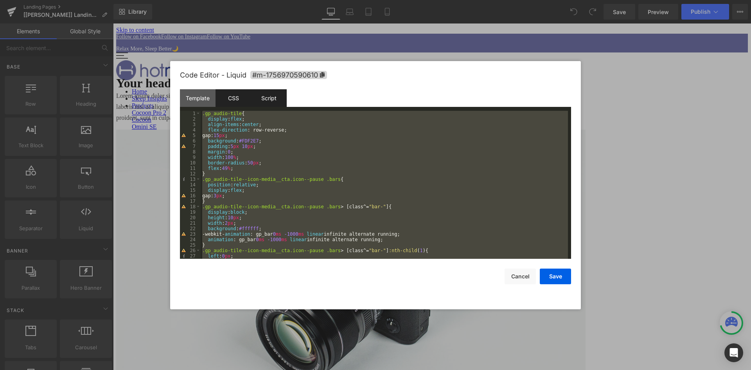
click at [269, 102] on div "Script" at bounding box center [269, 98] width 36 height 18
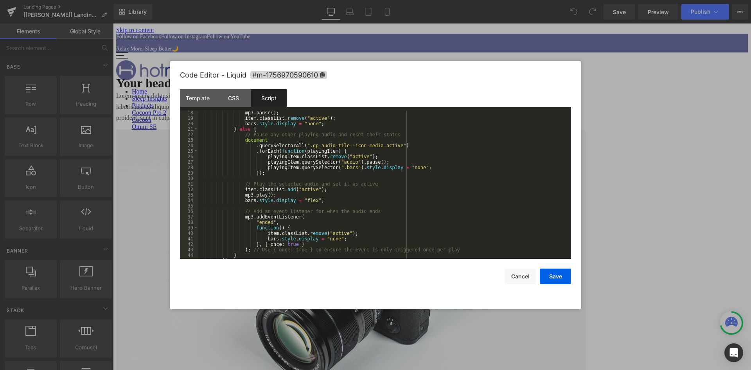
scroll to position [110, 0]
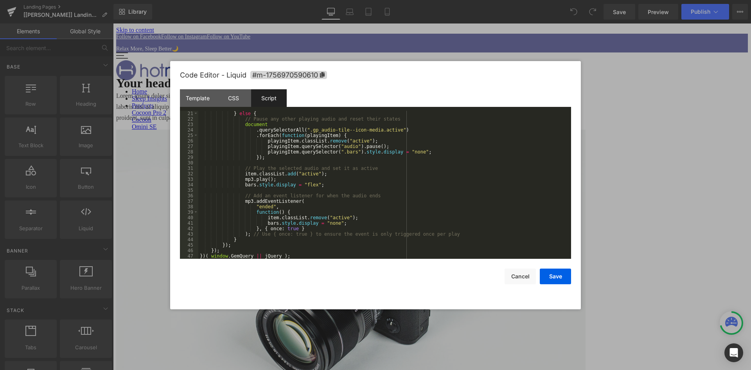
click at [228, 249] on div "} else { // Pause any other playing audio and reset their states document . que…" at bounding box center [383, 190] width 370 height 159
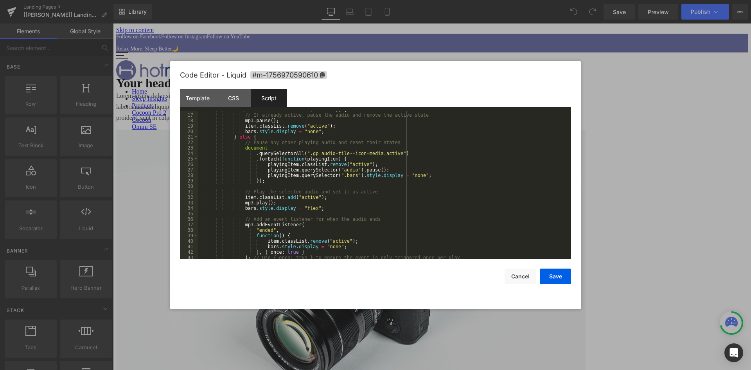
scroll to position [0, 0]
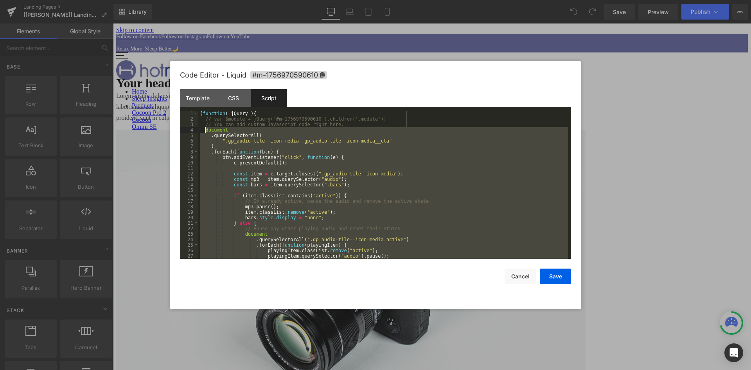
click at [206, 131] on div "( function ( jQuery ) { // var $module = jQuery('#m-1756970590610').children('.…" at bounding box center [383, 190] width 370 height 159
click at [224, 103] on div "CSS" at bounding box center [234, 98] width 36 height 18
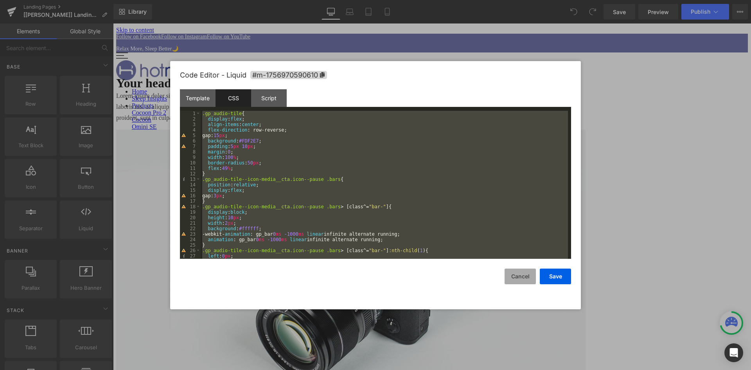
click at [518, 272] on button "Cancel" at bounding box center [520, 276] width 31 height 16
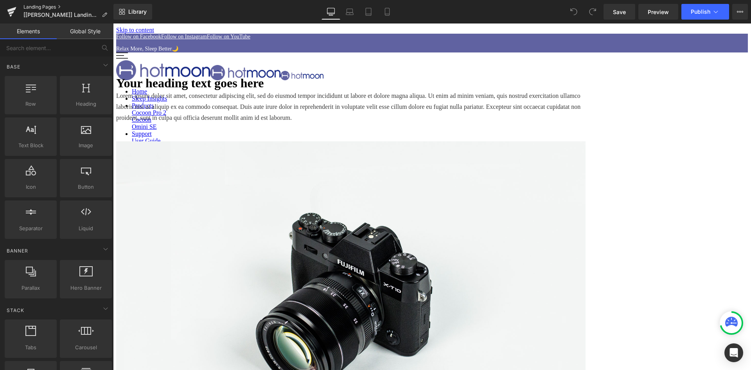
click at [35, 7] on link "Landing Pages" at bounding box center [68, 7] width 90 height 6
